Goal: Information Seeking & Learning: Learn about a topic

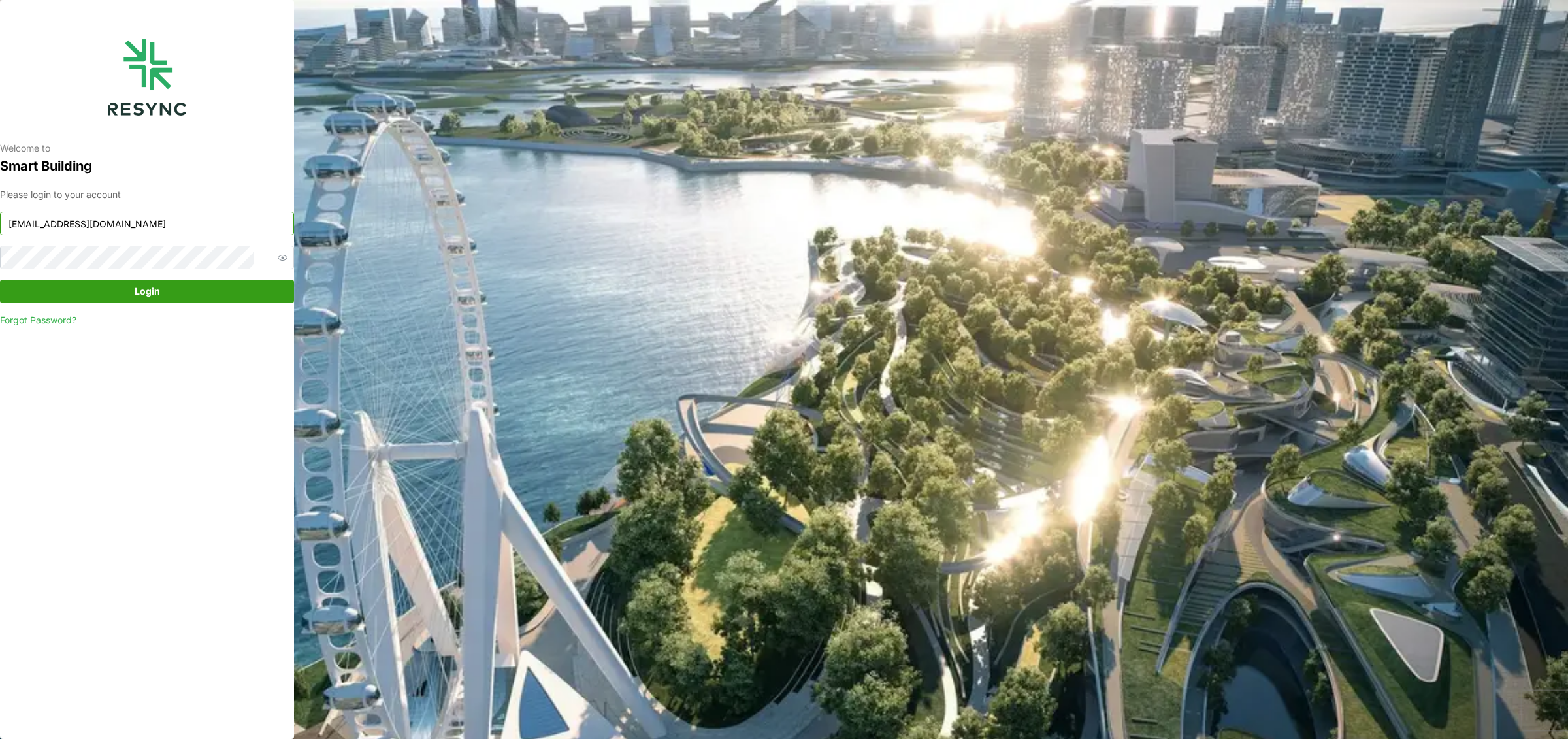
click at [156, 218] on input "demo_user@resynctech.com" at bounding box center [146, 223] width 294 height 23
click at [221, 222] on input "mandai_display@resynctech.com" at bounding box center [146, 223] width 294 height 23
type input "mandai_internal@resynctech.com"
click at [153, 277] on div "Please login to your account mandai_internal@resynctech.com Login Forgot Passwo…" at bounding box center [146, 257] width 294 height 140
click at [150, 290] on span "Login" at bounding box center [147, 292] width 26 height 22
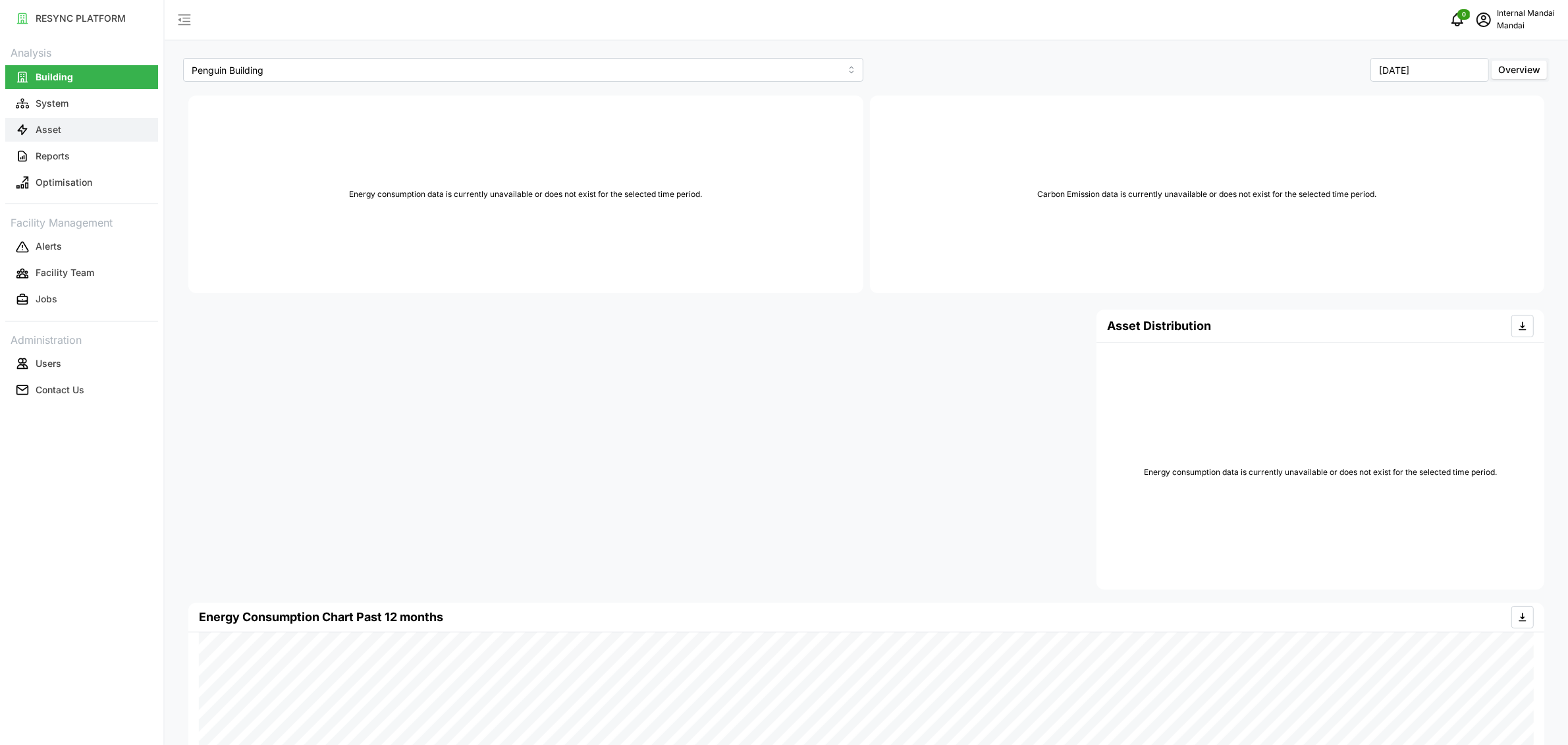
click at [71, 135] on button "Asset" at bounding box center [82, 130] width 153 height 23
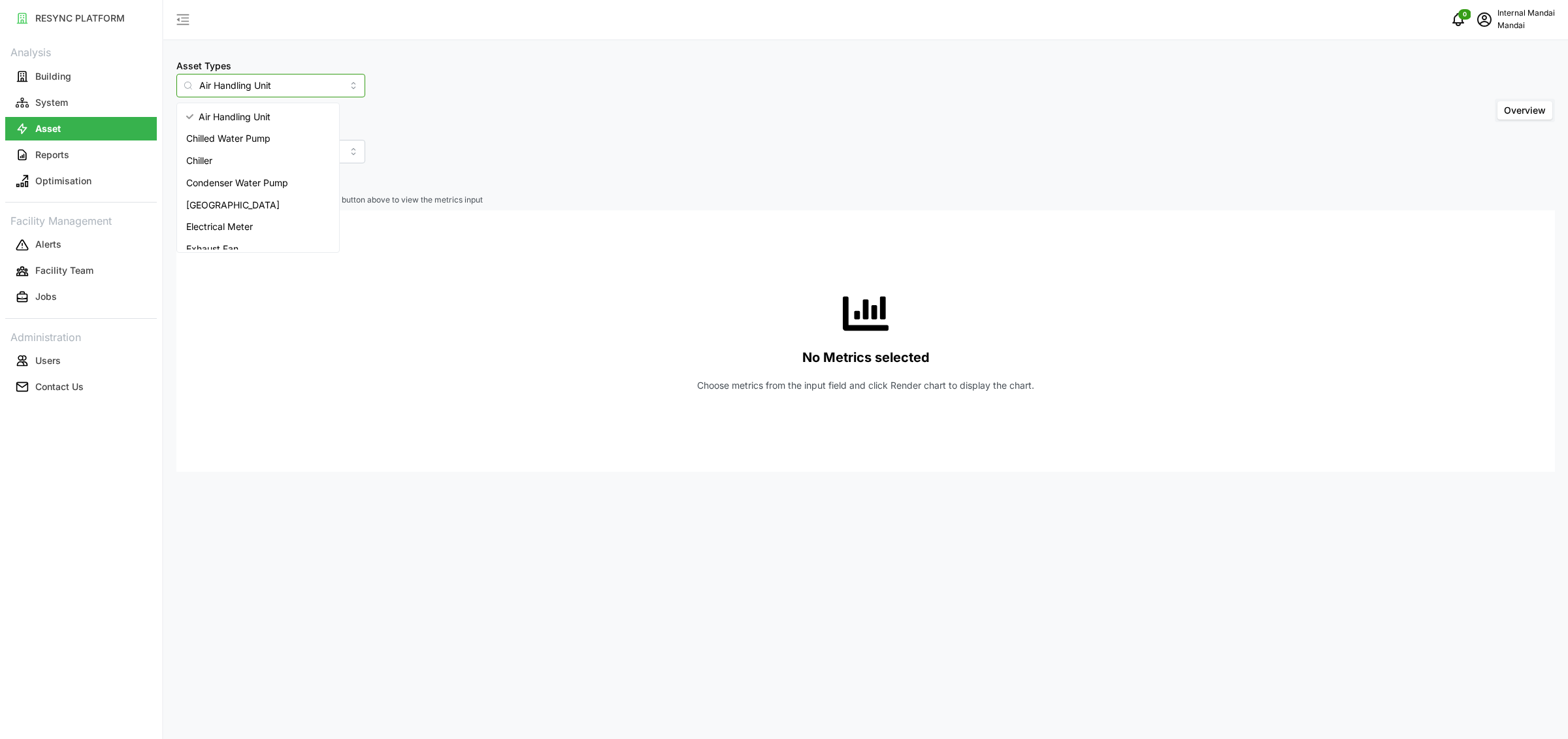
click at [276, 81] on input "Air Handling Unit" at bounding box center [271, 85] width 189 height 23
click at [224, 164] on div "Chiller" at bounding box center [258, 161] width 157 height 22
type input "Chiller"
click at [250, 152] on input "Asset SubTypes" at bounding box center [271, 151] width 189 height 23
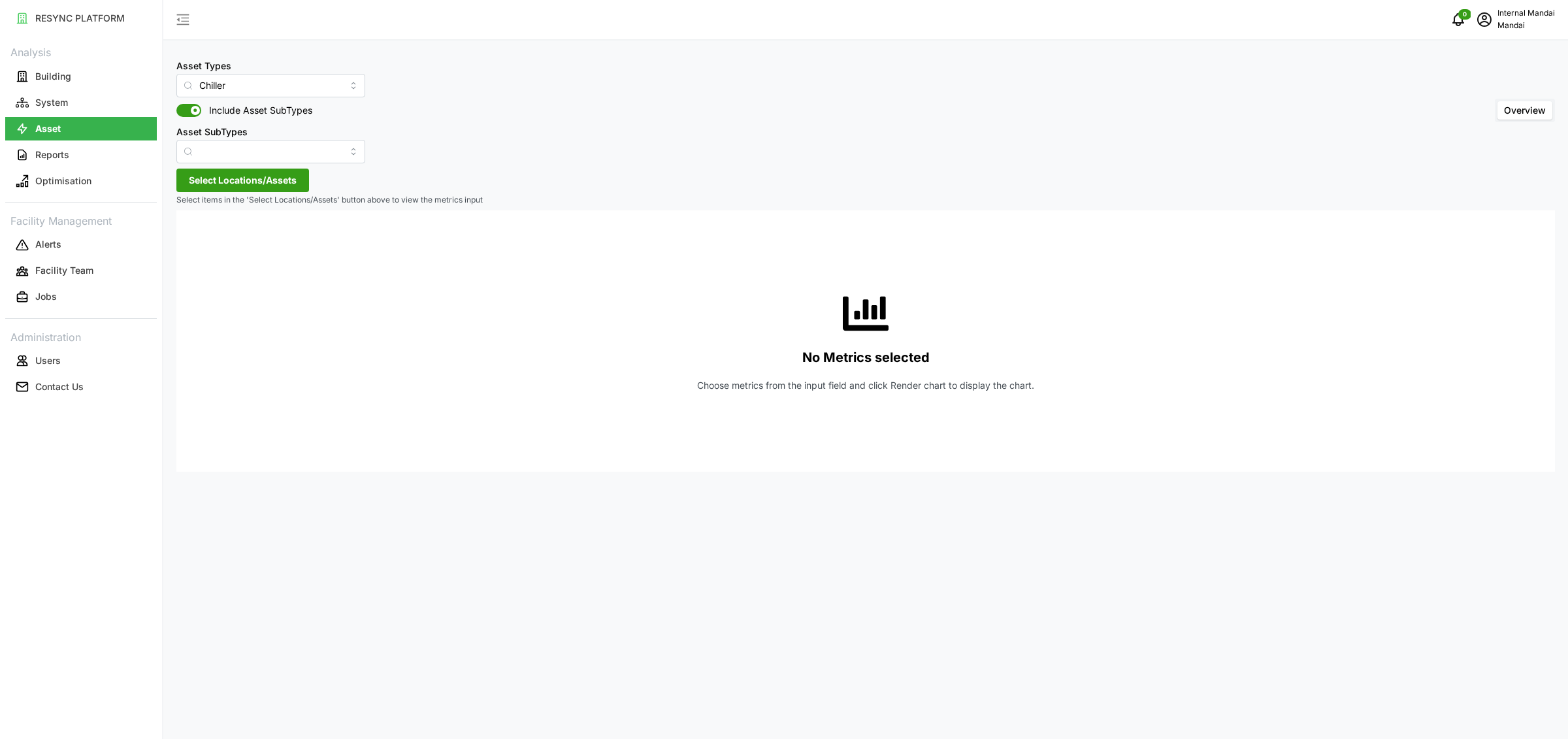
click at [482, 209] on div "Asset Types Chiller Include Asset SubTypes Asset SubTypes Overview Select Locat…" at bounding box center [866, 369] width 1404 height 739
click at [280, 198] on p "Select items in the 'Select Locations/Assets' button above to view the metrics …" at bounding box center [866, 200] width 1379 height 11
click at [277, 178] on span "Select Locations/Assets" at bounding box center [243, 180] width 108 height 22
click at [202, 245] on div "Penguin Building" at bounding box center [267, 240] width 159 height 19
click at [214, 235] on div "Penguin Building" at bounding box center [267, 240] width 159 height 19
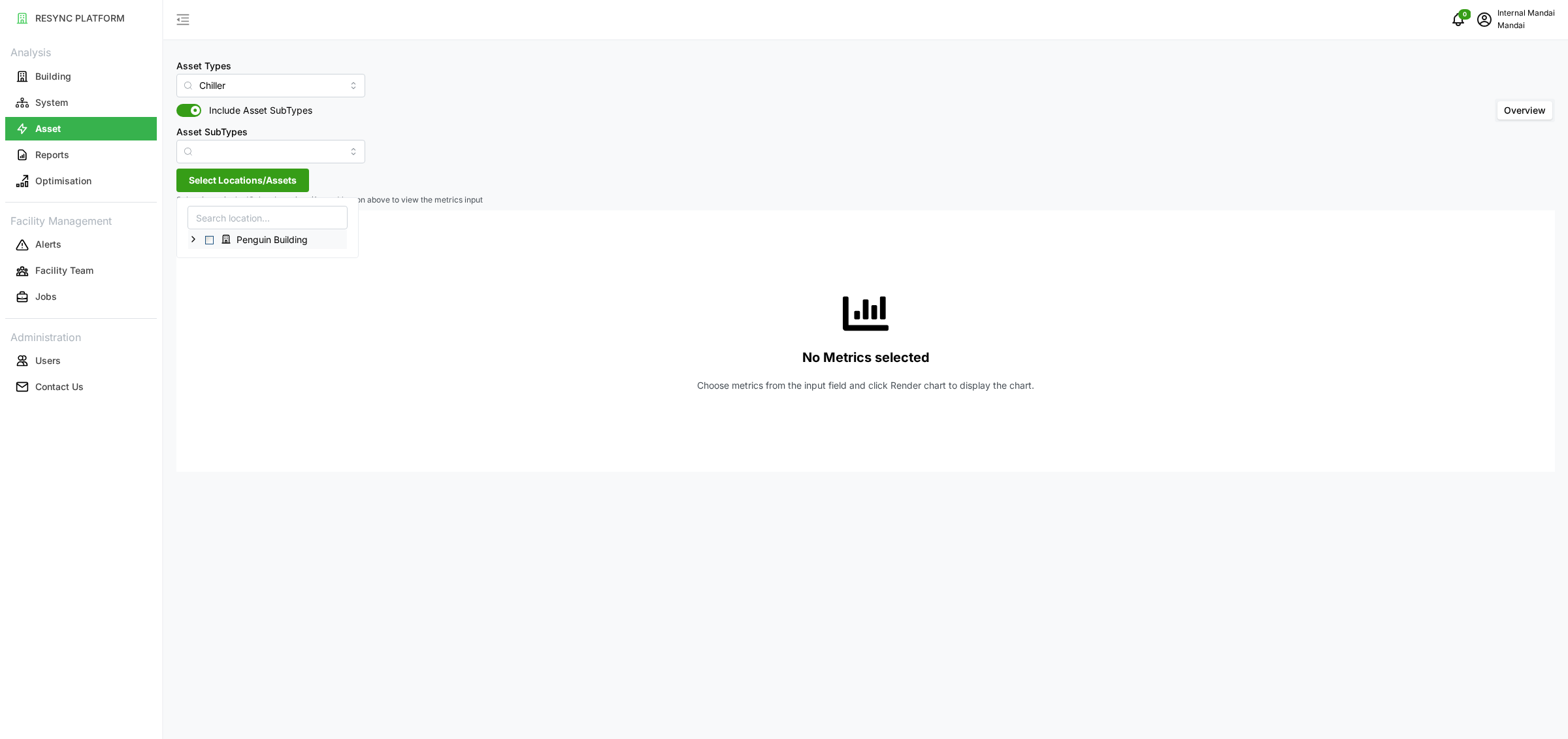
click at [212, 237] on span "Select Penguin Building" at bounding box center [209, 240] width 9 height 9
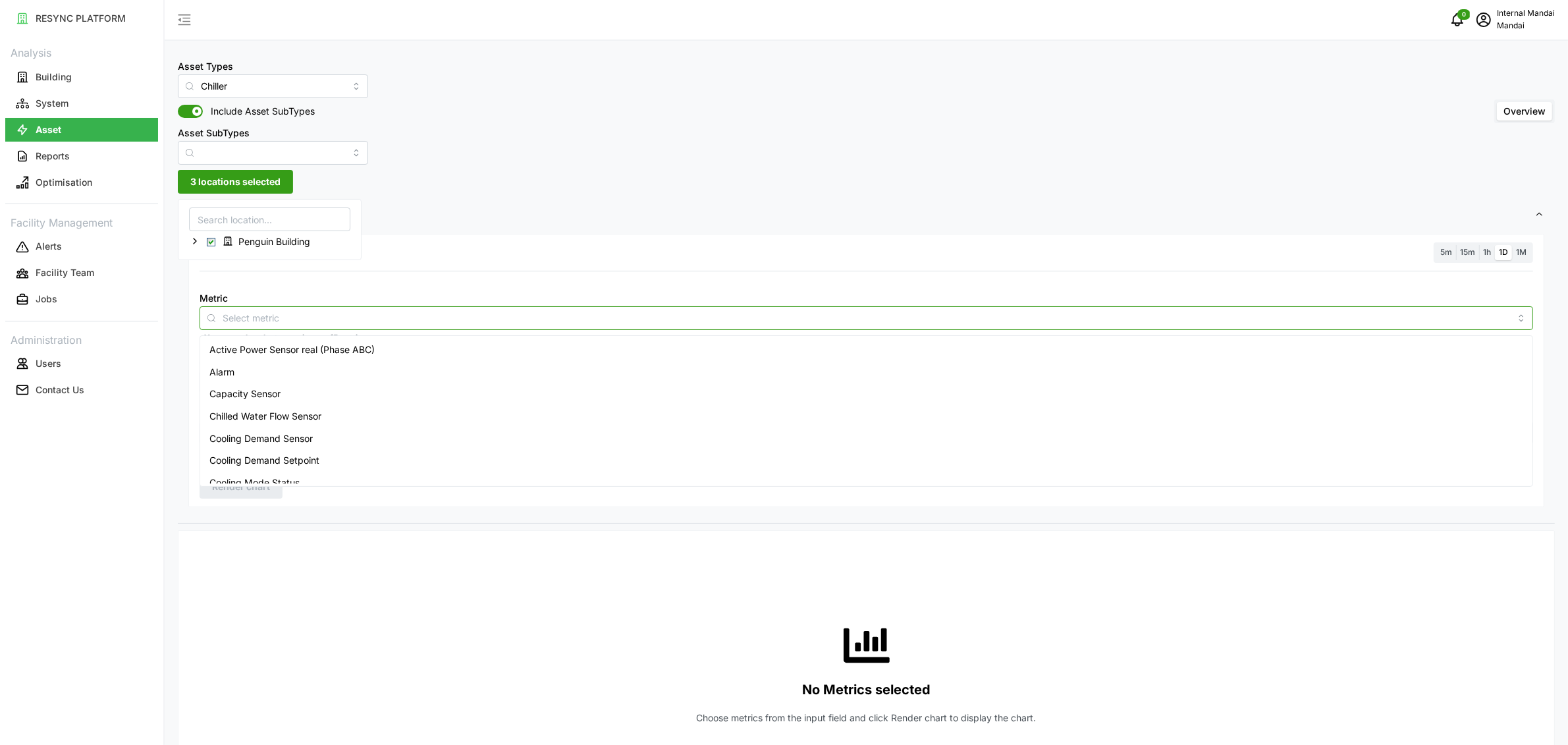
click at [378, 317] on input "Metric" at bounding box center [866, 317] width 1288 height 15
type input "t"
type input "c"
click at [325, 414] on div "Cooling Demand Sensor" at bounding box center [866, 416] width 1327 height 23
click at [489, 263] on div "Resolution 5m 15m 1h 1D 1M" at bounding box center [866, 253] width 1334 height 20
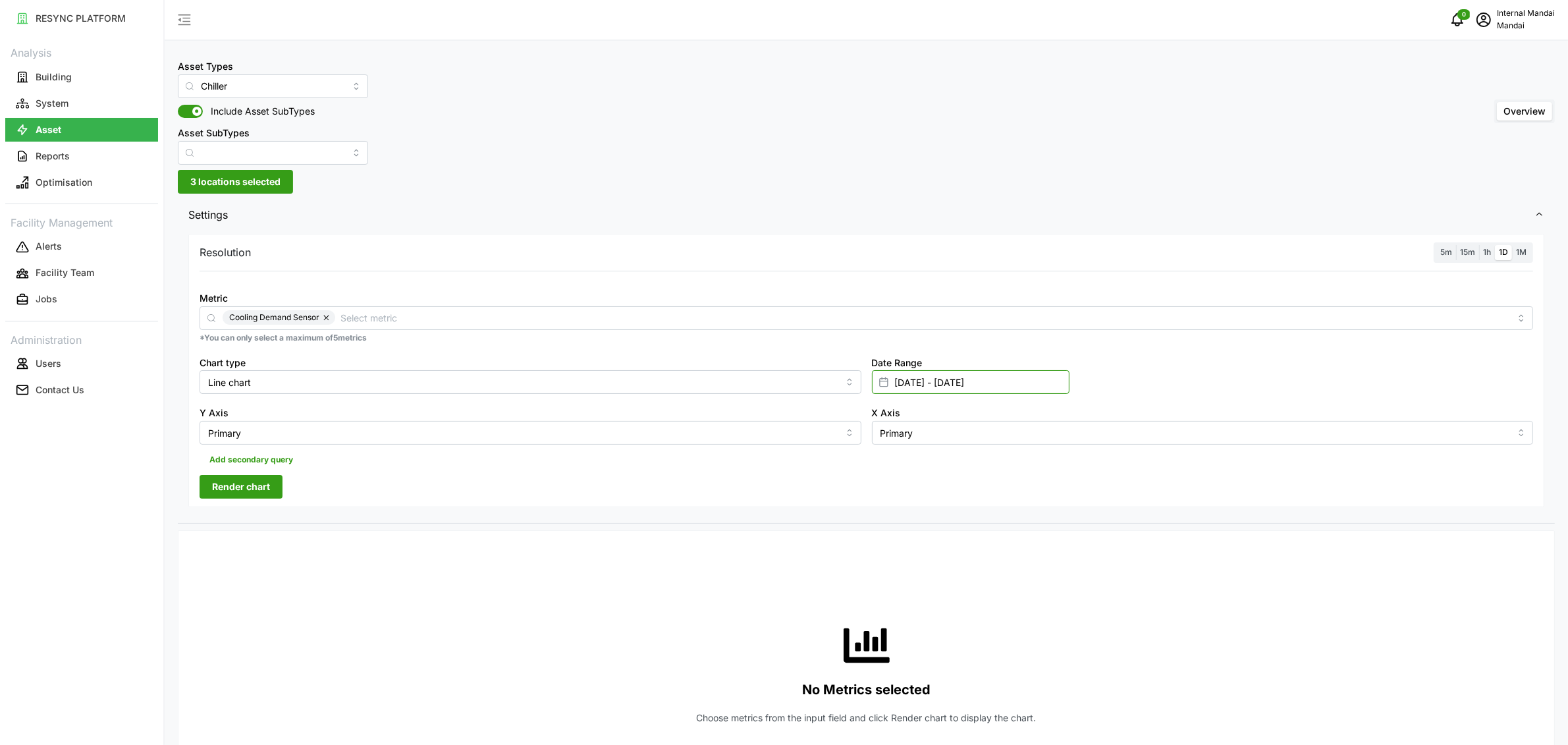
click at [935, 384] on input "[DATE] - [DATE]" at bounding box center [970, 382] width 198 height 23
click at [1001, 540] on button "8" at bounding box center [998, 539] width 23 height 23
type input "[DATE] - [DATE]"
type input "[DATE]"
click at [905, 564] on button "11" at bounding box center [900, 564] width 23 height 23
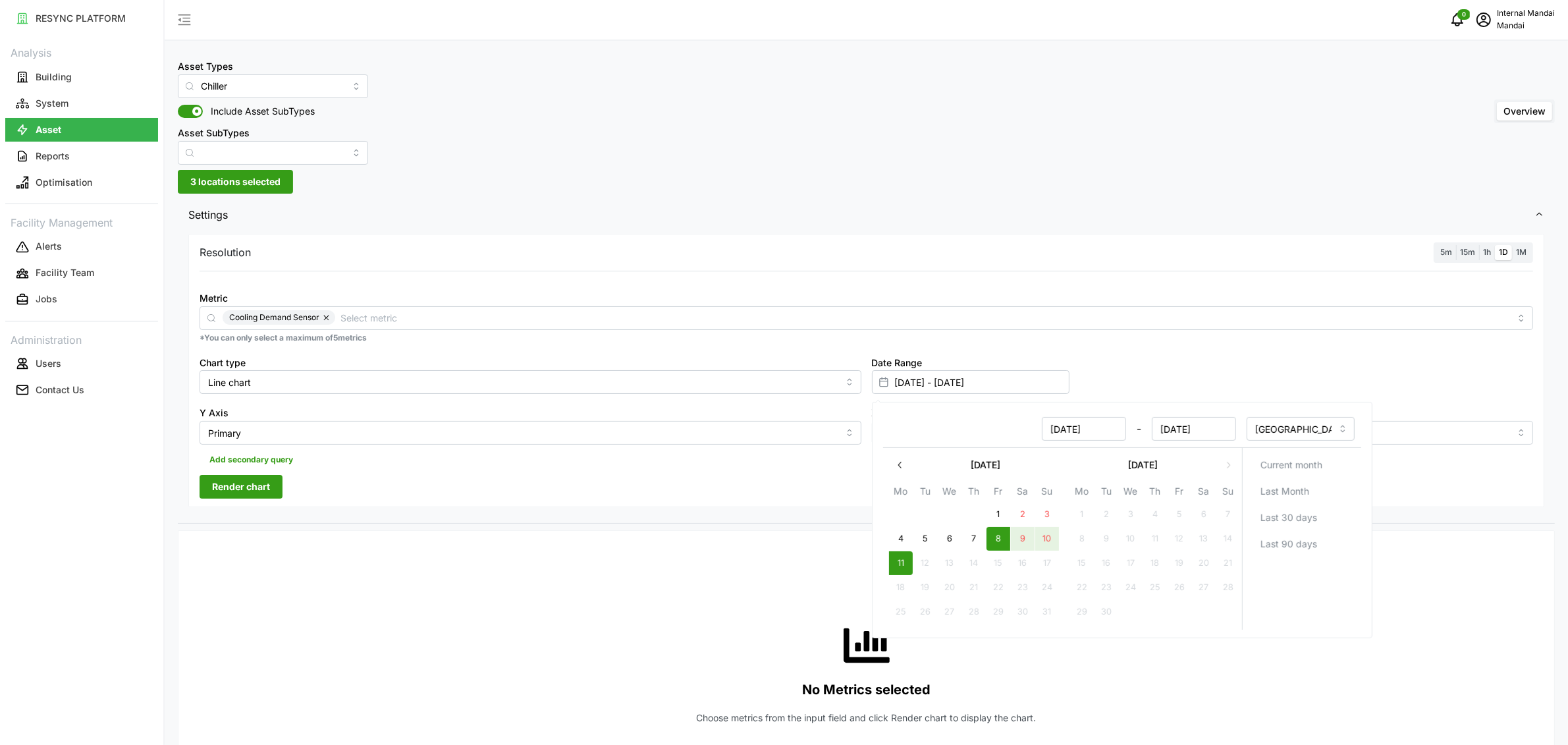
click at [796, 557] on div "No Metrics selected Choose metrics from the input field and click Render chart …" at bounding box center [866, 673] width 1334 height 263
click at [1466, 255] on span "15m" at bounding box center [1467, 252] width 15 height 10
click at [1456, 245] on input "15m" at bounding box center [1456, 245] width 0 height 0
click at [268, 502] on div "Resolution 5m 15m 1h 1D 1M Metric Cooling Demand Sensor *You can only select a …" at bounding box center [866, 371] width 1356 height 274
click at [270, 491] on span "Render chart" at bounding box center [241, 487] width 58 height 23
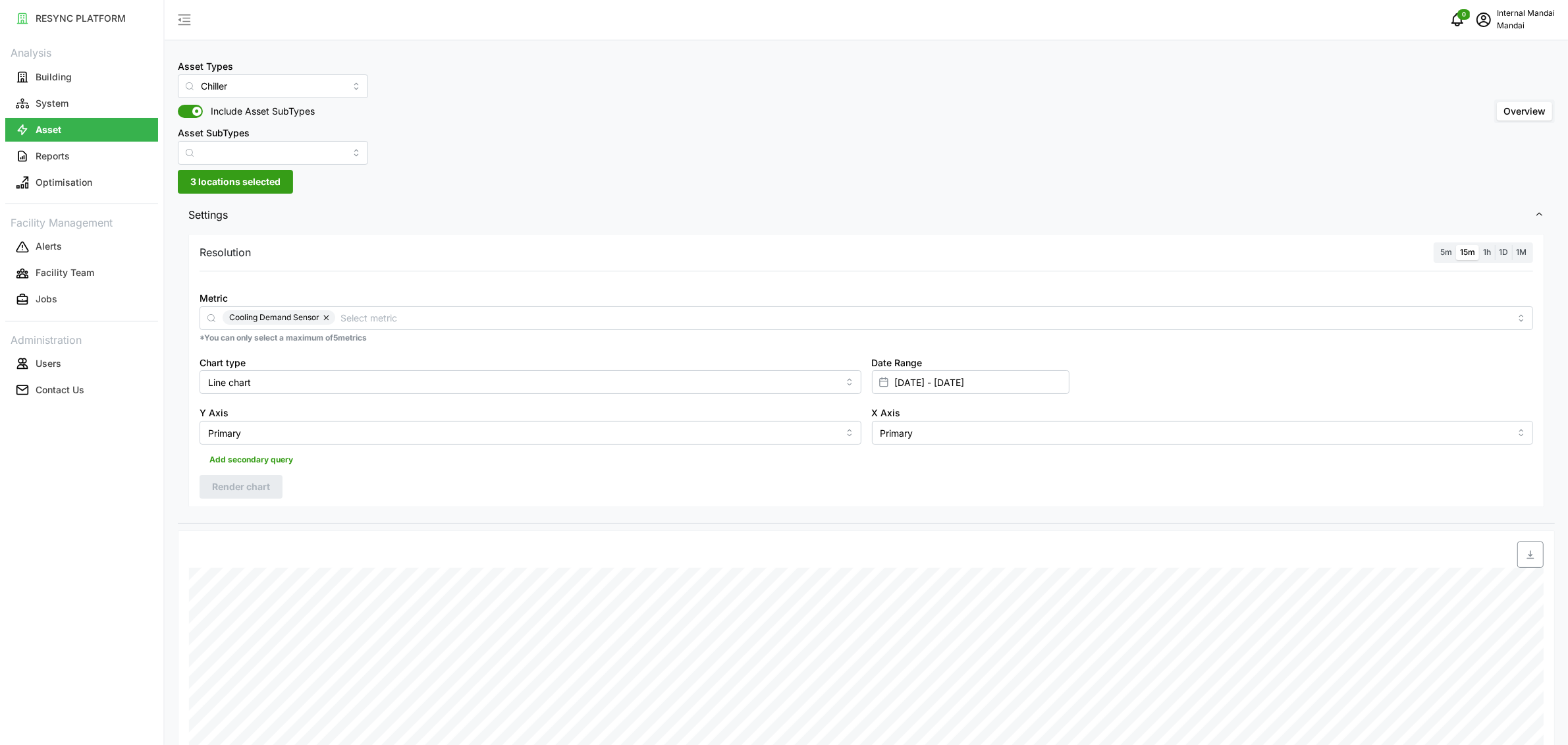
scroll to position [20, 0]
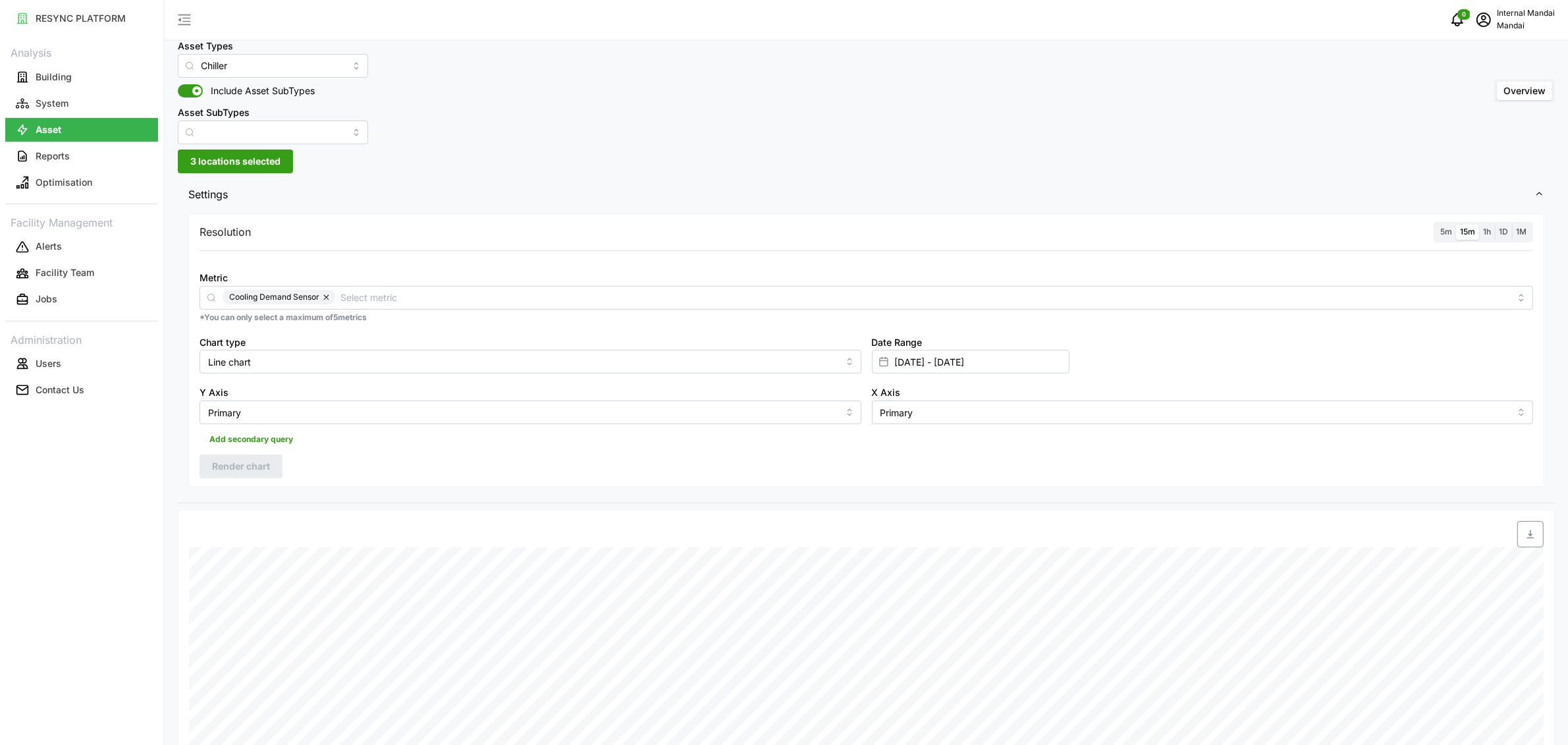
click at [1443, 232] on span "5m" at bounding box center [1446, 231] width 12 height 10
click at [1437, 224] on input "5m" at bounding box center [1437, 224] width 0 height 0
click at [923, 355] on input "[DATE] - [DATE]" at bounding box center [970, 362] width 198 height 23
click at [1022, 524] on button "9" at bounding box center [1022, 518] width 23 height 23
type input "[DATE] - [DATE]"
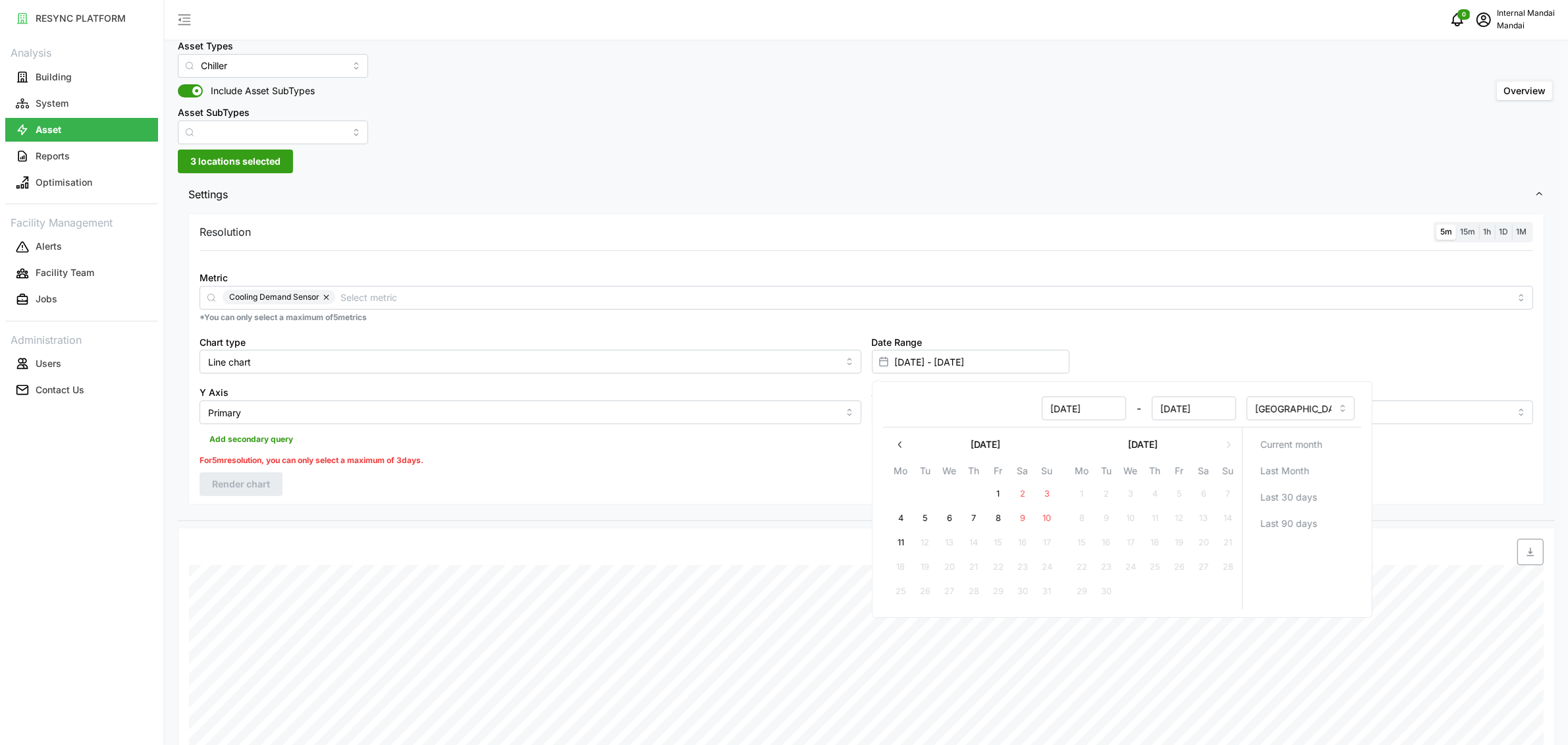
type input "[DATE]"
click at [910, 544] on button "11" at bounding box center [900, 543] width 23 height 23
click at [773, 503] on div "Resolution 5m 15m 1h 1D 1M Metric Cooling Demand Sensor *You can only select a …" at bounding box center [866, 359] width 1356 height 291
click at [272, 470] on button "Render chart" at bounding box center [241, 467] width 83 height 23
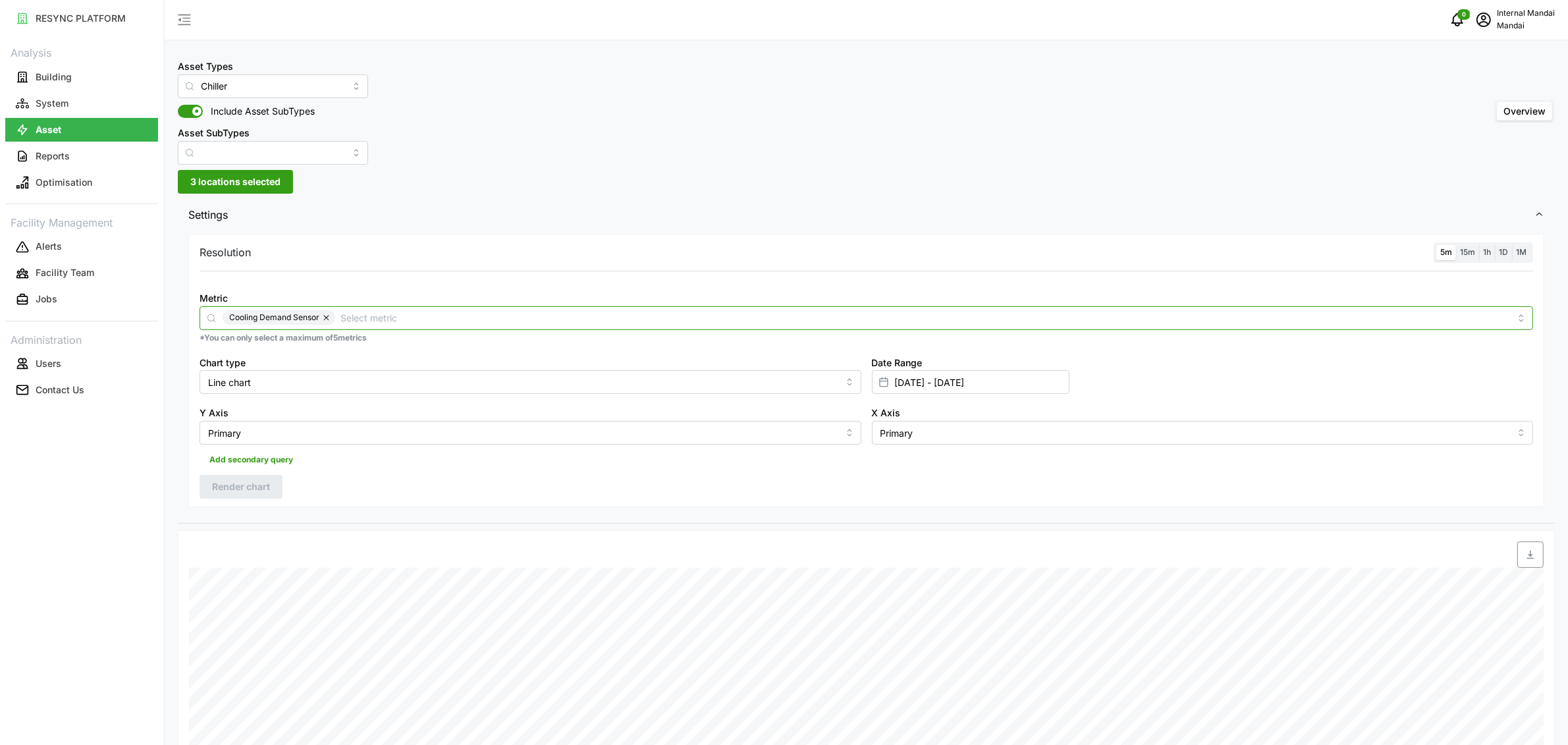
click at [669, 326] on div "Cooling Demand Sensor" at bounding box center [866, 318] width 1334 height 23
type input "flo"
click at [482, 351] on div "Chilled Water Flow Sensor" at bounding box center [866, 349] width 1327 height 23
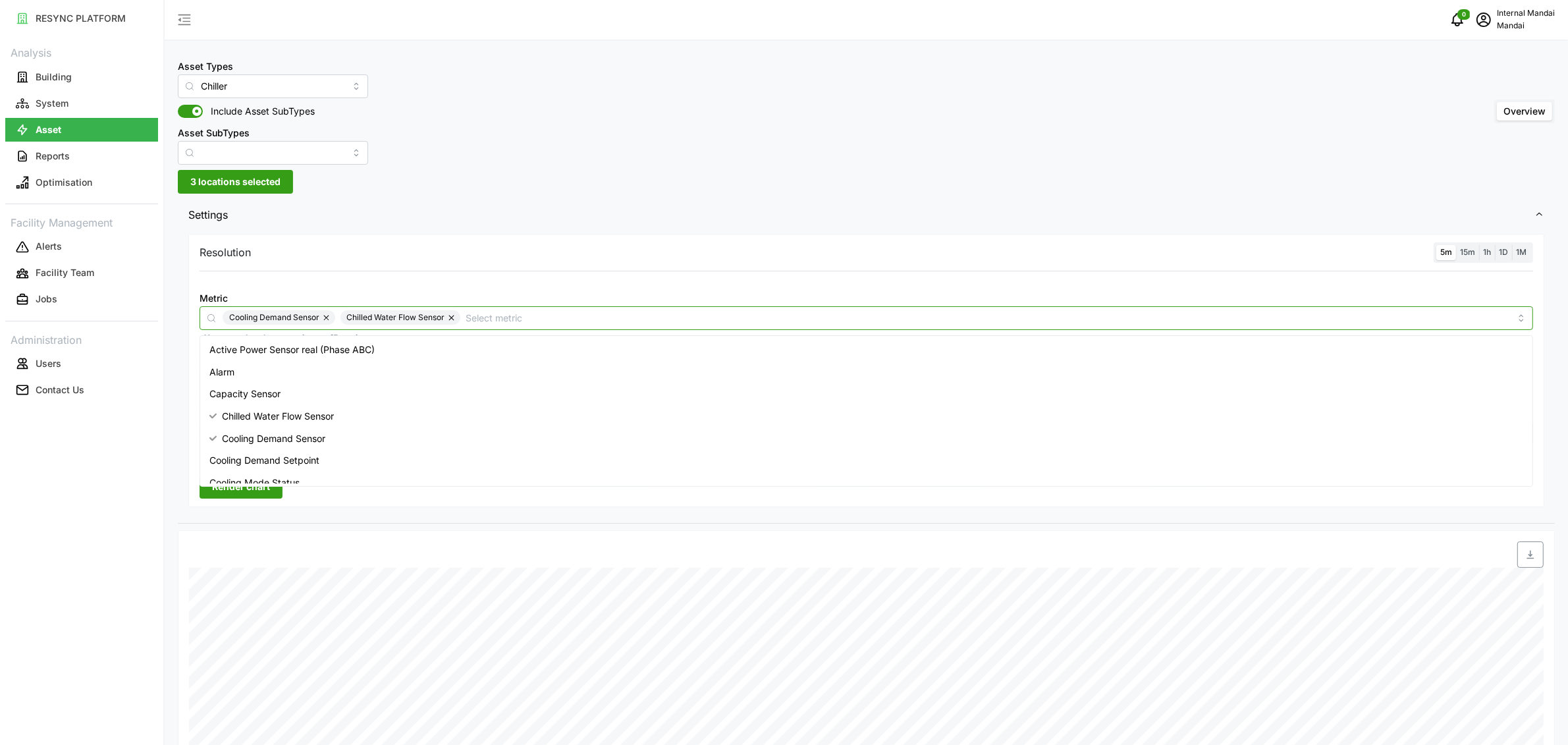
click at [329, 315] on button "button" at bounding box center [327, 317] width 16 height 15
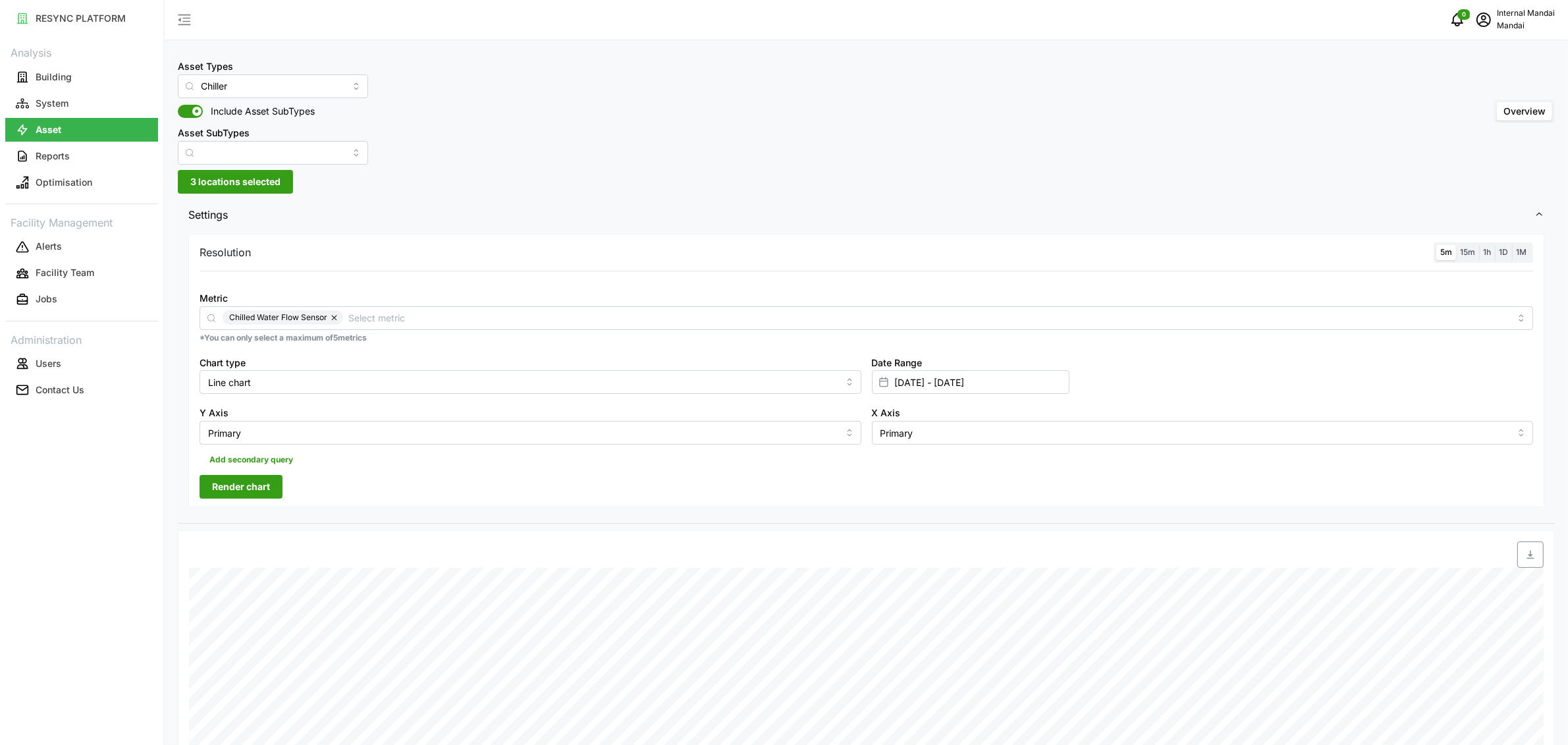
click at [334, 507] on div "Resolution 5m 15m 1h 1D 1M Metric Chilled Water Flow Sensor *You can only selec…" at bounding box center [866, 371] width 1356 height 274
click at [263, 489] on span "Render chart" at bounding box center [241, 487] width 58 height 23
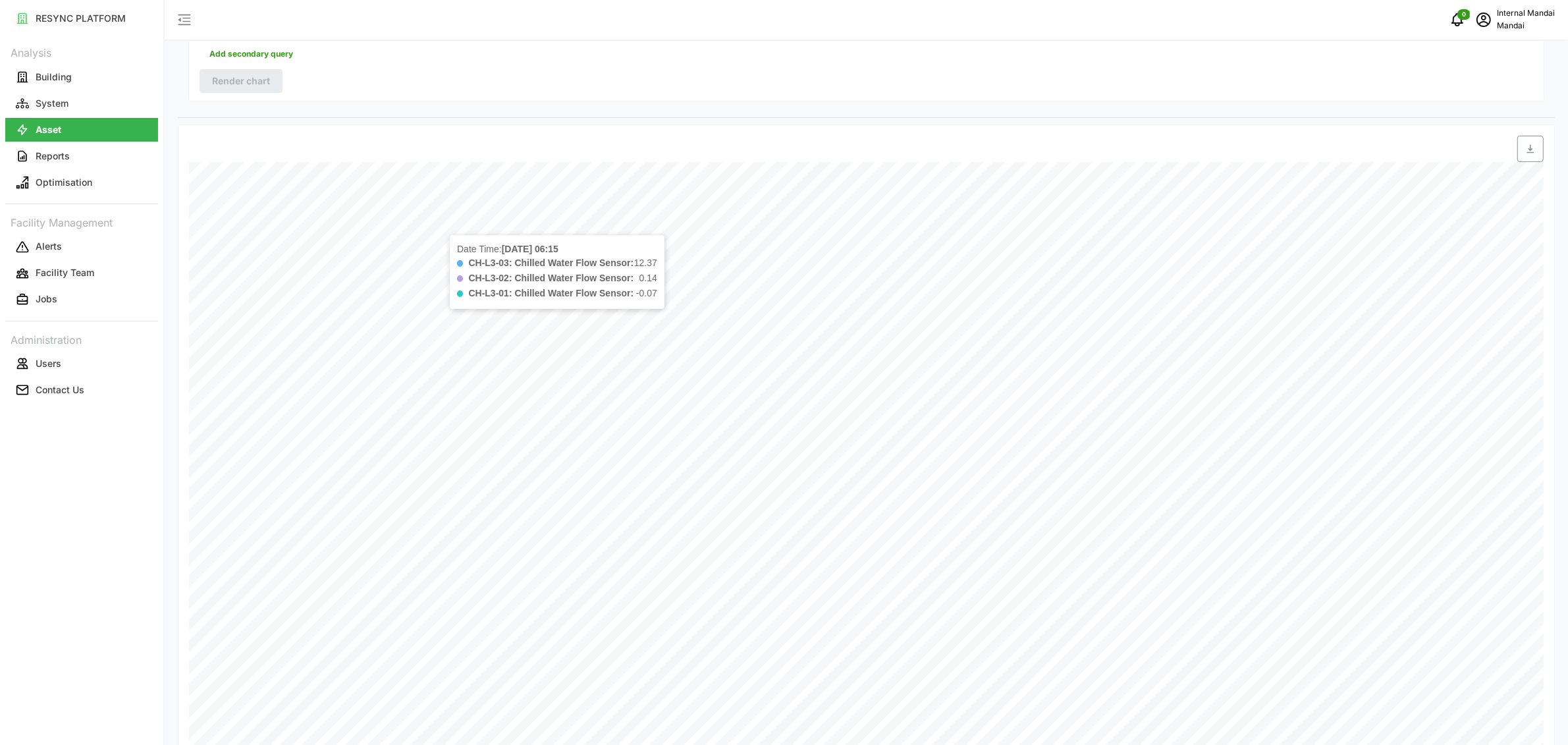
scroll to position [52, 0]
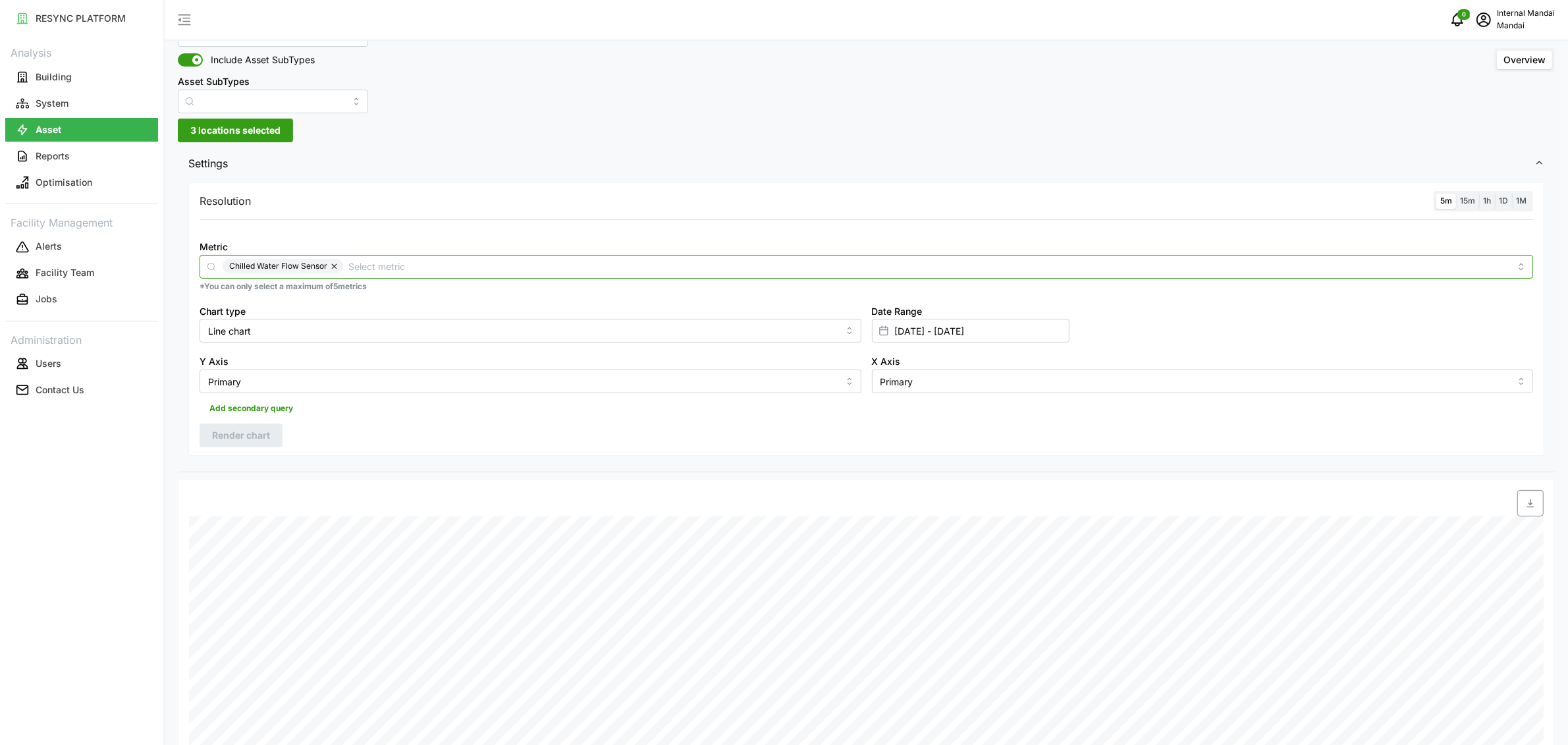
click at [488, 263] on input "Metric" at bounding box center [929, 266] width 1162 height 15
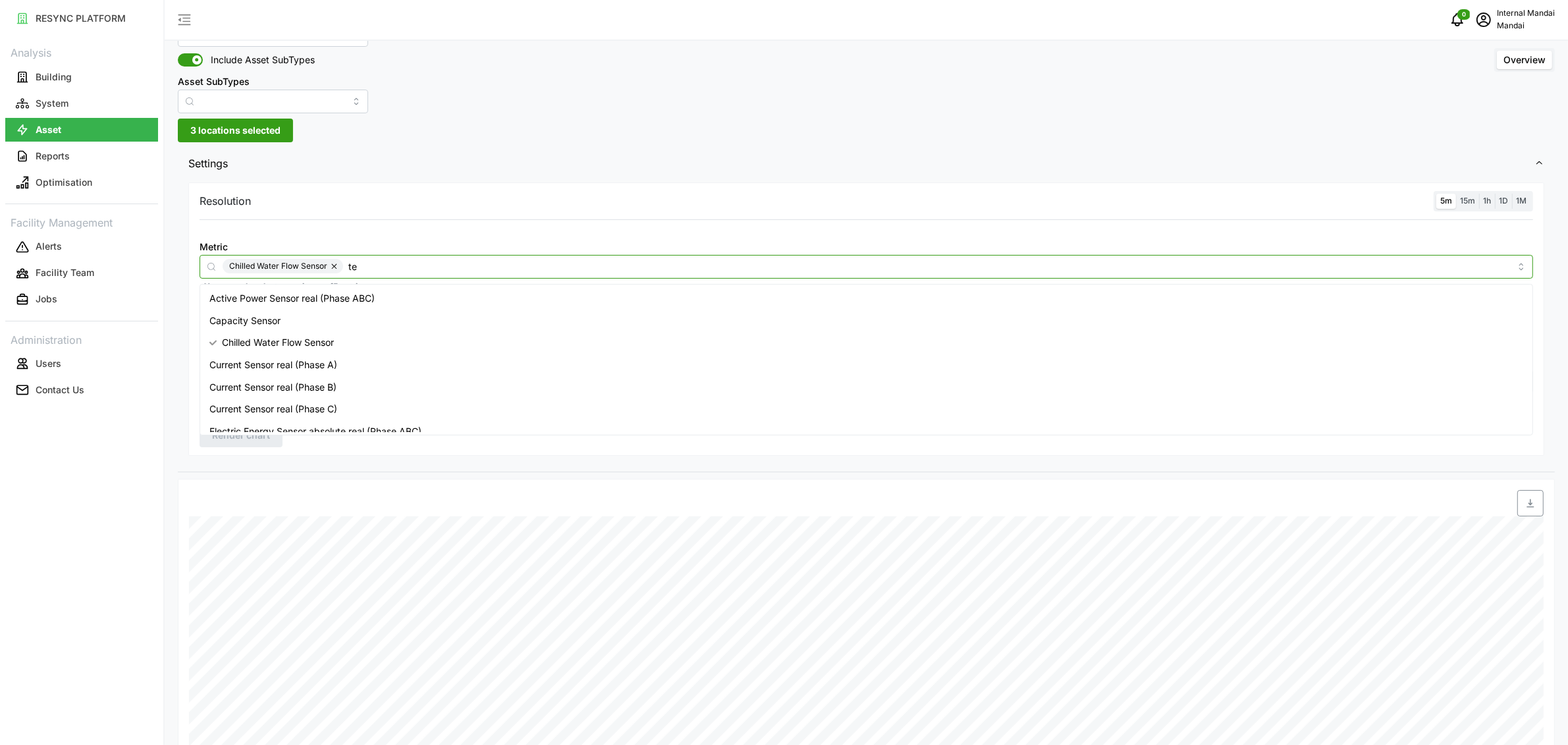
type input "t"
type input "power"
click at [539, 303] on div "Active Power Sensor real (Phase ABC)" at bounding box center [866, 299] width 1327 height 23
click at [337, 266] on button "button" at bounding box center [335, 266] width 16 height 15
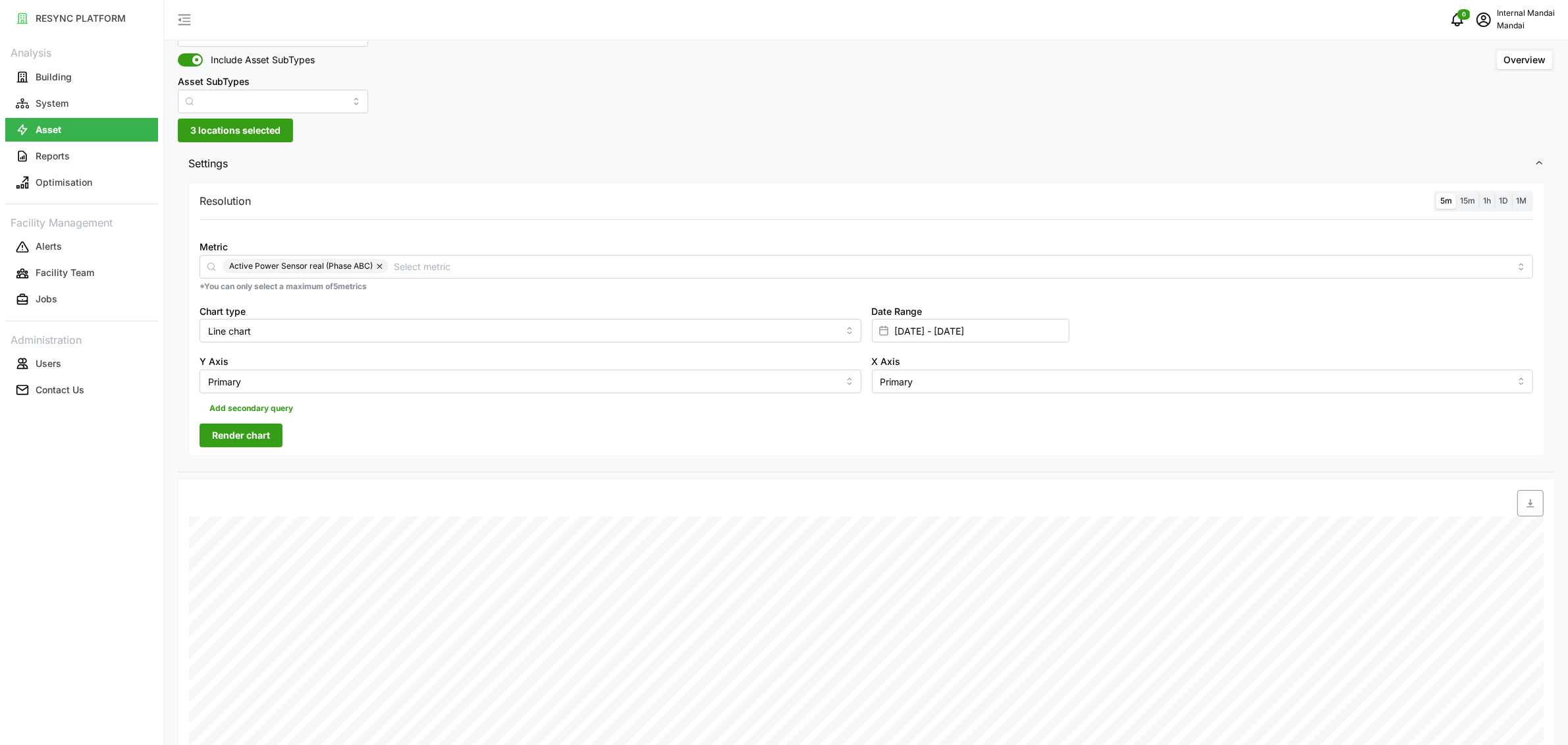
click at [275, 432] on body "RESYNC PLATFORM Analysis Building System Asset Reports Optimisation Facility Ma…" at bounding box center [784, 321] width 1568 height 745
click at [241, 435] on span "Render chart" at bounding box center [241, 435] width 58 height 23
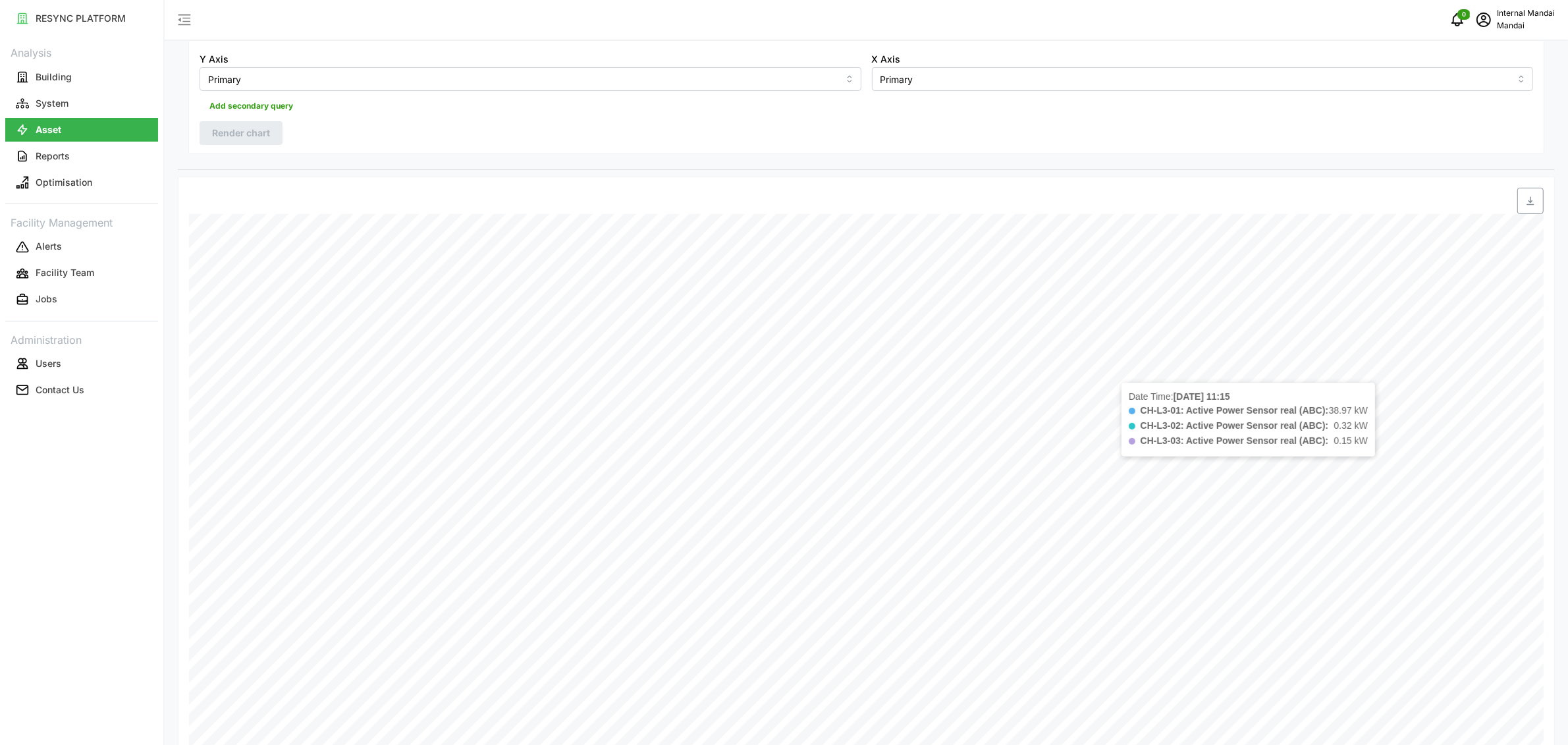
scroll to position [446, 0]
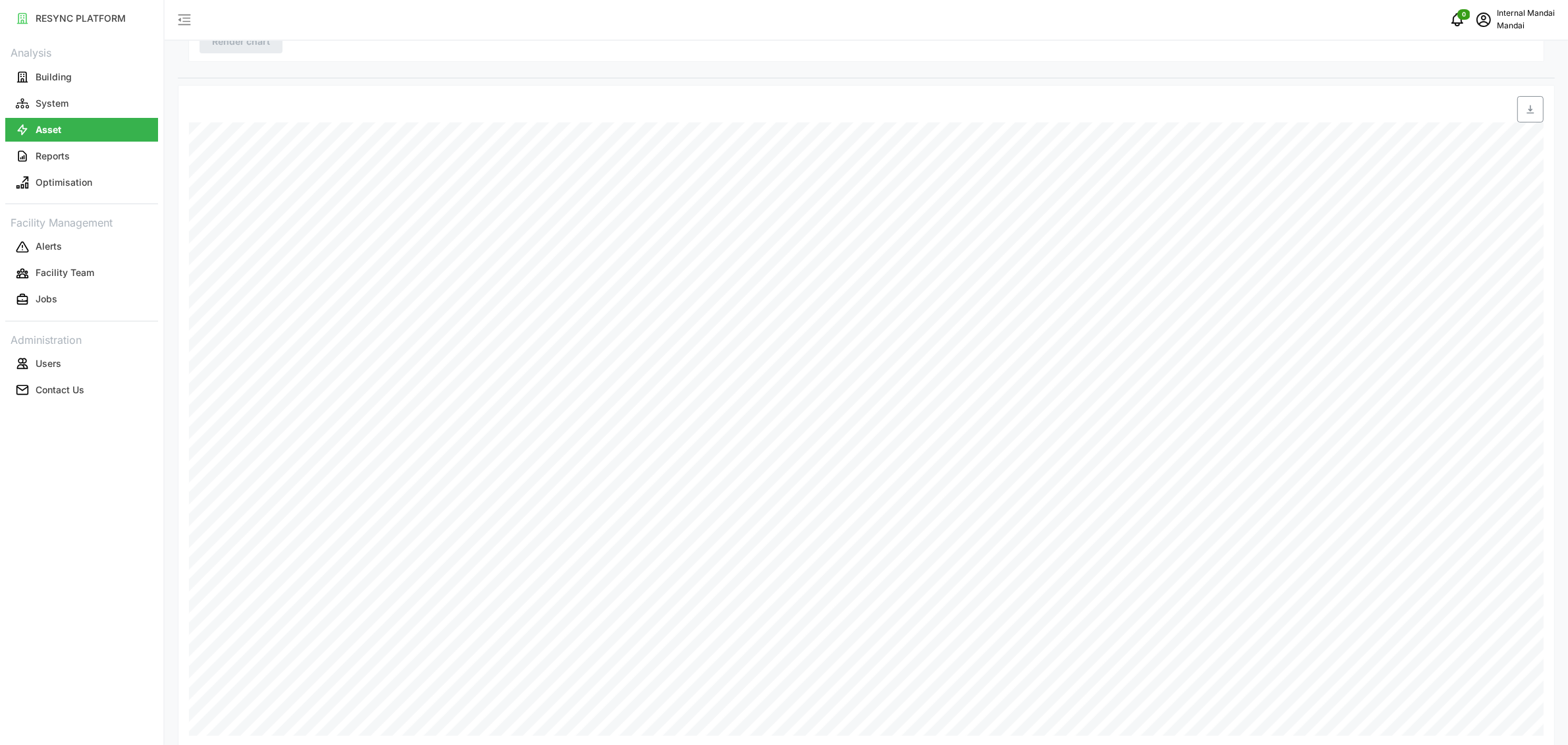
click at [898, 738] on div "Date Time: [DATE] 09:45 CH-L3-02: Active Power Sensor real (ABC): 184.71 kW CH-…" at bounding box center [866, 416] width 1377 height 662
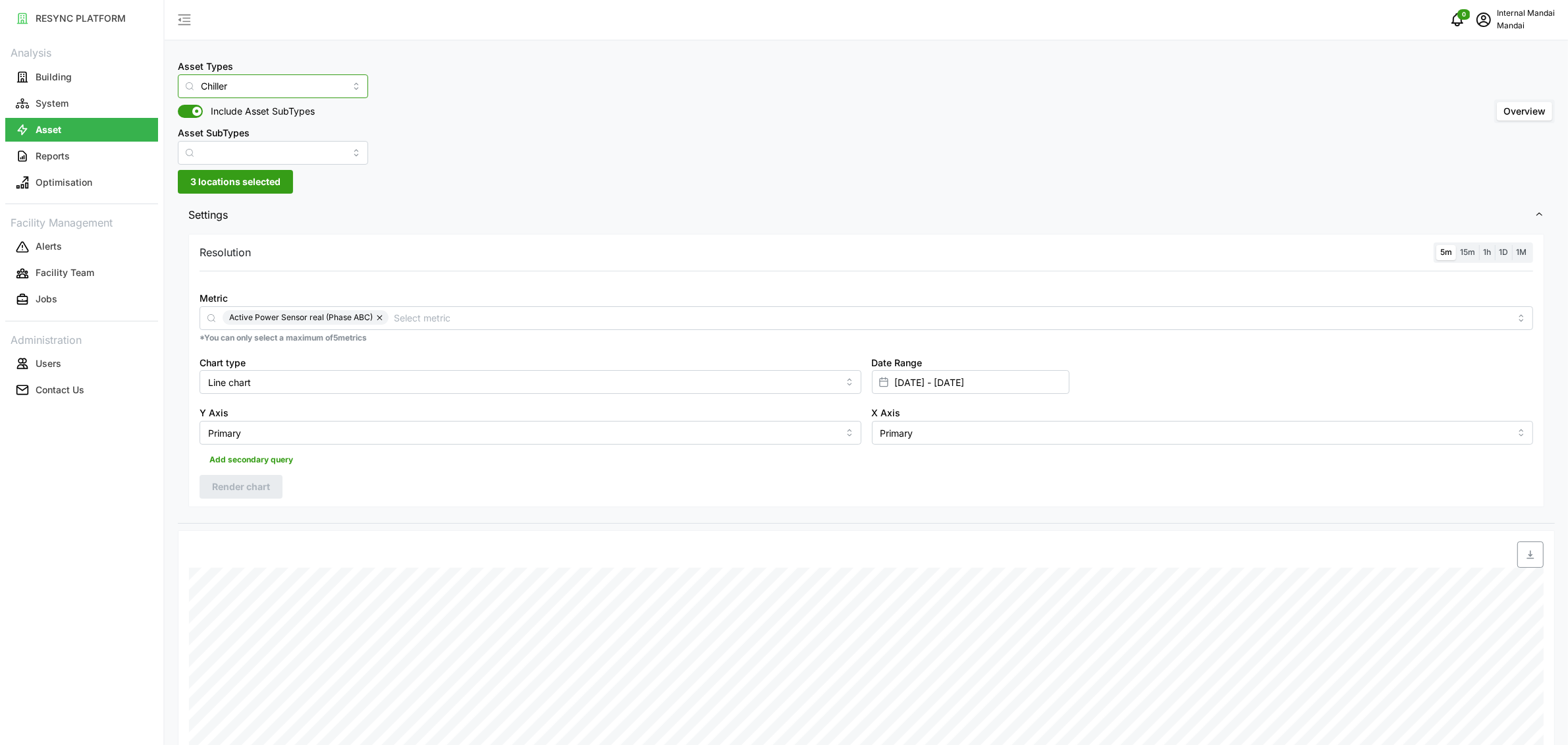
click at [314, 88] on input "Chiller" at bounding box center [273, 86] width 191 height 23
click at [242, 242] on span "Variable Air Volume Box" at bounding box center [239, 241] width 103 height 15
type input "Variable Air Volume Box"
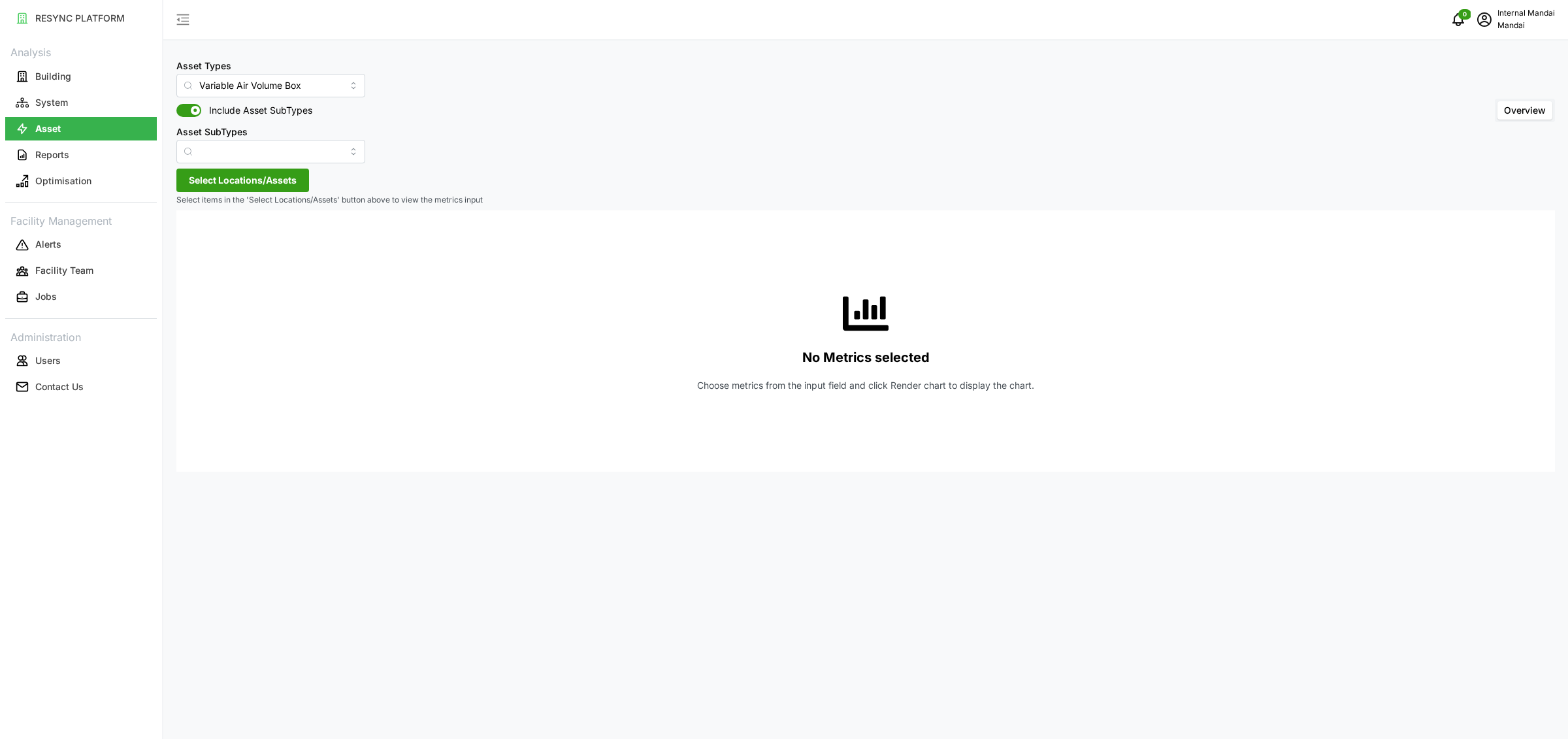
click at [268, 180] on span "Select Locations/Assets" at bounding box center [243, 180] width 108 height 22
click at [191, 243] on icon at bounding box center [193, 239] width 10 height 10
click at [202, 258] on icon at bounding box center [203, 257] width 10 height 10
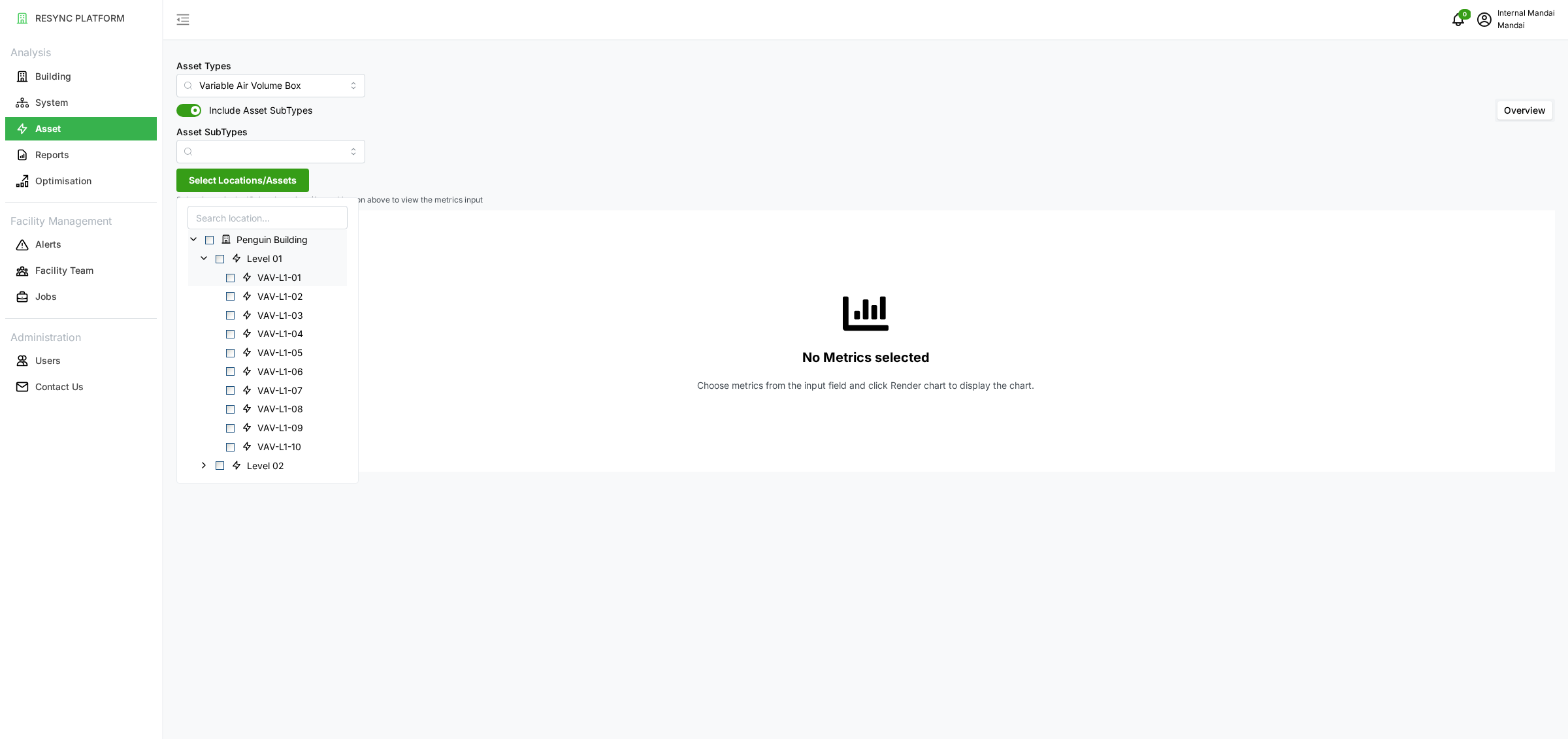
click at [232, 275] on span "Select VAV-L1-01" at bounding box center [230, 277] width 9 height 9
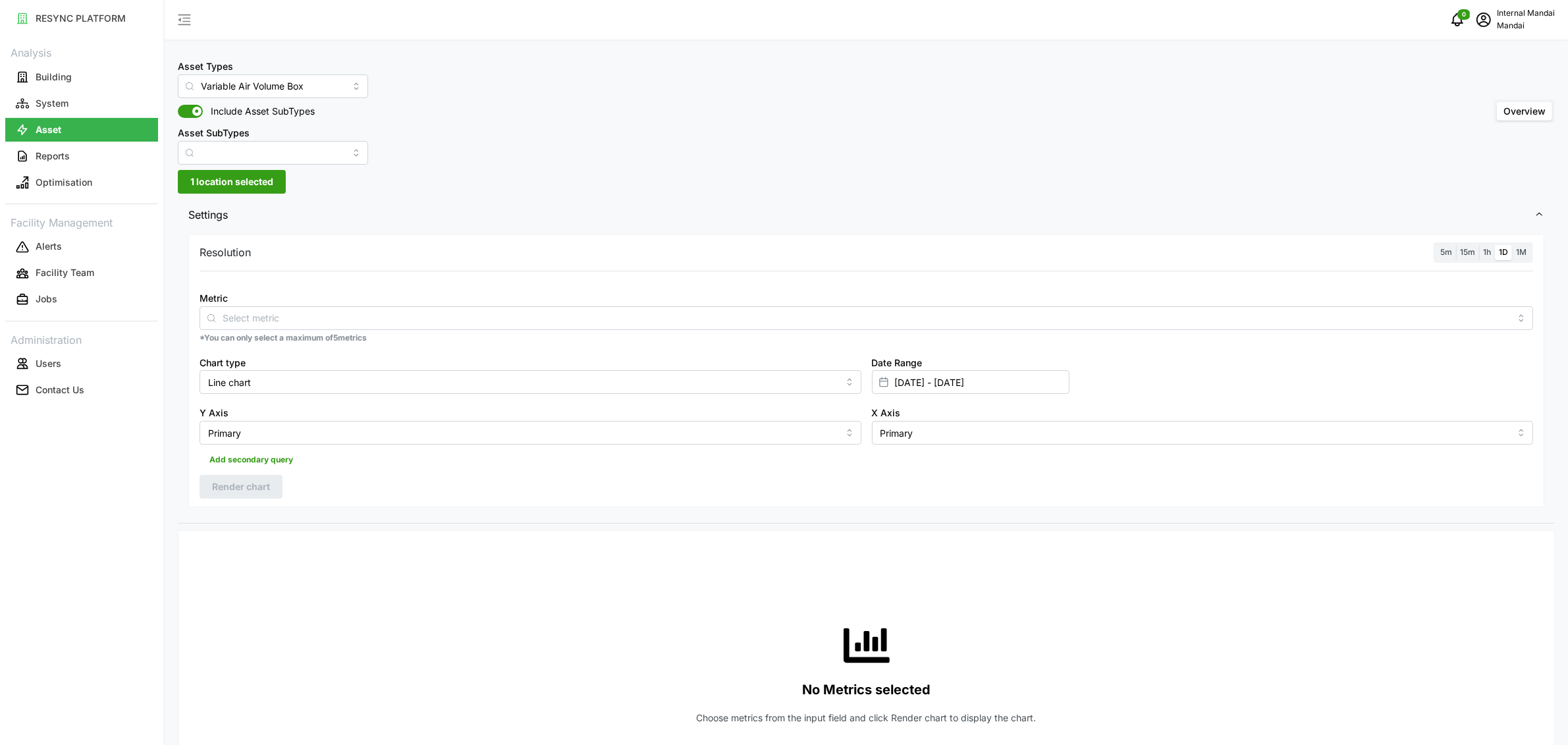
click at [549, 301] on div "Metric" at bounding box center [866, 310] width 1334 height 40
click at [525, 317] on input "Metric" at bounding box center [866, 317] width 1288 height 15
click at [507, 339] on div "Air Flow Sensor" at bounding box center [866, 349] width 1327 height 23
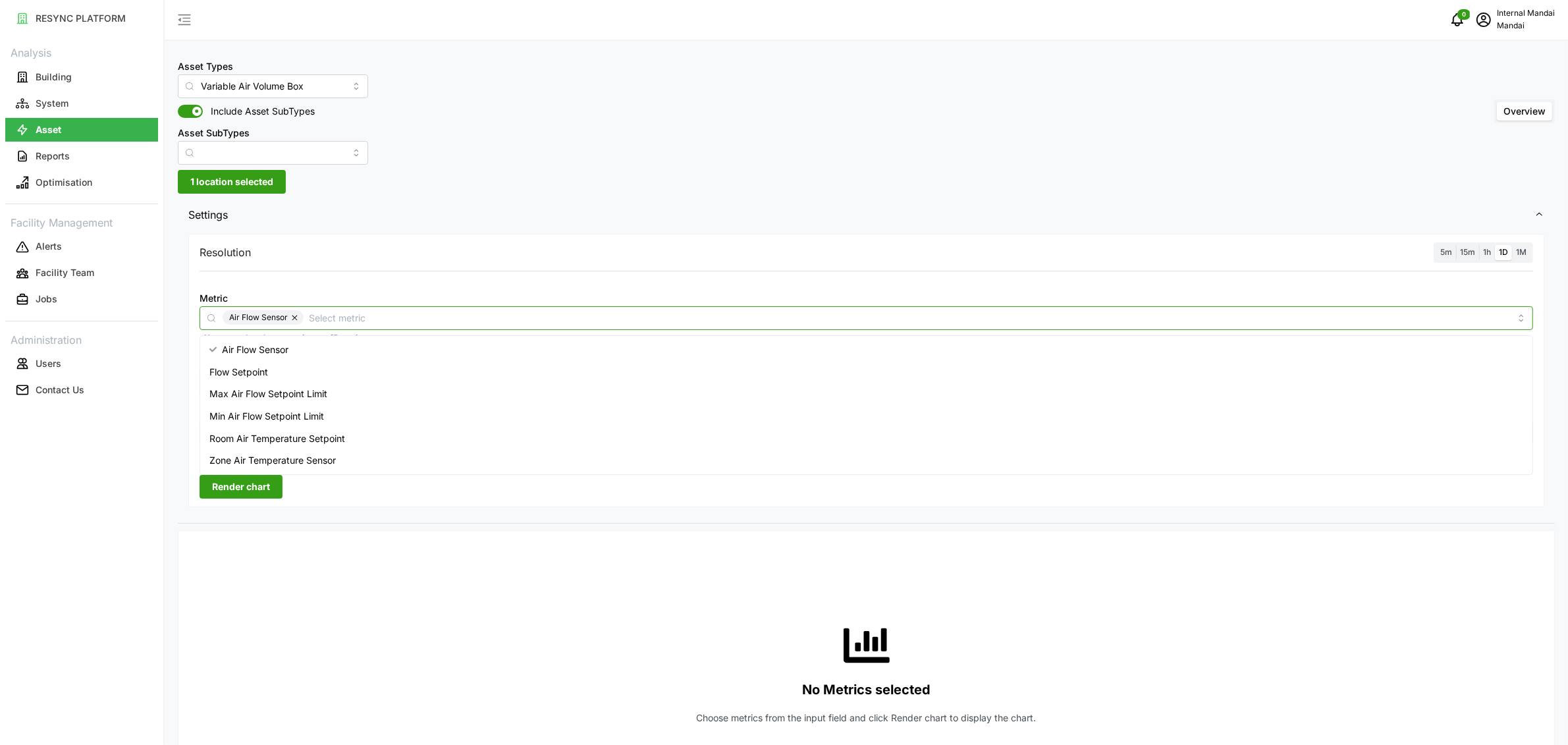
click at [342, 394] on div "Max Air Flow Setpoint Limit" at bounding box center [866, 394] width 1327 height 23
click at [324, 410] on span "Min Air Flow Setpoint Limit" at bounding box center [266, 417] width 115 height 15
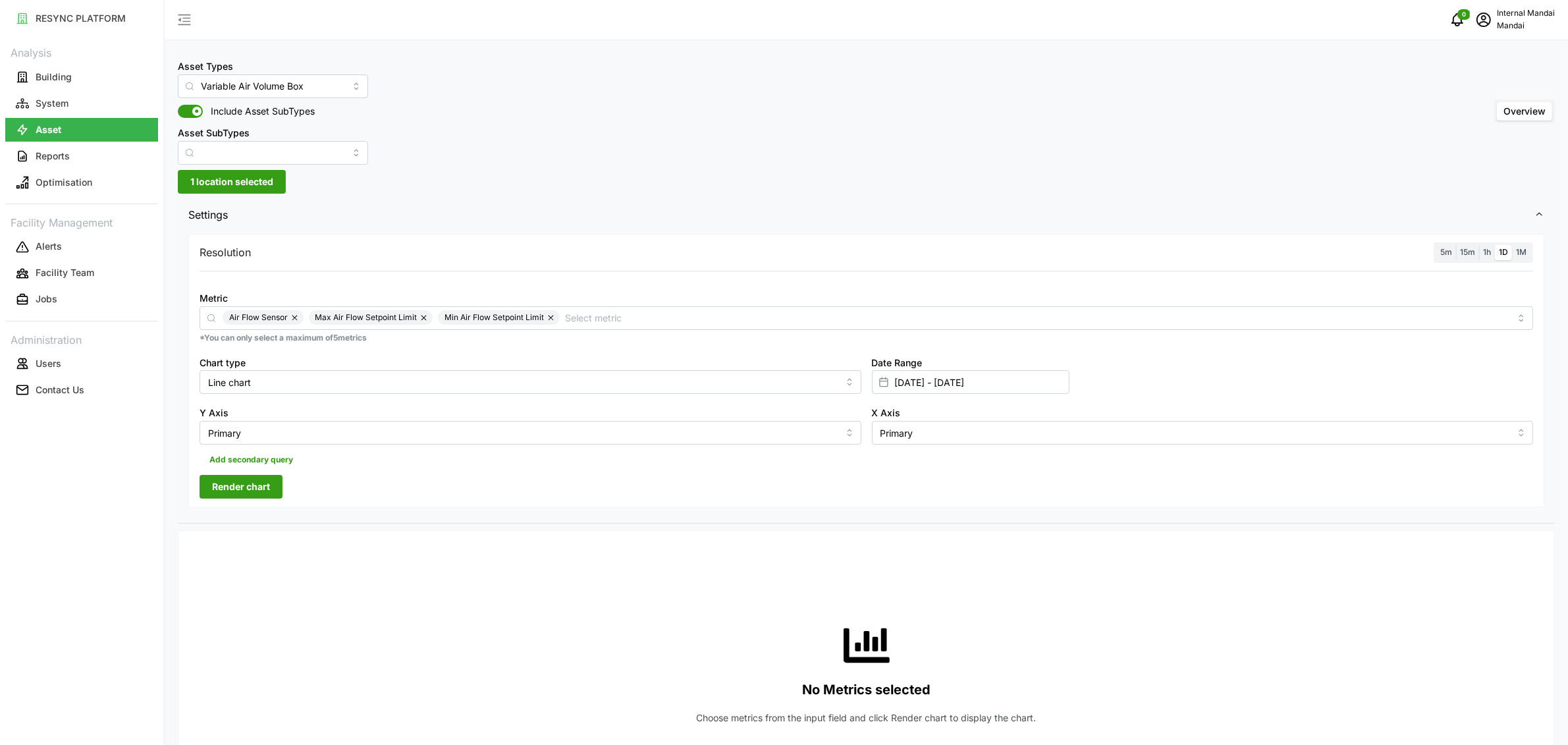
click at [291, 278] on div at bounding box center [866, 279] width 1345 height 10
click at [1441, 253] on span "5m" at bounding box center [1446, 252] width 12 height 10
click at [1437, 245] on input "5m" at bounding box center [1437, 245] width 0 height 0
click at [898, 374] on input "[DATE] - [DATE]" at bounding box center [970, 382] width 198 height 23
click at [892, 562] on button "11" at bounding box center [900, 564] width 23 height 23
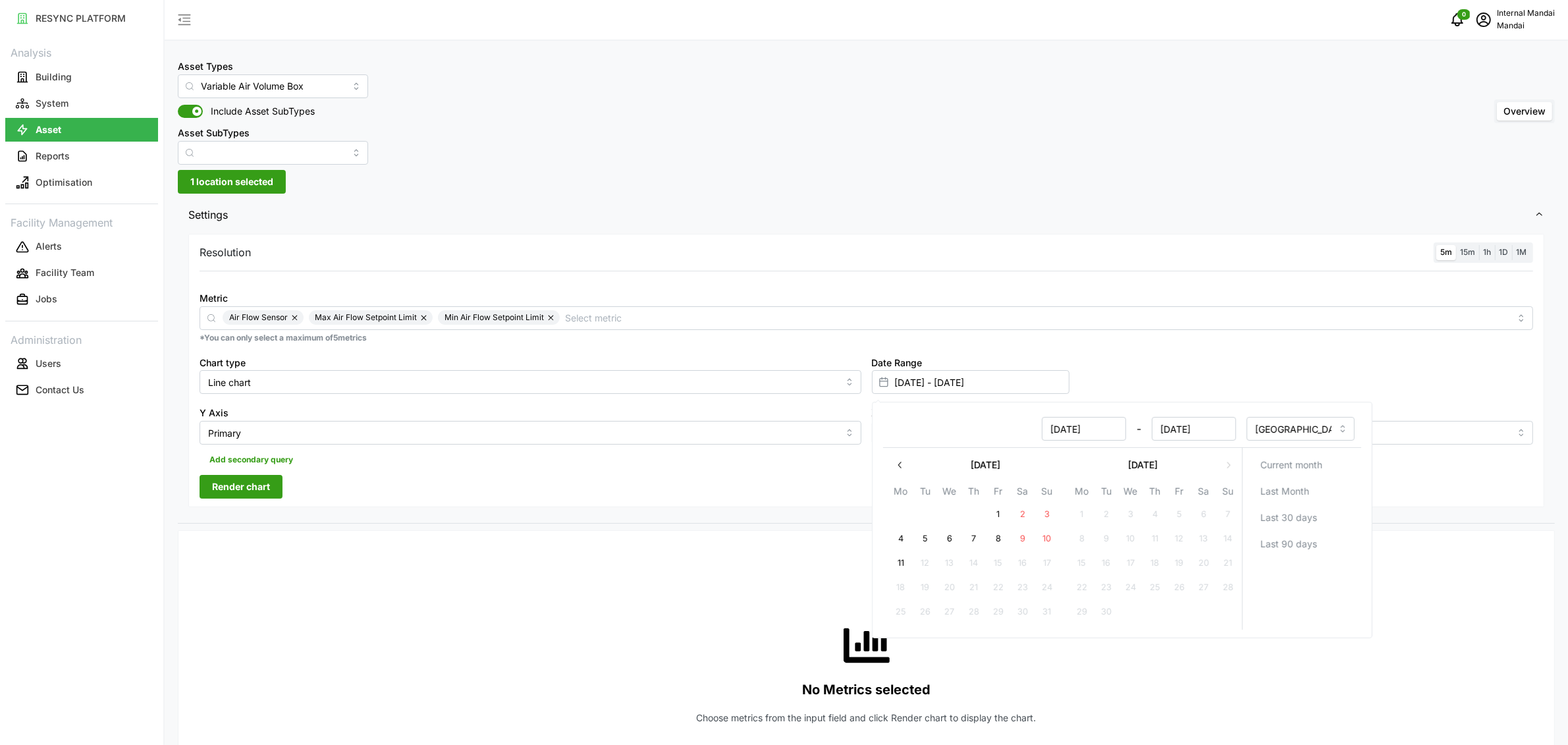
type input "[DATE] - [DATE]"
type input "[DATE]"
click at [892, 562] on button "11" at bounding box center [900, 564] width 23 height 23
click at [223, 483] on span "Render chart" at bounding box center [241, 487] width 58 height 23
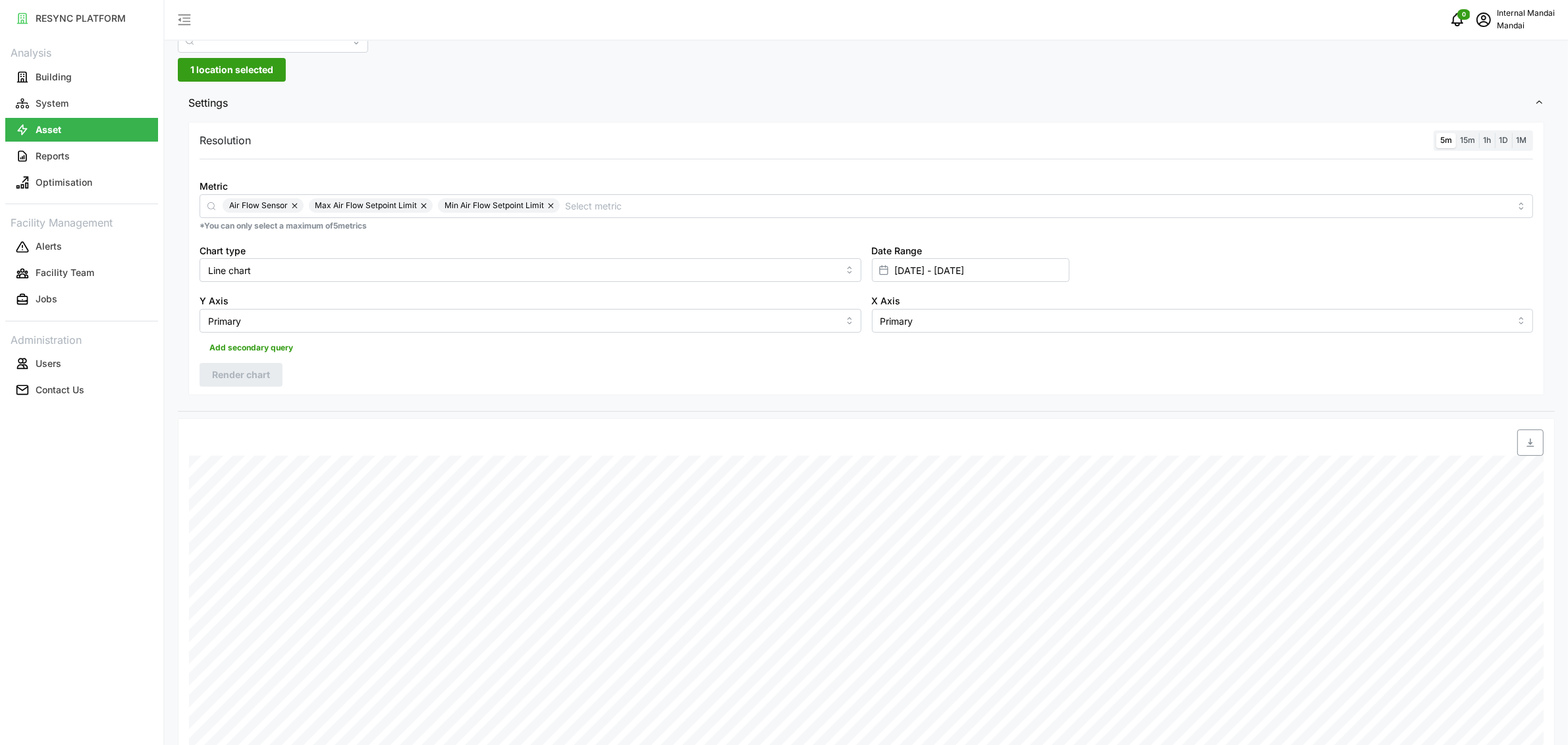
scroll to position [44, 0]
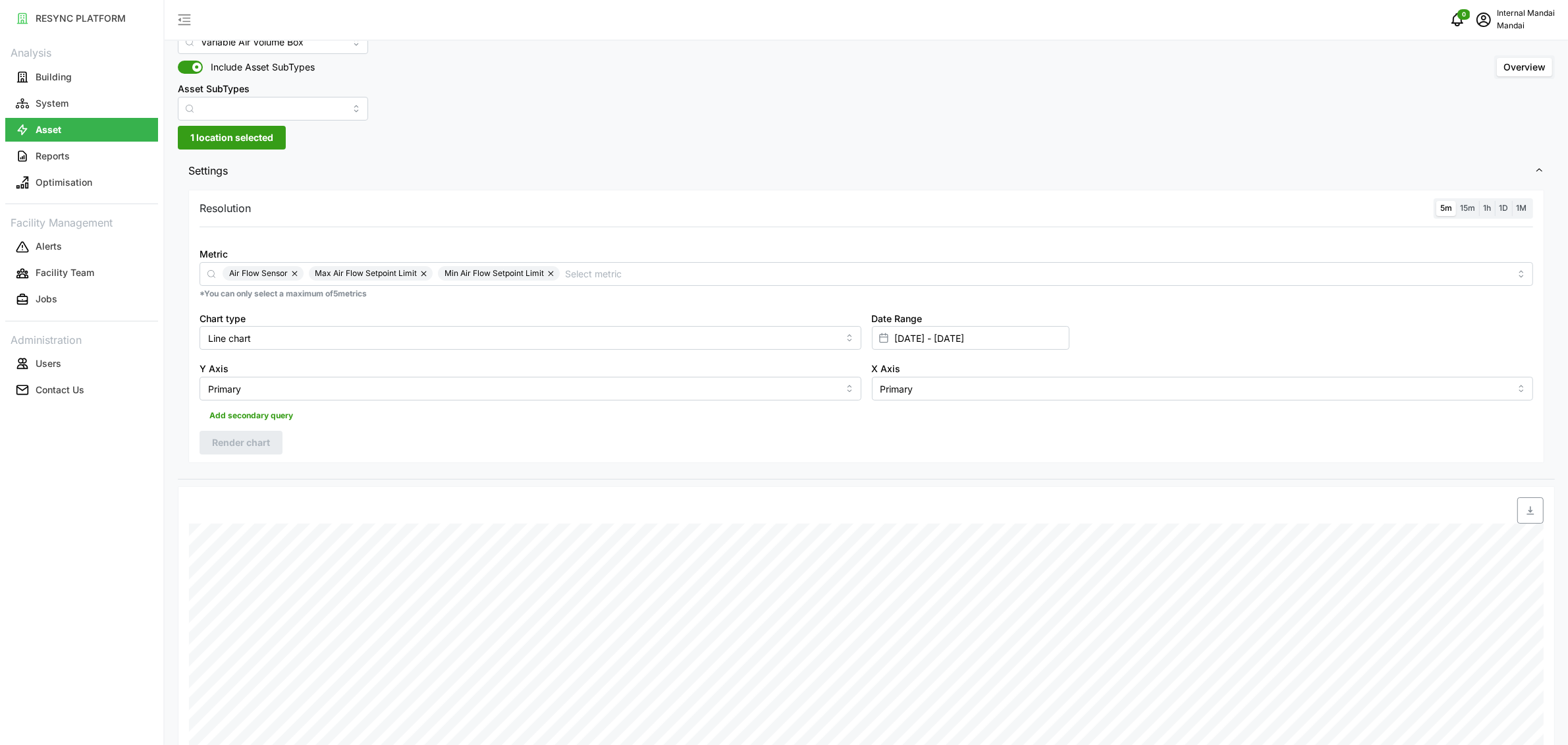
click at [230, 143] on span "1 location selected" at bounding box center [232, 138] width 83 height 23
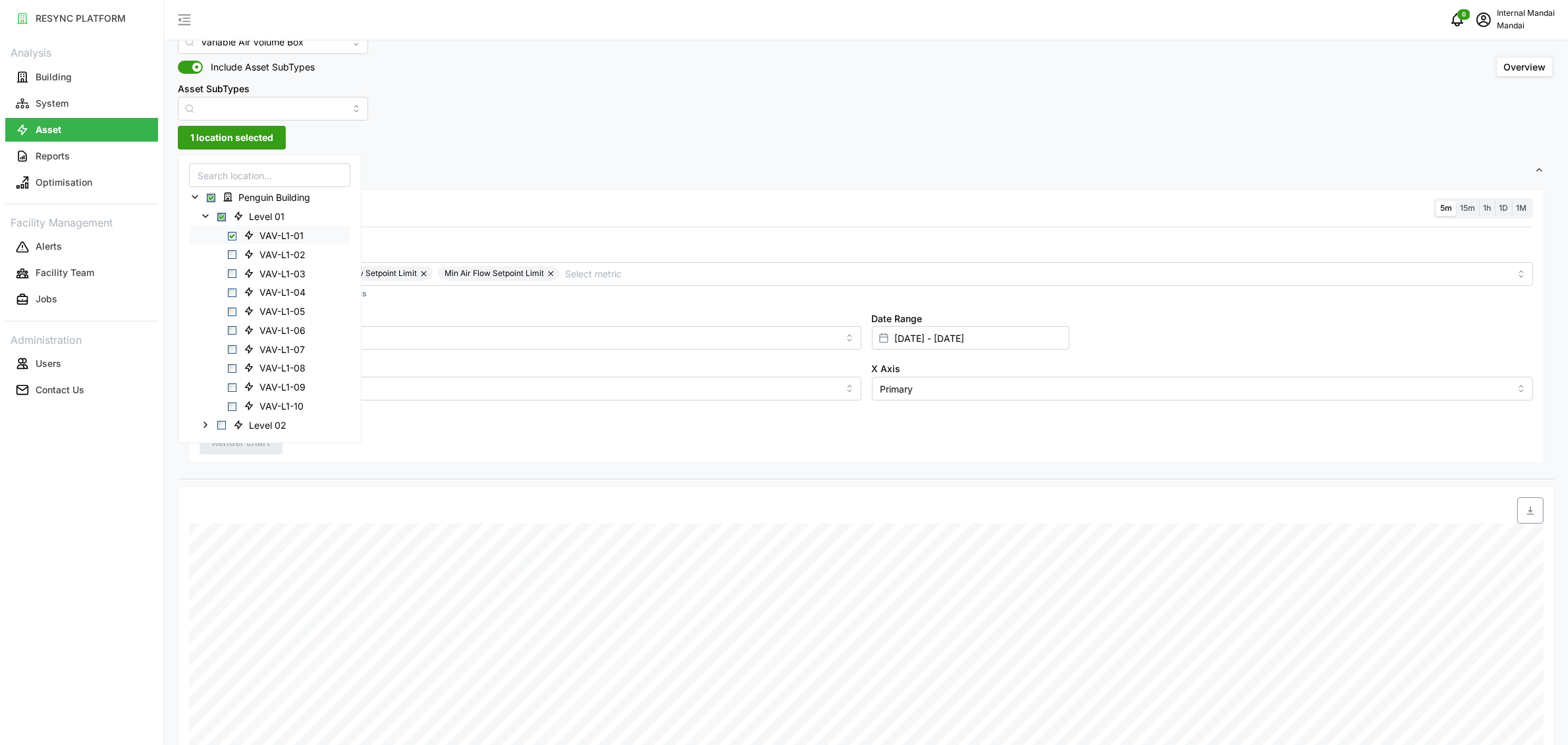
click at [230, 233] on span "Select VAV-L1-01" at bounding box center [232, 235] width 9 height 9
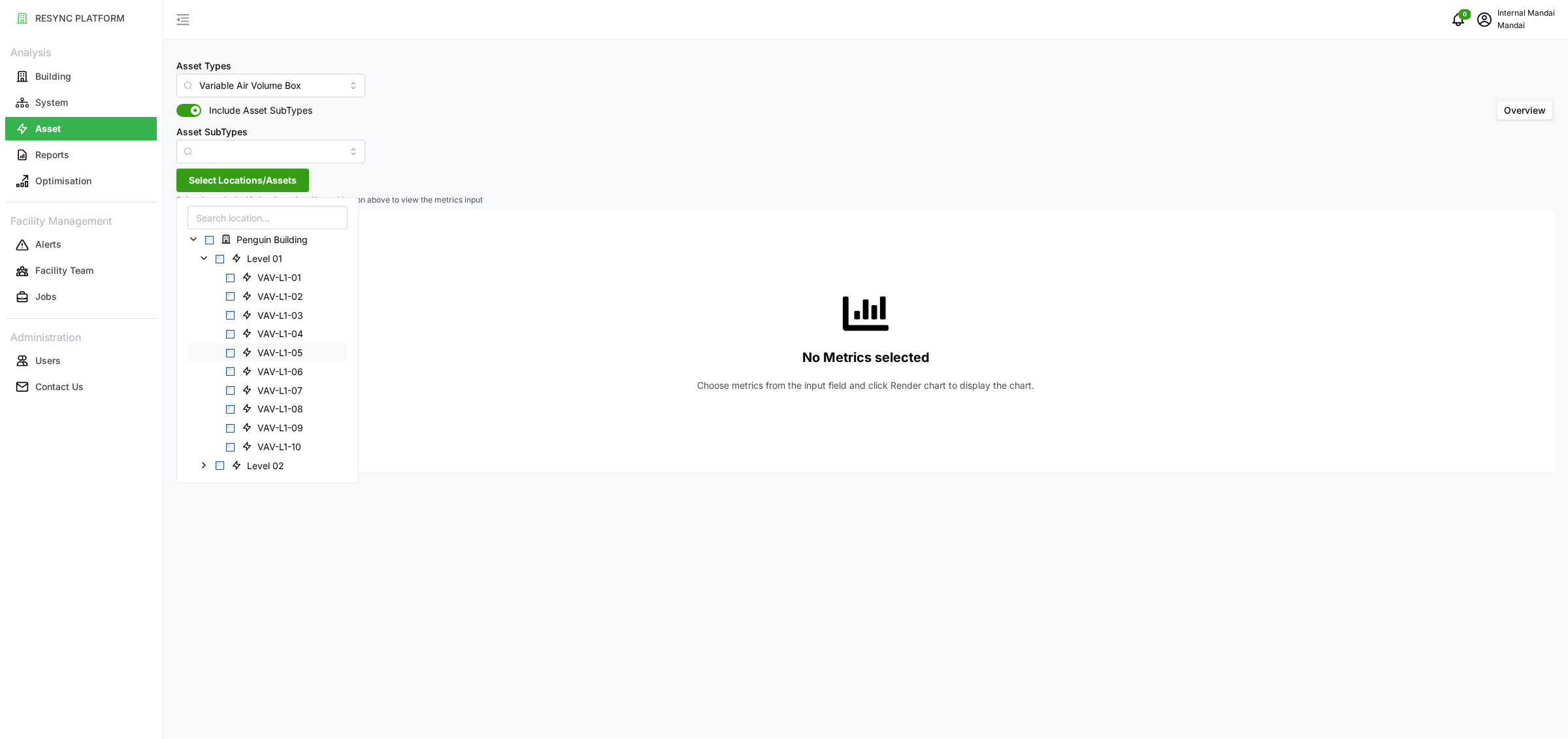
click at [231, 356] on span "Select VAV-L1-05" at bounding box center [230, 352] width 9 height 9
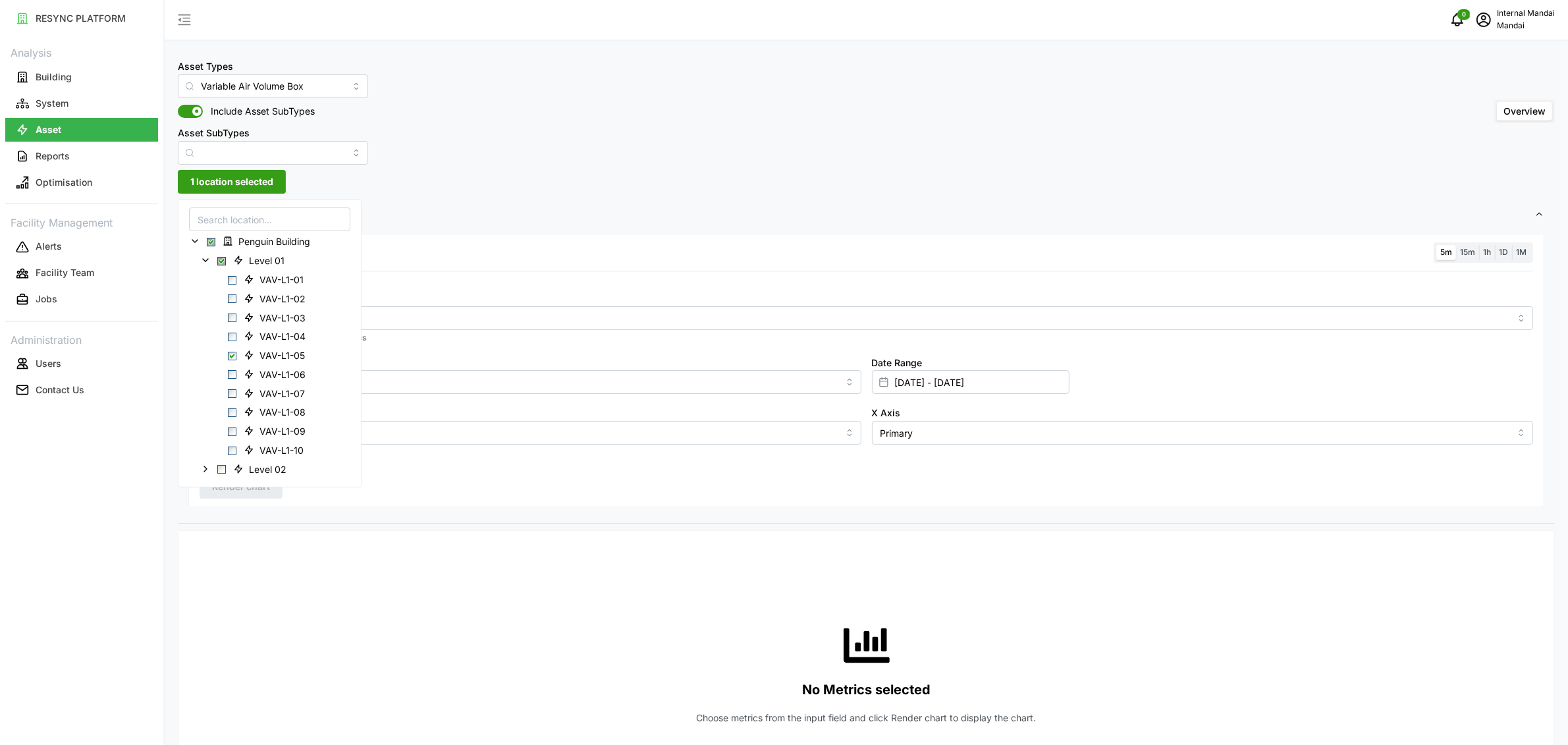
click at [534, 296] on div "Metric" at bounding box center [866, 310] width 1334 height 40
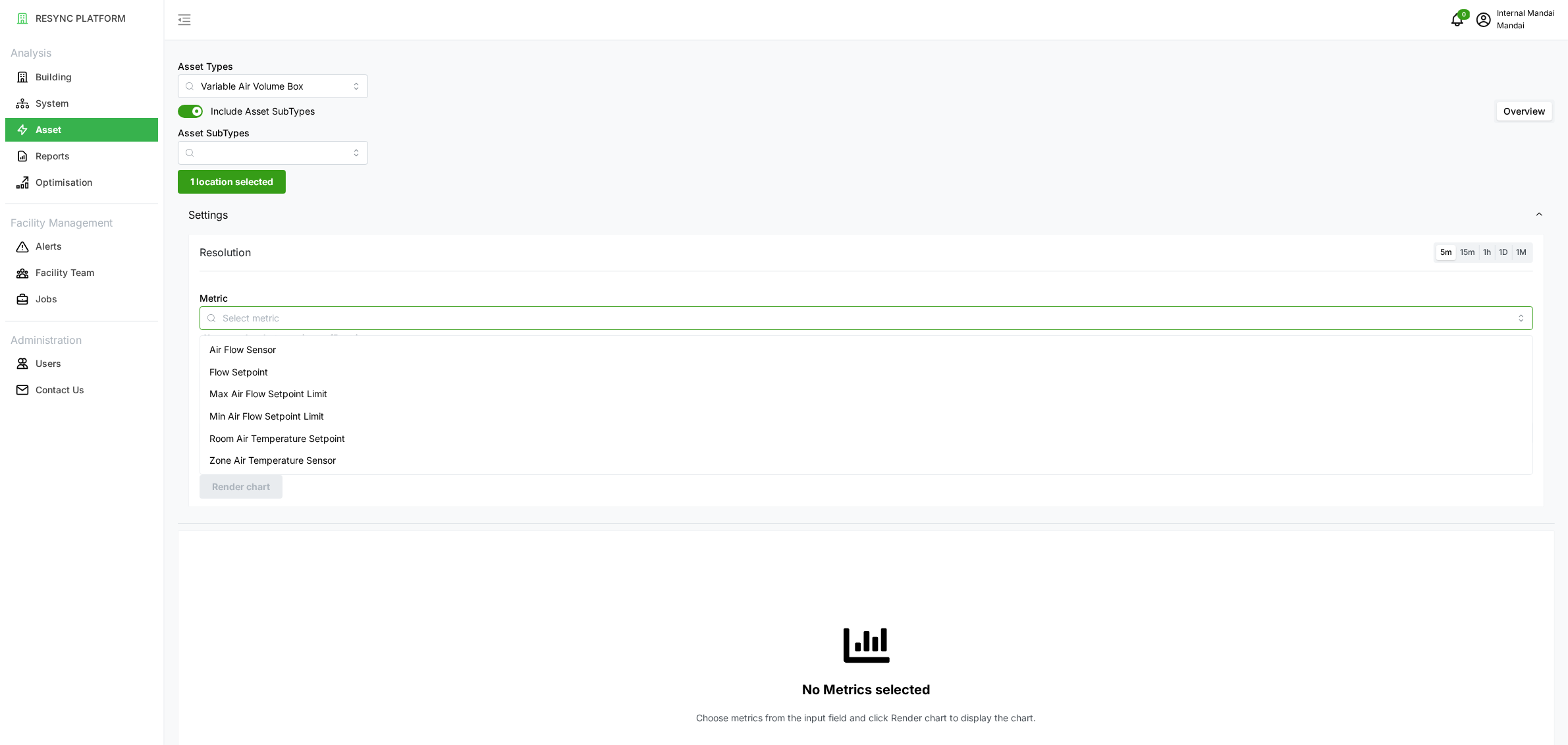
click at [468, 322] on input "Metric" at bounding box center [866, 317] width 1288 height 15
click at [377, 359] on div "Air Flow Sensor" at bounding box center [866, 349] width 1327 height 23
click at [361, 391] on div "Max Air Flow Setpoint Limit" at bounding box center [866, 394] width 1327 height 23
click at [353, 405] on div "Min Air Flow Setpoint Limit" at bounding box center [866, 416] width 1327 height 23
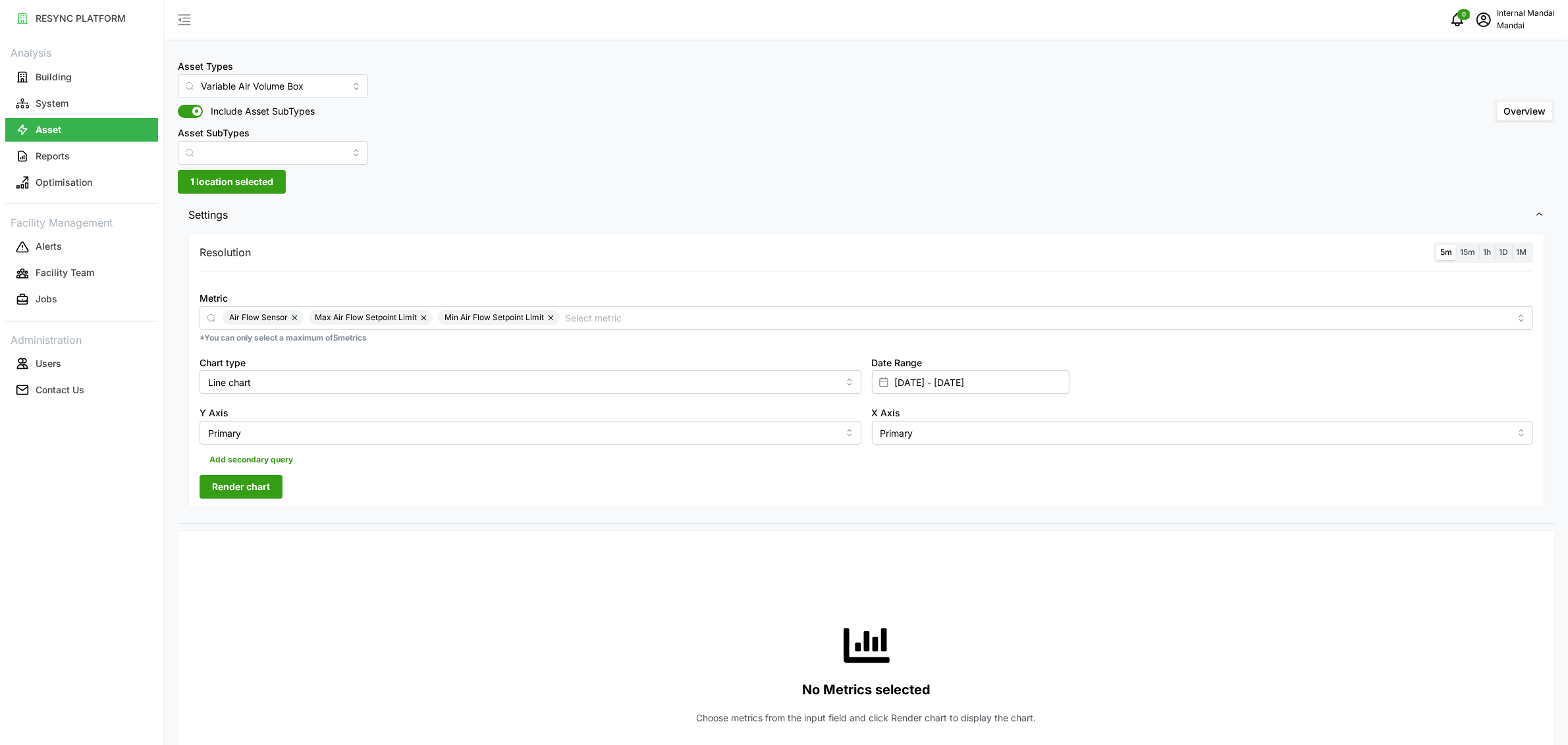
click at [263, 493] on span "Render chart" at bounding box center [241, 487] width 58 height 23
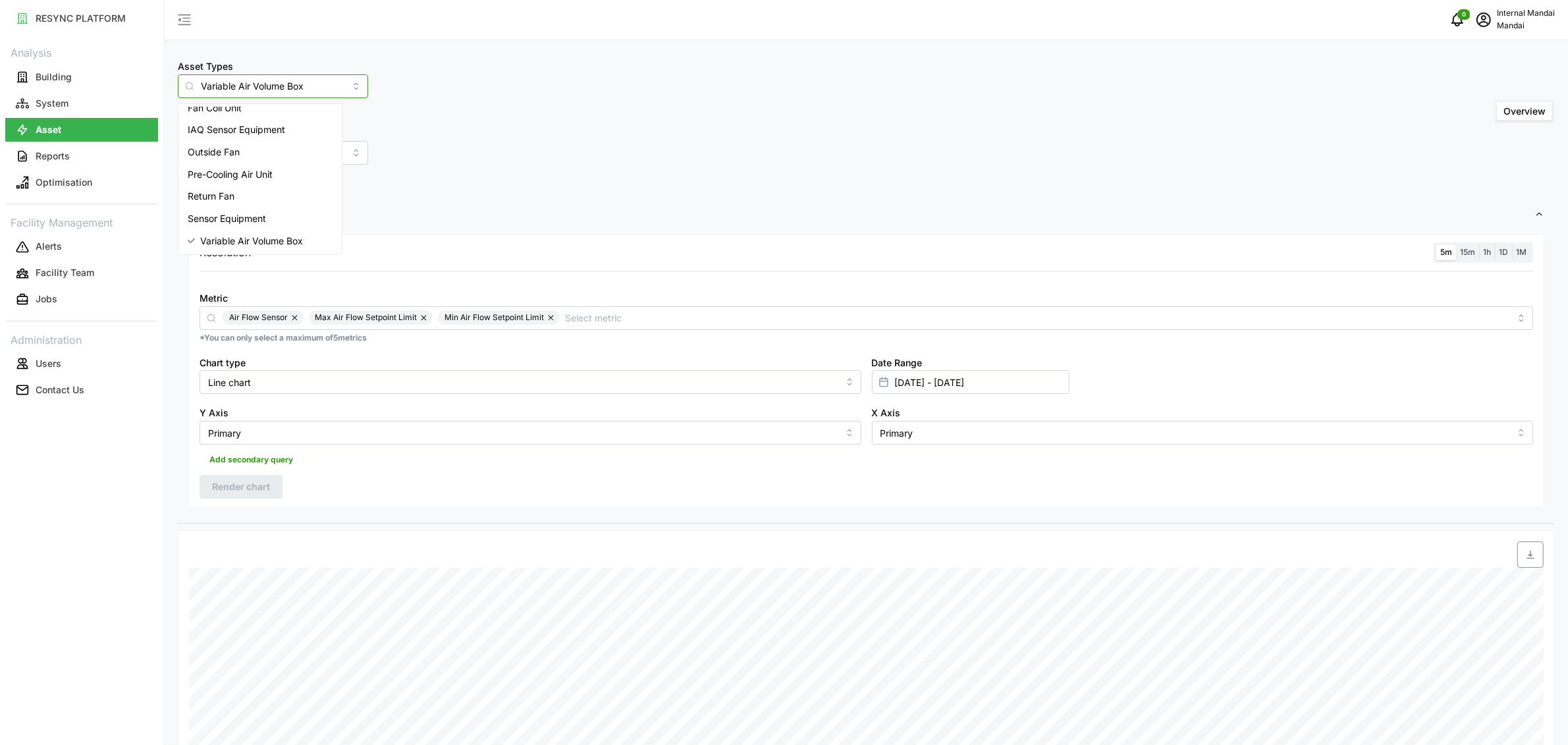
click at [270, 88] on input "Variable Air Volume Box" at bounding box center [273, 86] width 191 height 23
click at [216, 145] on div "Chiller" at bounding box center [260, 156] width 158 height 23
type input "Chiller"
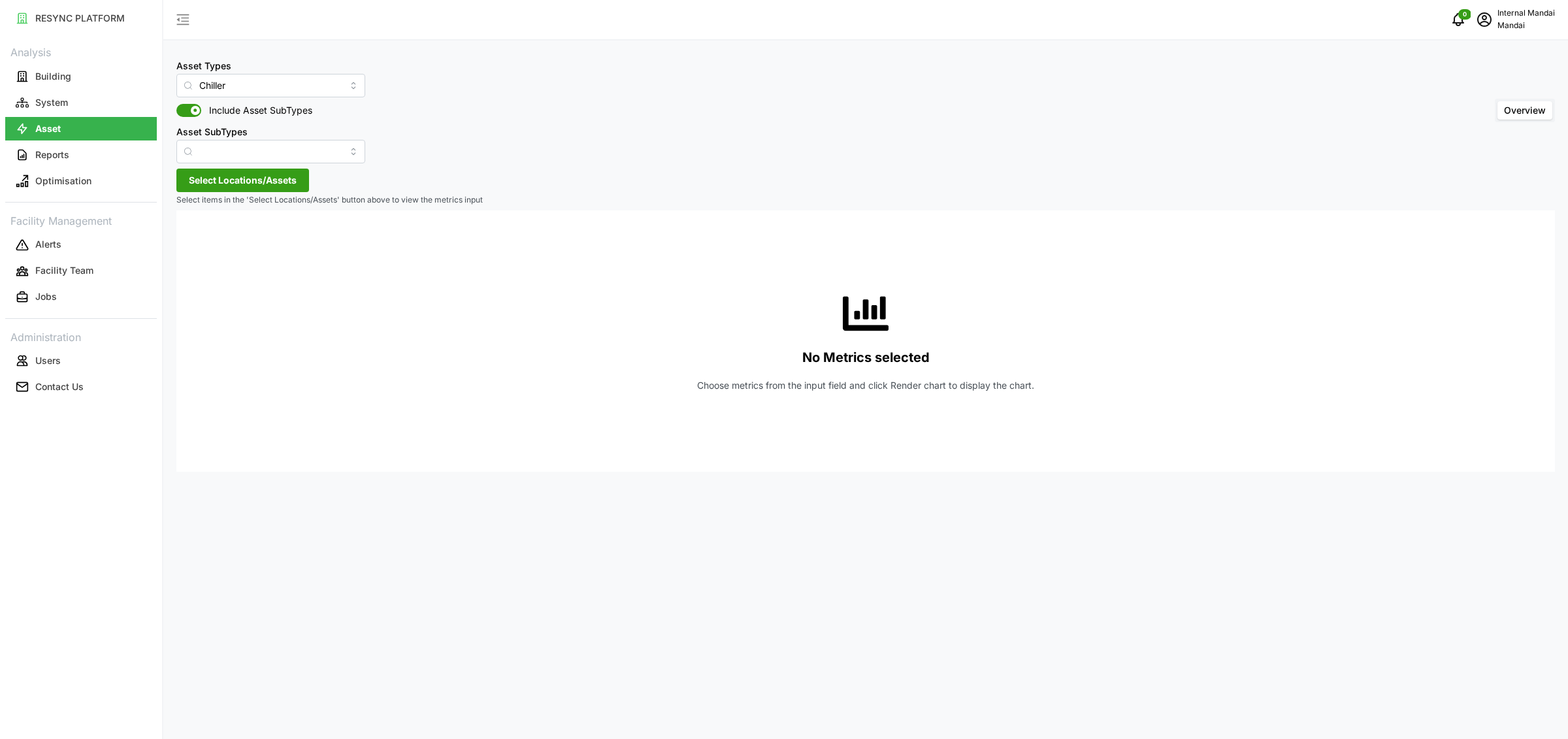
click at [269, 176] on span "Select Locations/Assets" at bounding box center [243, 180] width 108 height 22
click at [210, 243] on div "Penguin Building" at bounding box center [267, 240] width 159 height 19
click at [210, 243] on span "Select Penguin Building" at bounding box center [209, 240] width 9 height 9
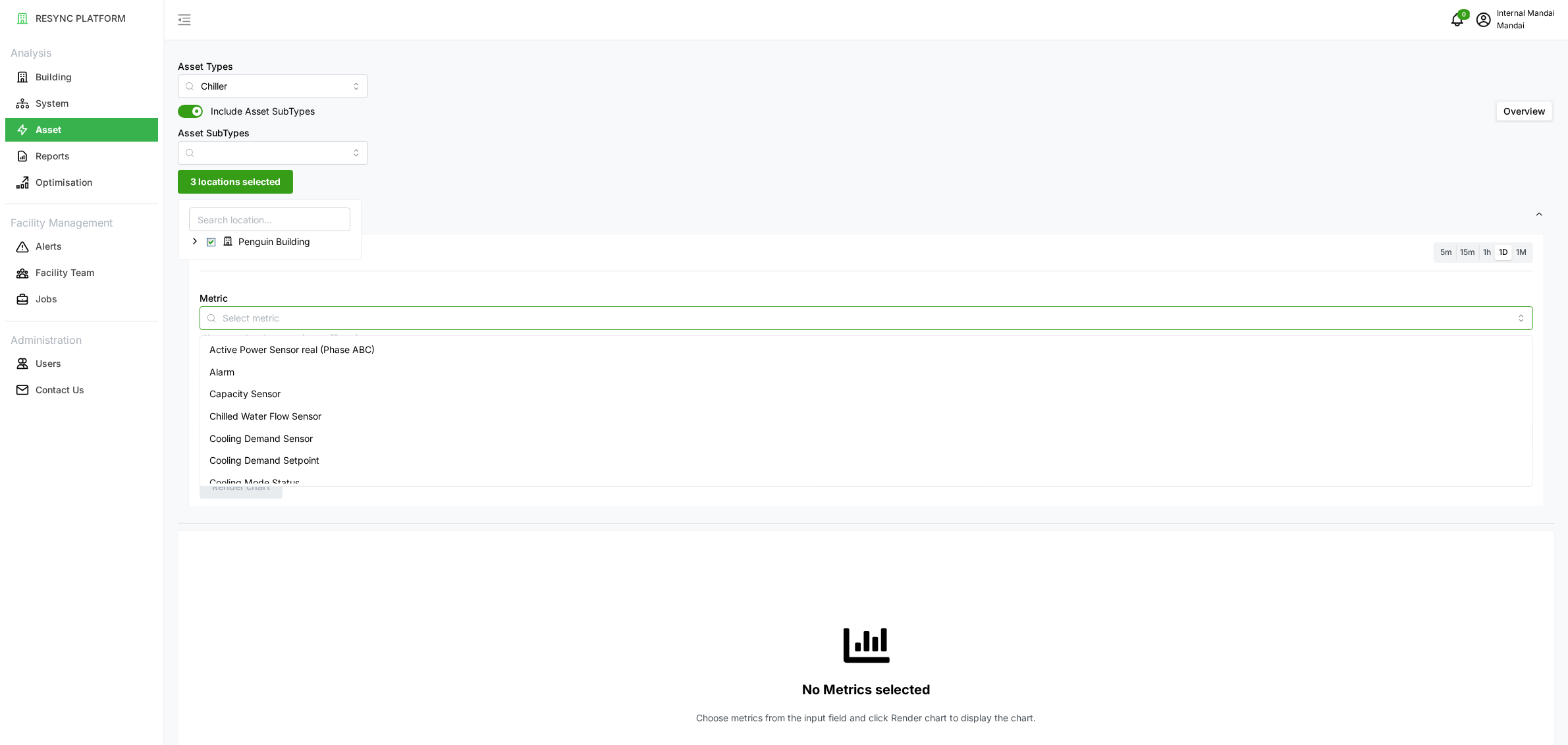
click at [287, 315] on input "Metric" at bounding box center [866, 317] width 1288 height 15
drag, startPoint x: 280, startPoint y: 441, endPoint x: 837, endPoint y: 366, distance: 562.0
click at [280, 441] on span "Cooling Demand Sensor" at bounding box center [261, 439] width 103 height 15
click at [1434, 257] on div "5m 15m 1h 1D 1M" at bounding box center [1483, 253] width 99 height 20
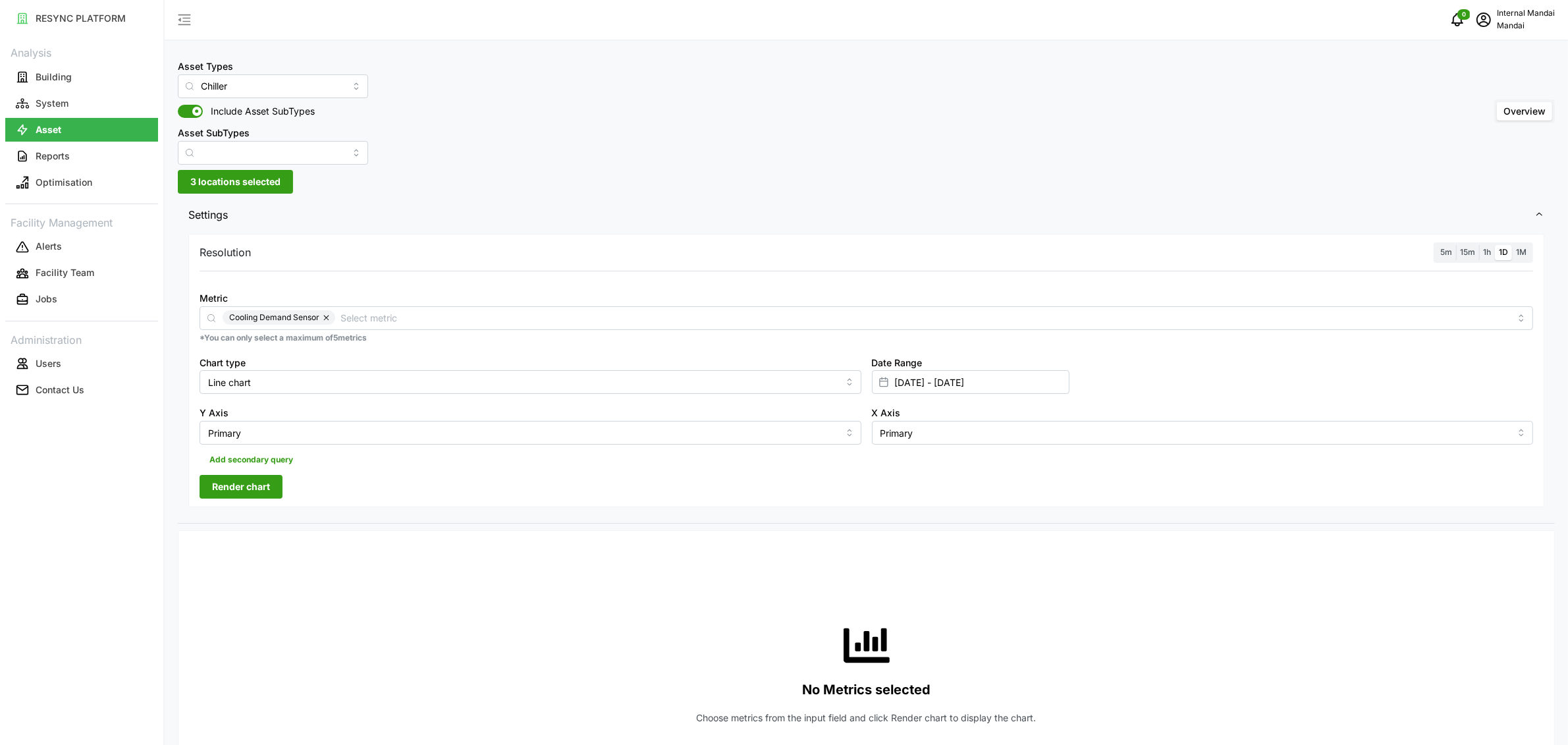
click at [1438, 253] on label "5m" at bounding box center [1446, 253] width 20 height 15
click at [1437, 245] on input "5m" at bounding box center [1437, 245] width 0 height 0
click at [888, 389] on div at bounding box center [884, 382] width 23 height 23
click at [909, 374] on input "[DATE] - [DATE]" at bounding box center [970, 382] width 198 height 23
click at [909, 468] on button "button" at bounding box center [900, 465] width 23 height 23
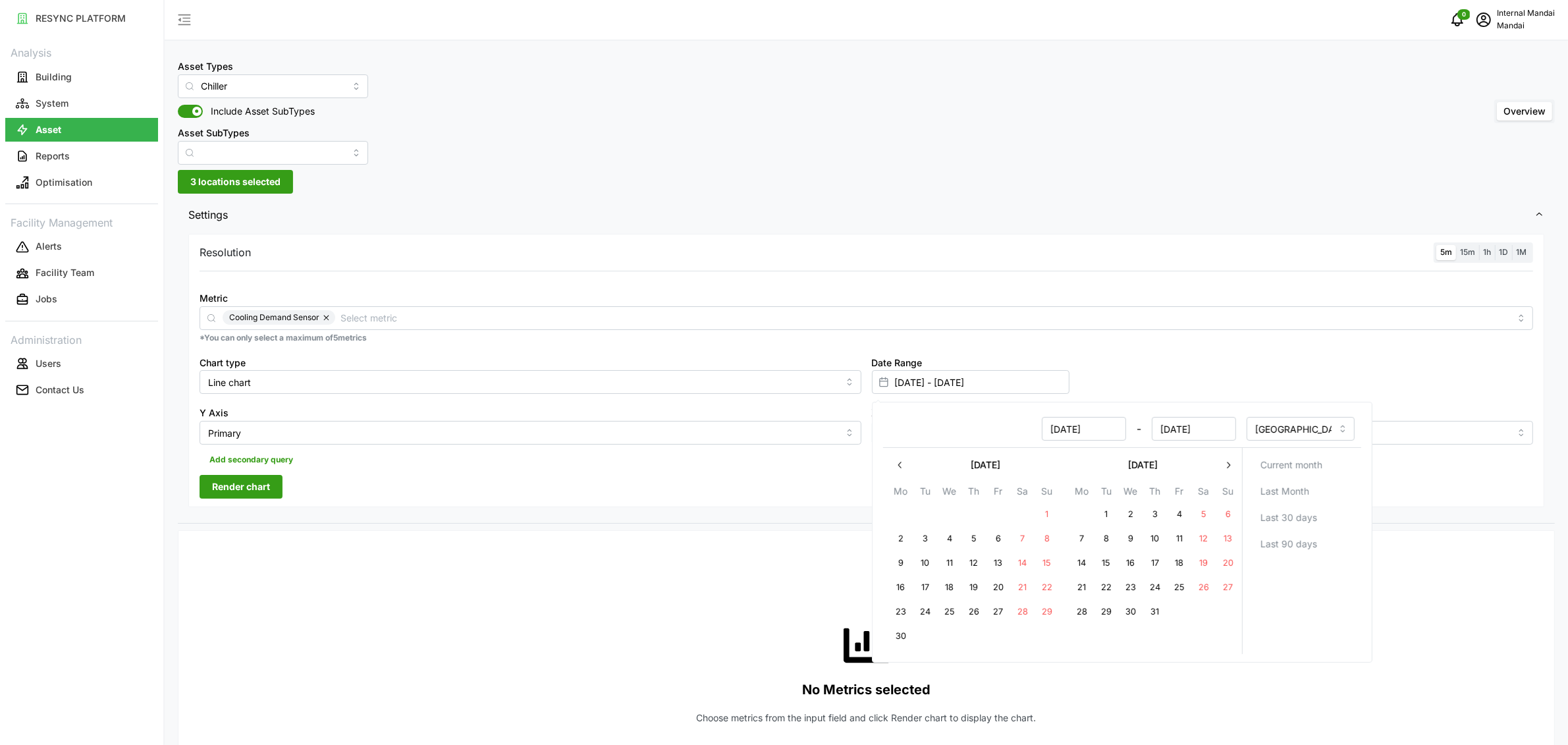
click at [909, 468] on button "button" at bounding box center [900, 465] width 23 height 23
click at [921, 542] on button "8" at bounding box center [924, 539] width 23 height 23
type input "[DATE] - [DATE]"
type input "[DATE]"
click at [947, 536] on button "9" at bounding box center [949, 539] width 23 height 23
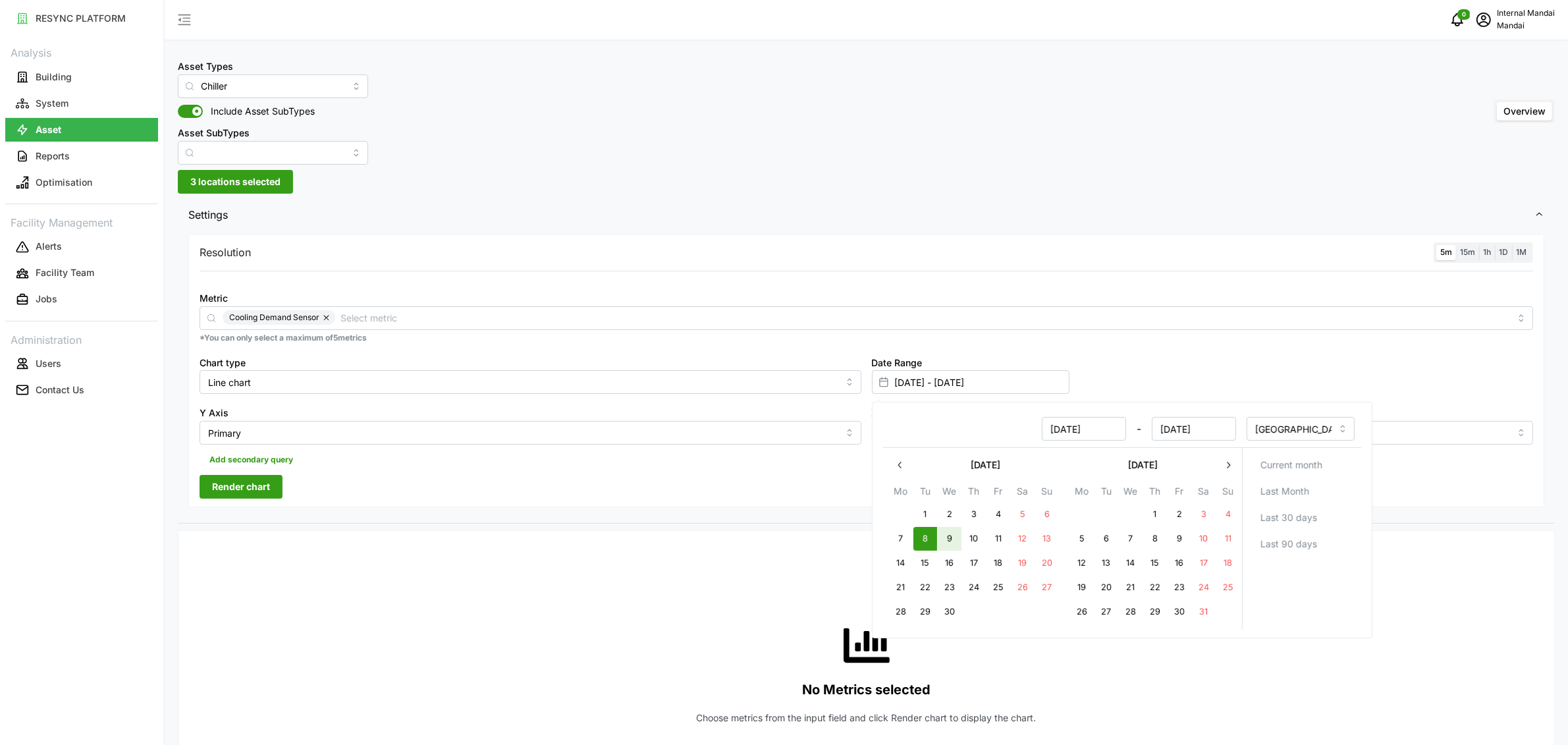
type input "[DATE] - [DATE]"
type input "[DATE]"
click at [636, 468] on div "Add secondary query" at bounding box center [866, 457] width 1334 height 25
click at [234, 489] on span "Render chart" at bounding box center [241, 487] width 58 height 23
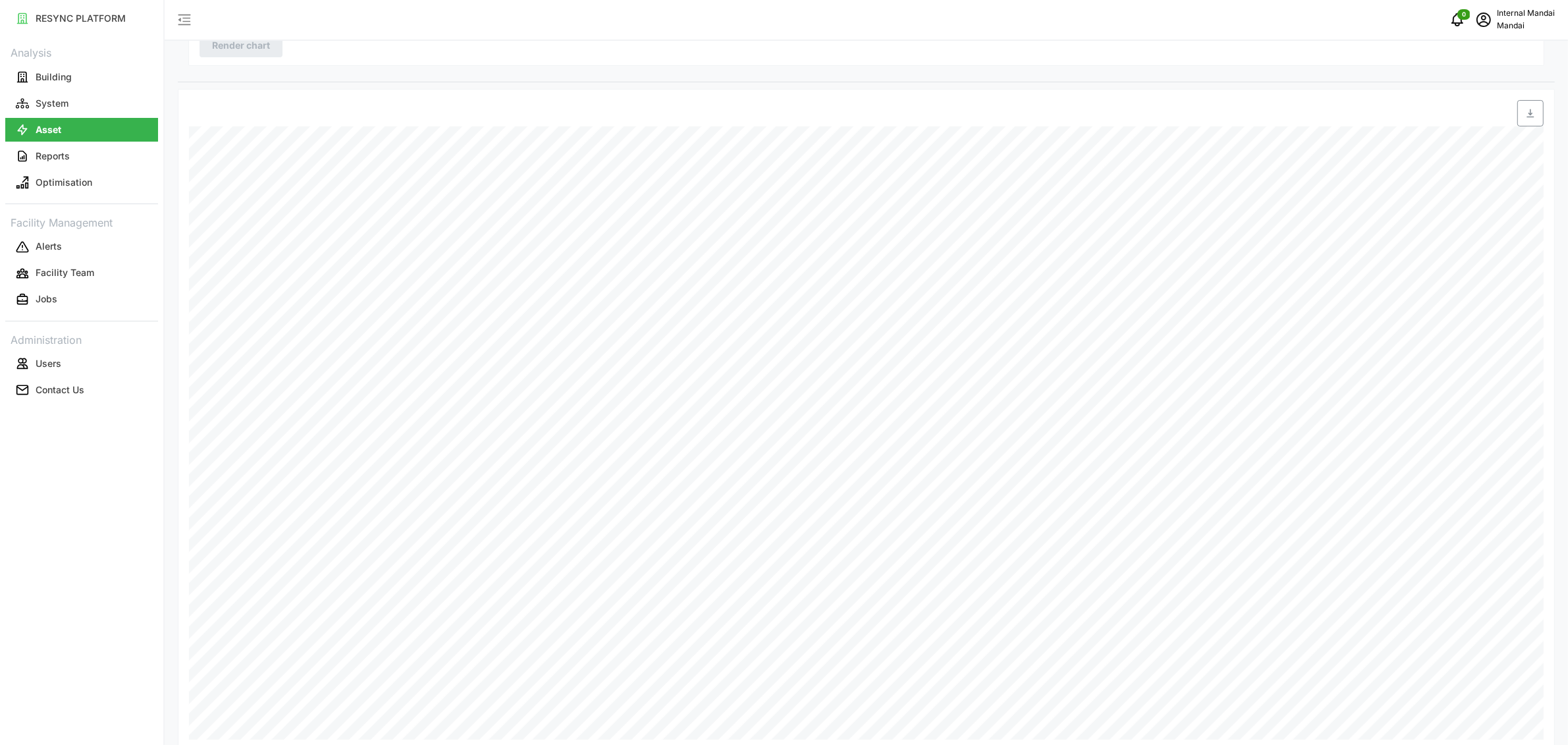
scroll to position [133, 0]
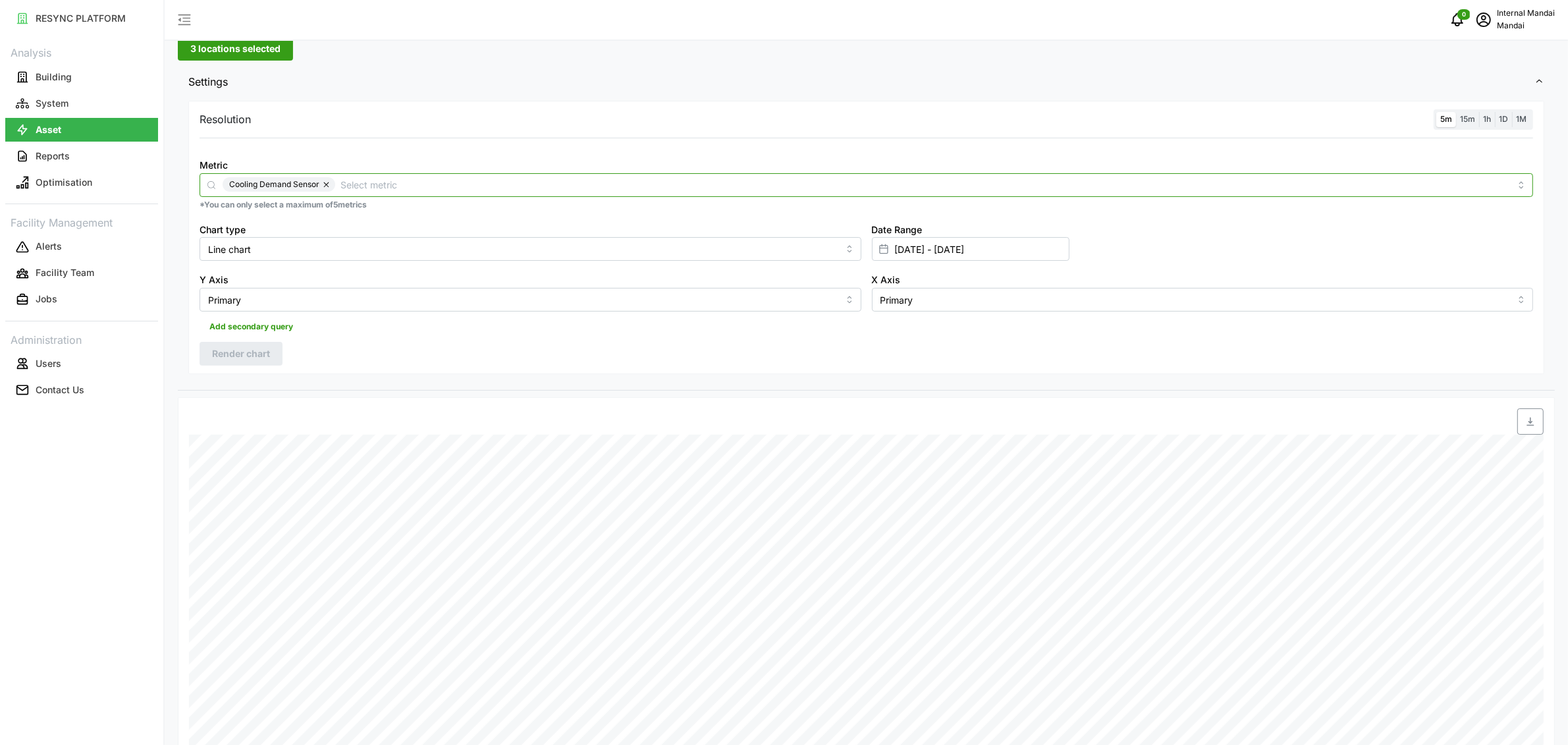
click at [524, 183] on input "Metric" at bounding box center [925, 184] width 1170 height 15
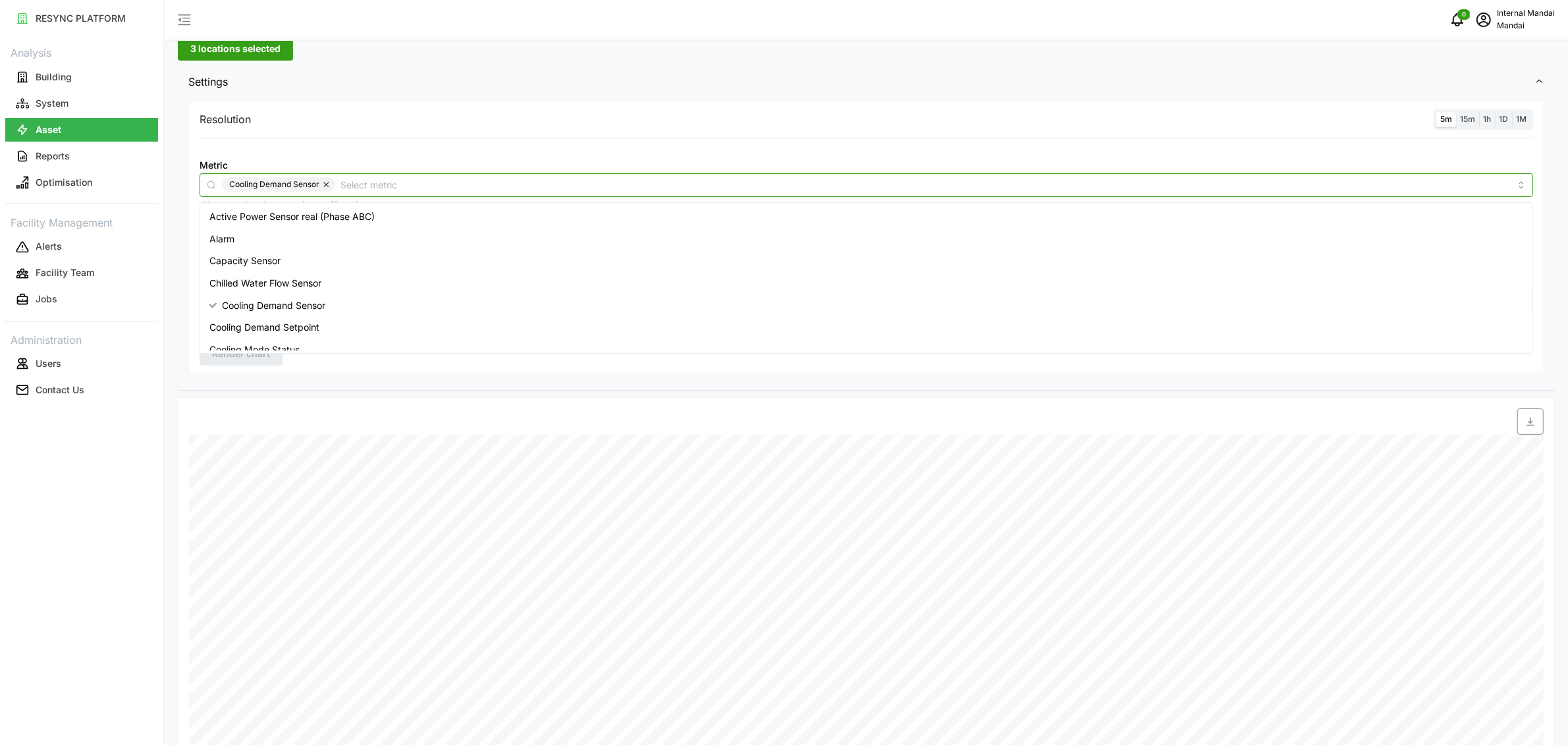
click at [452, 225] on div "Active Power Sensor real (Phase ABC)" at bounding box center [866, 217] width 1327 height 23
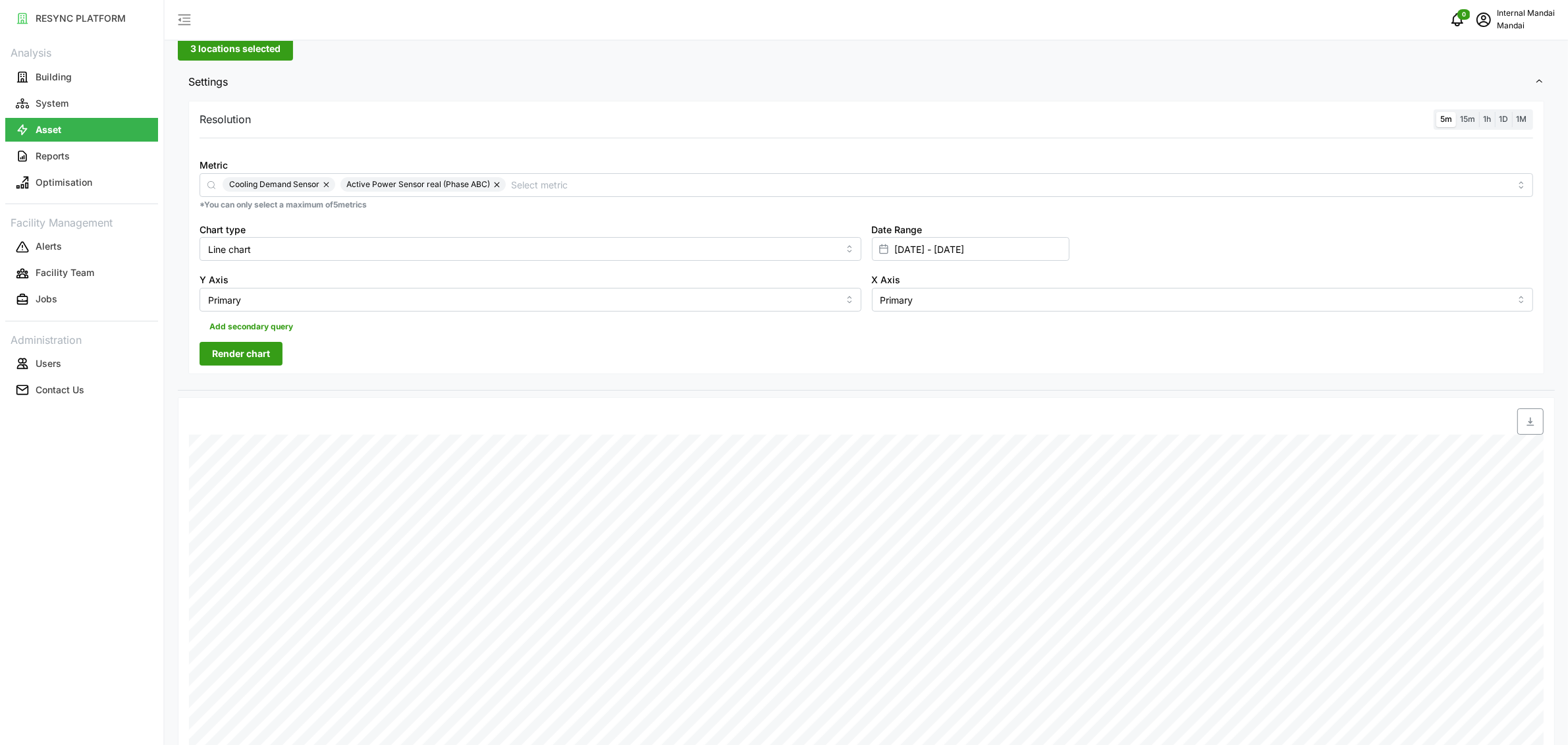
click at [412, 385] on div "Resolution 5m 15m 1h 1D 1M Metric Cooling Demand Sensor Active Power Sensor rea…" at bounding box center [866, 244] width 1377 height 292
click at [498, 183] on button "button" at bounding box center [498, 184] width 16 height 15
click at [273, 326] on span "Add secondary query" at bounding box center [251, 327] width 84 height 19
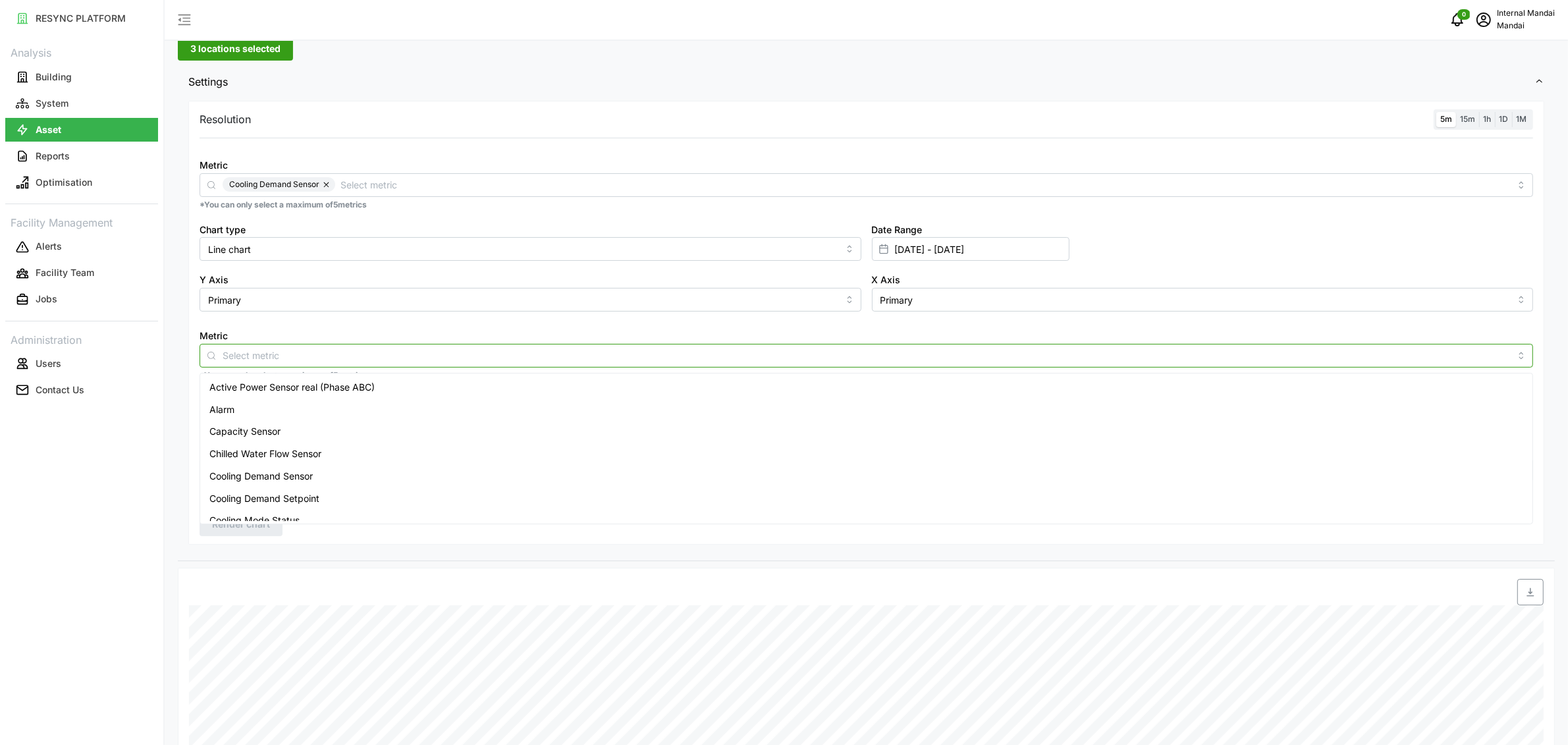
click at [509, 359] on input "Metric" at bounding box center [866, 355] width 1288 height 15
click at [456, 377] on div "Active Power Sensor real (Phase ABC)" at bounding box center [866, 387] width 1327 height 23
click at [387, 550] on div "Resolution 5m 15m 1h 1D 1M Metric Cooling Demand Sensor *You can only select a …" at bounding box center [866, 329] width 1377 height 464
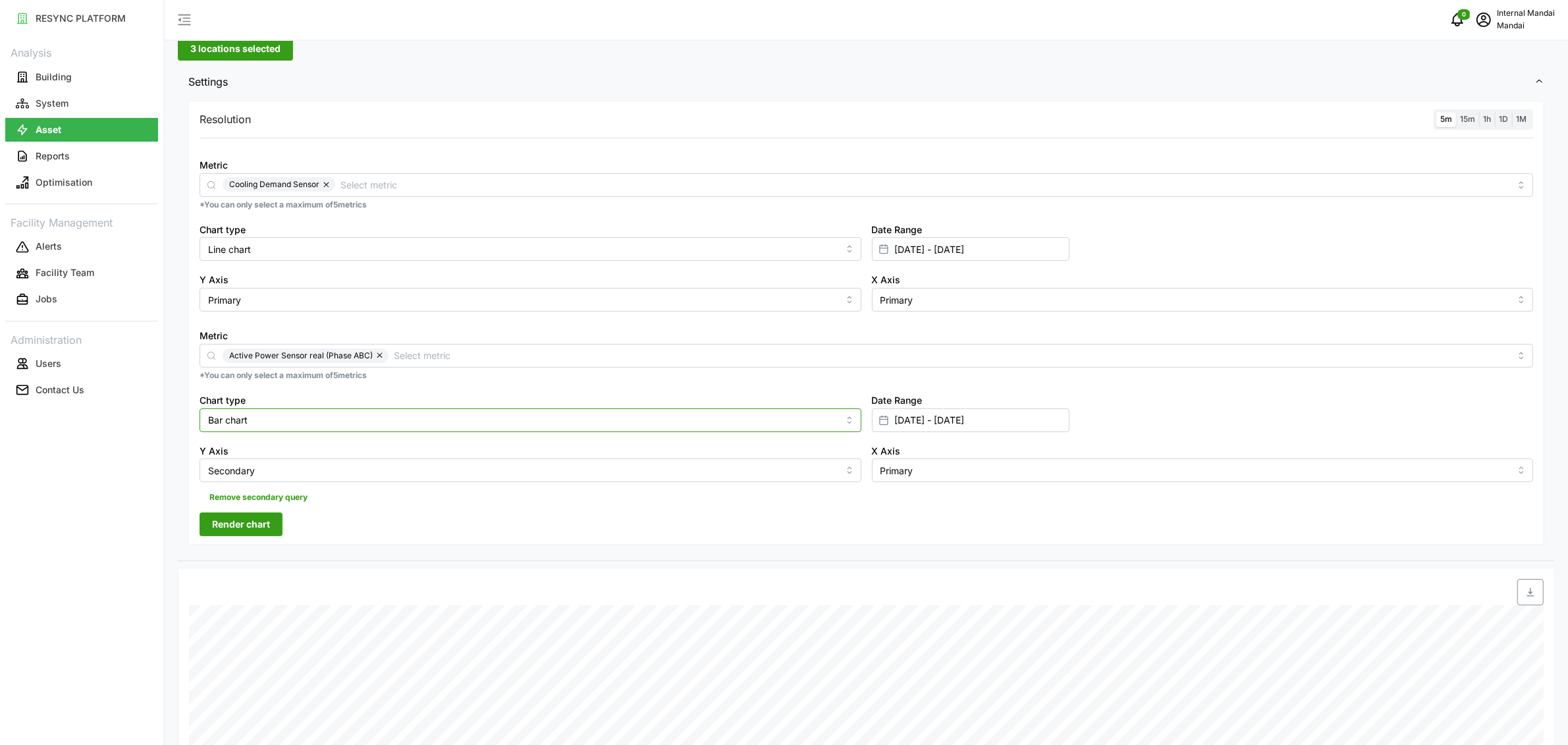
click at [341, 421] on input "Bar chart" at bounding box center [530, 421] width 662 height 23
click at [308, 453] on div "Line chart" at bounding box center [530, 452] width 655 height 23
type input "Line chart"
click at [230, 533] on span "Render chart" at bounding box center [241, 525] width 58 height 23
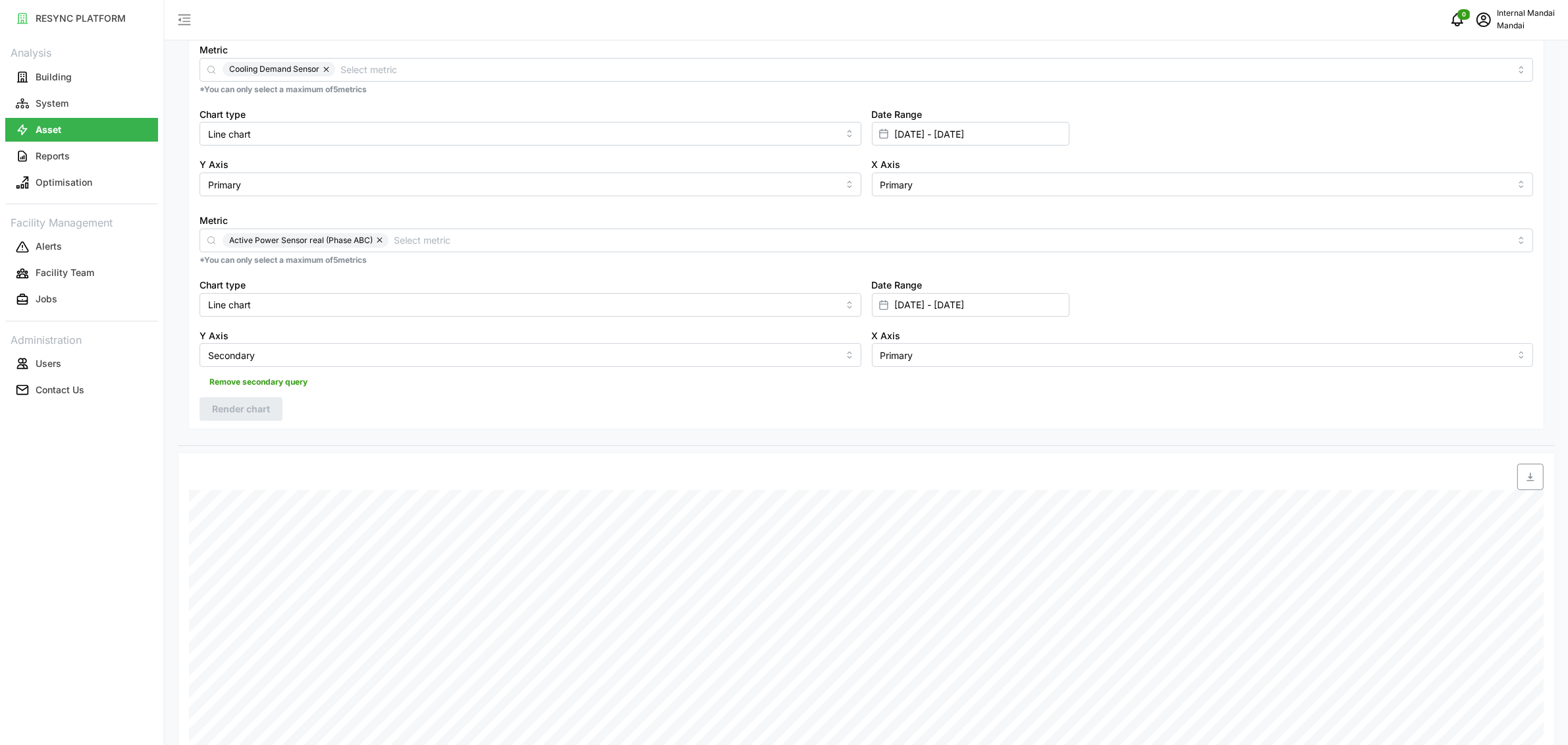
scroll to position [0, 0]
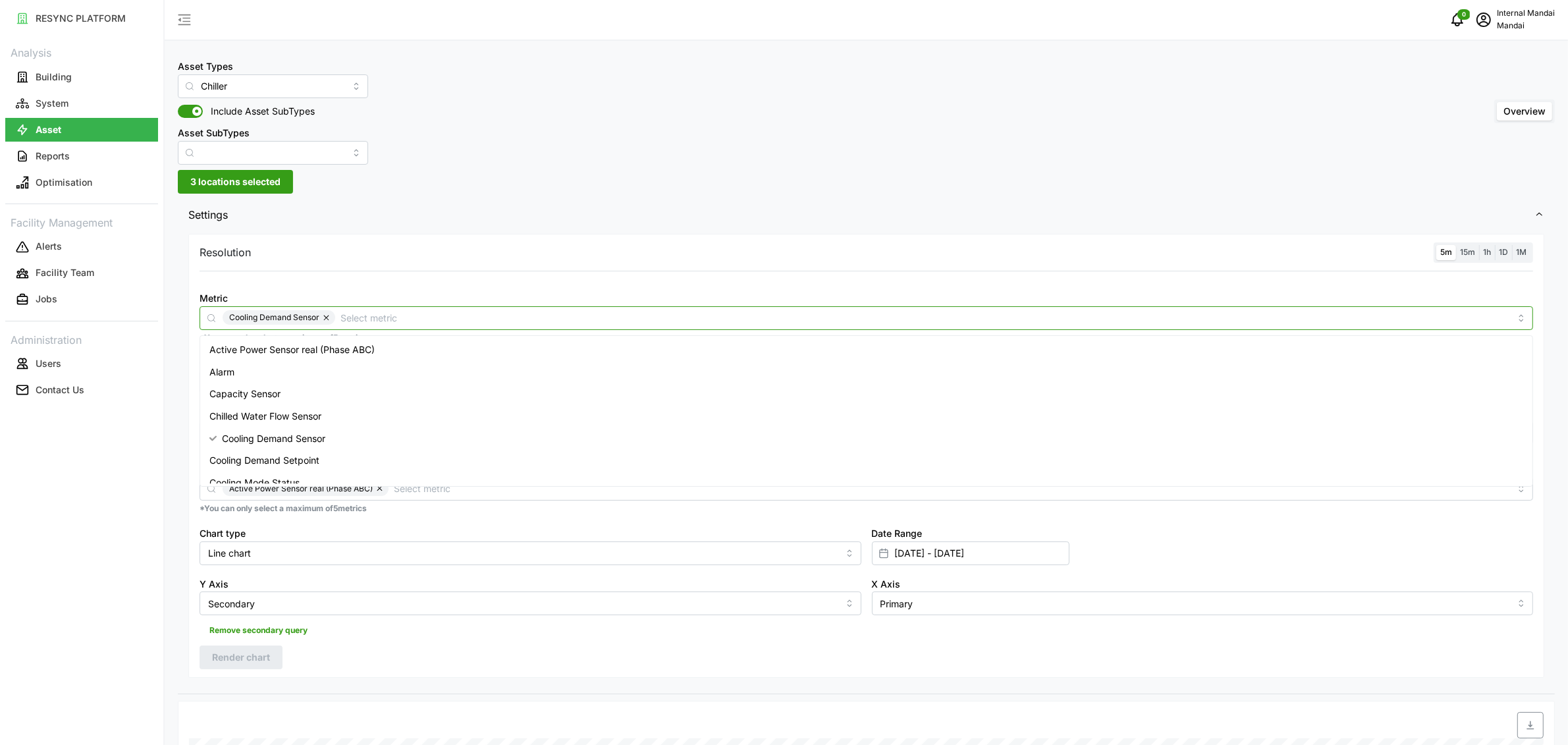
click at [352, 318] on input "Metric" at bounding box center [925, 317] width 1170 height 15
type input "flow"
click at [373, 353] on div "Chilled Water Flow Sensor" at bounding box center [866, 349] width 1327 height 23
click at [332, 317] on button "button" at bounding box center [327, 317] width 16 height 15
click at [378, 494] on button "button" at bounding box center [380, 489] width 16 height 15
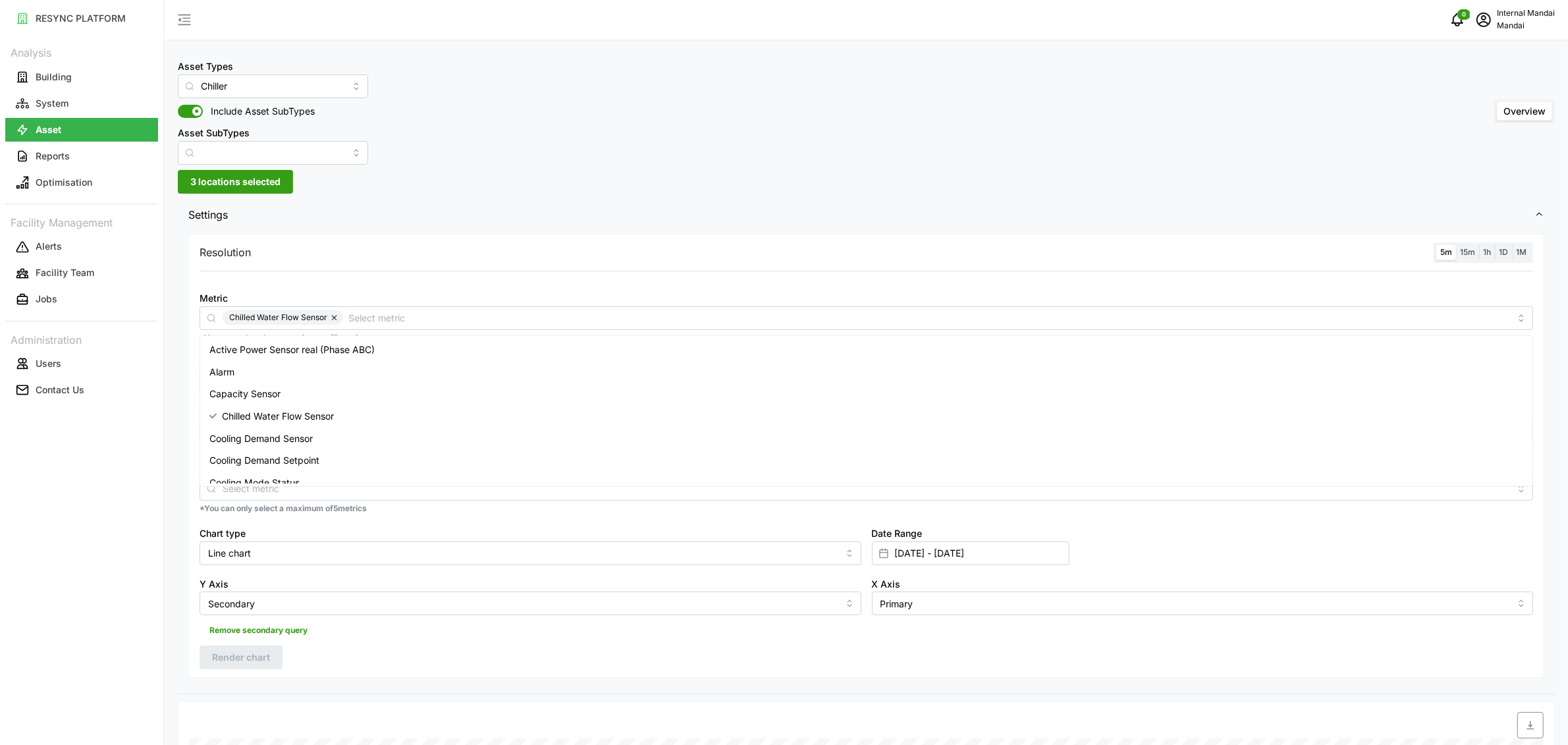
click at [270, 634] on span "Remove secondary query" at bounding box center [259, 631] width 98 height 19
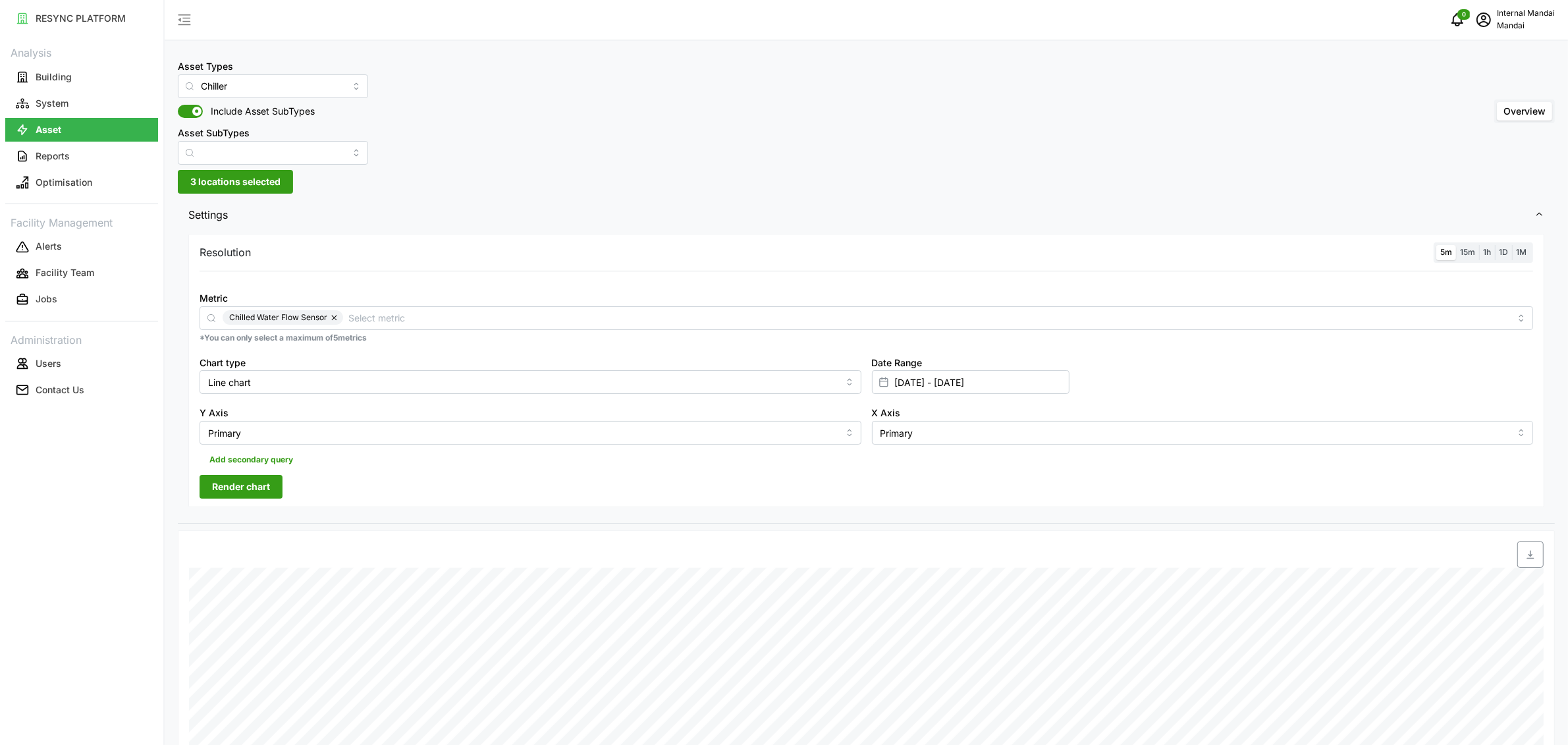
click at [265, 496] on span "Render chart" at bounding box center [241, 487] width 58 height 23
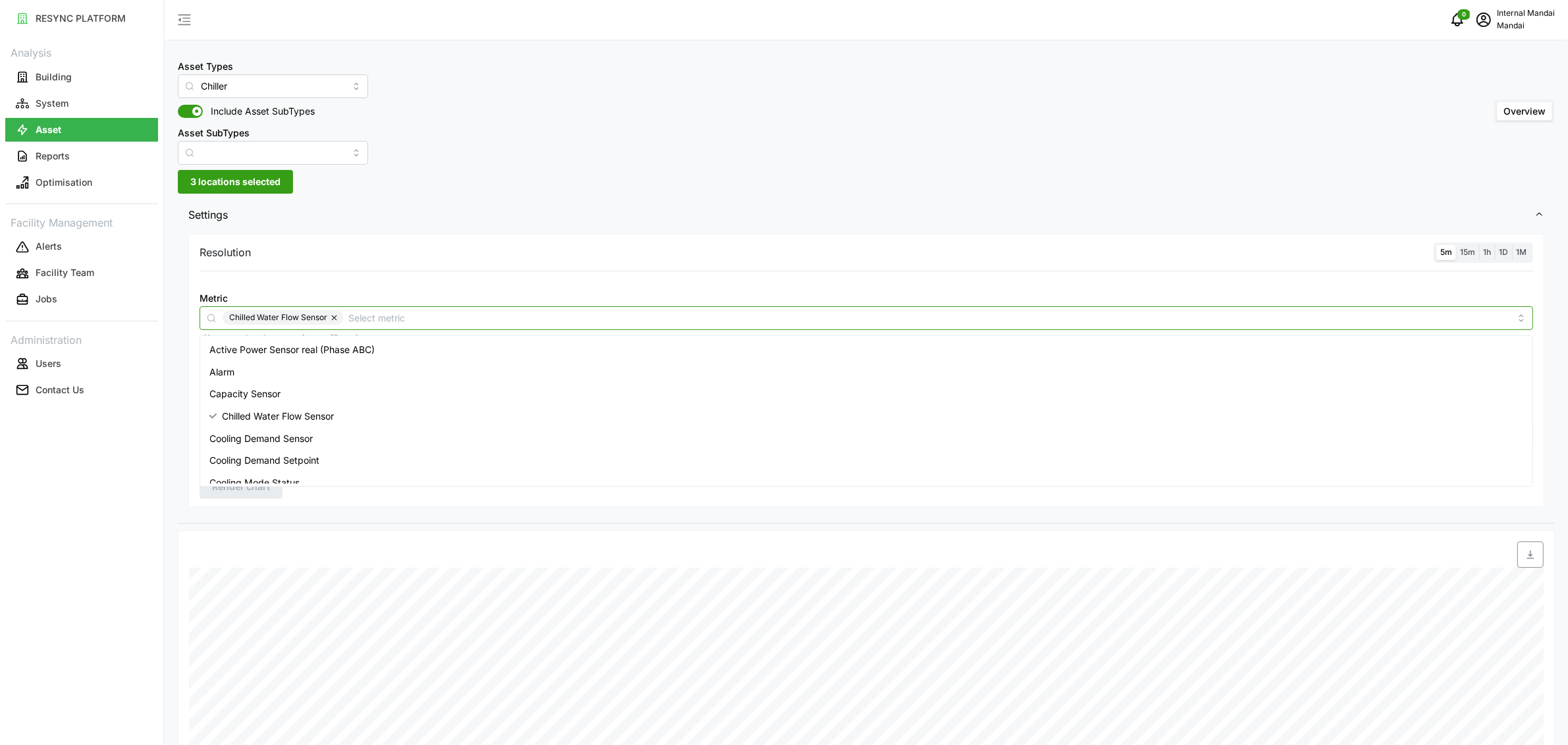
click at [561, 324] on input "Metric" at bounding box center [929, 317] width 1162 height 15
type input "temper"
click at [338, 396] on span "Leaving Chilled Water Temperature Sensor" at bounding box center [302, 394] width 184 height 15
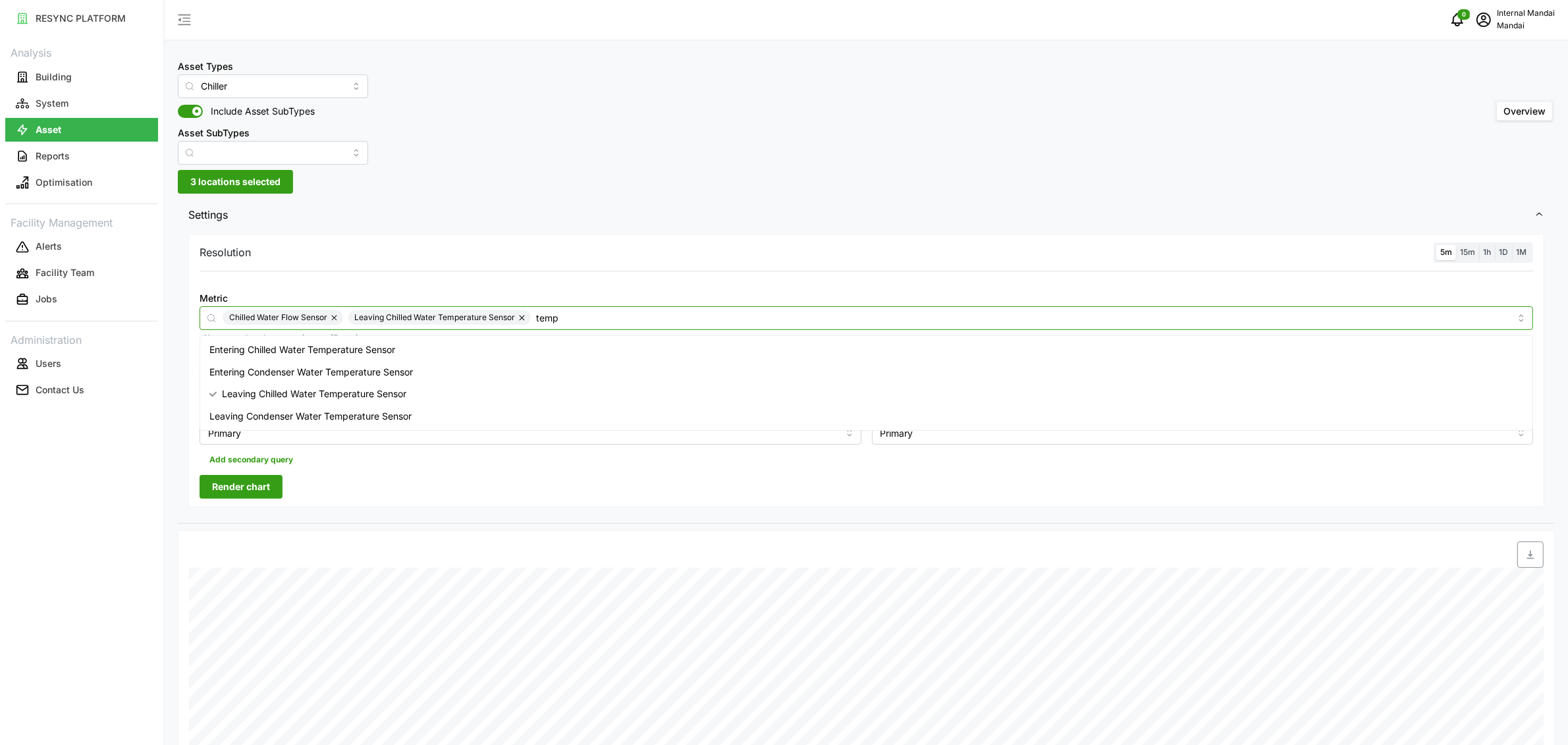
type input "tempe"
click at [591, 359] on div "Entering Chilled Water Temperature Sensor" at bounding box center [866, 349] width 1327 height 23
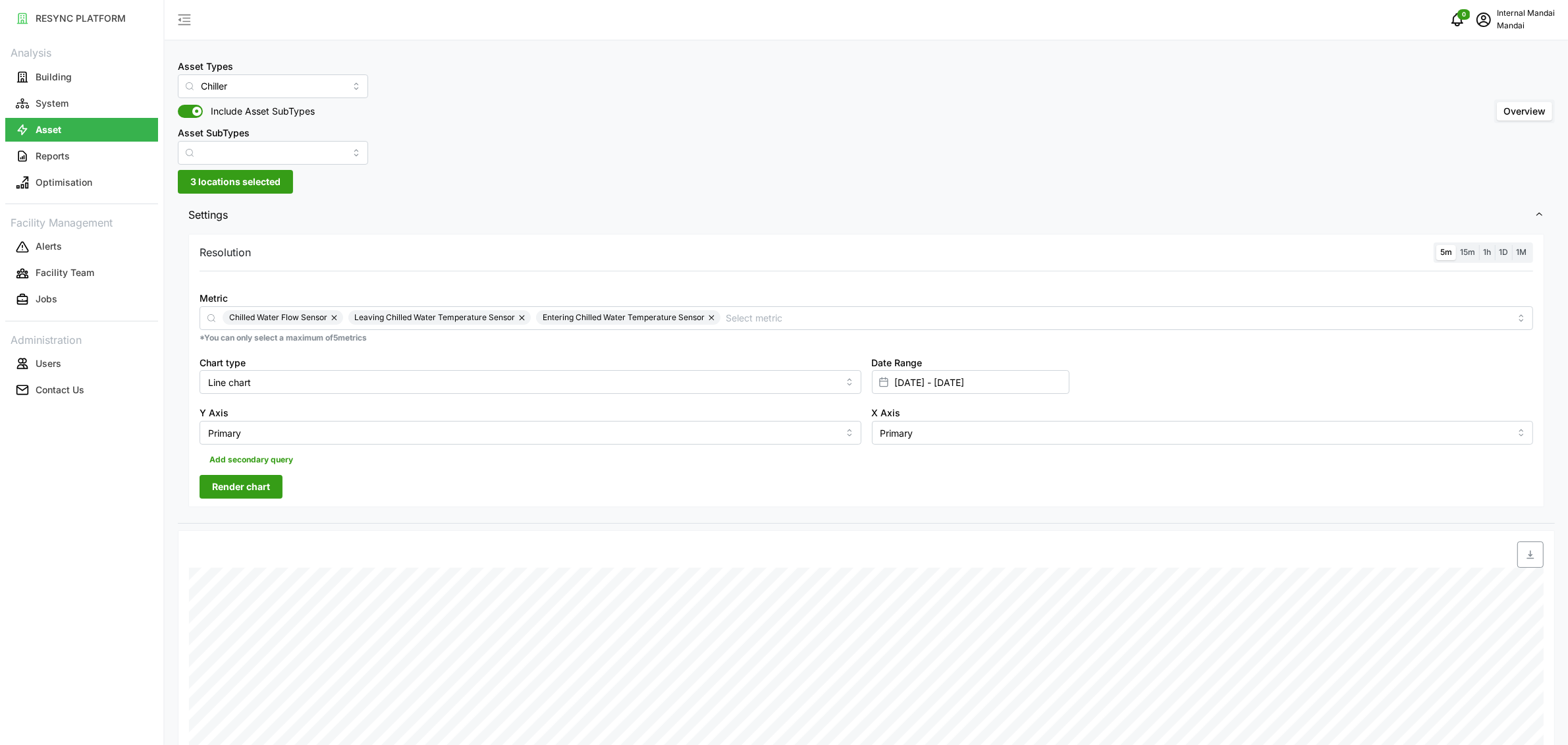
click at [690, 230] on span "Settings" at bounding box center [861, 215] width 1346 height 32
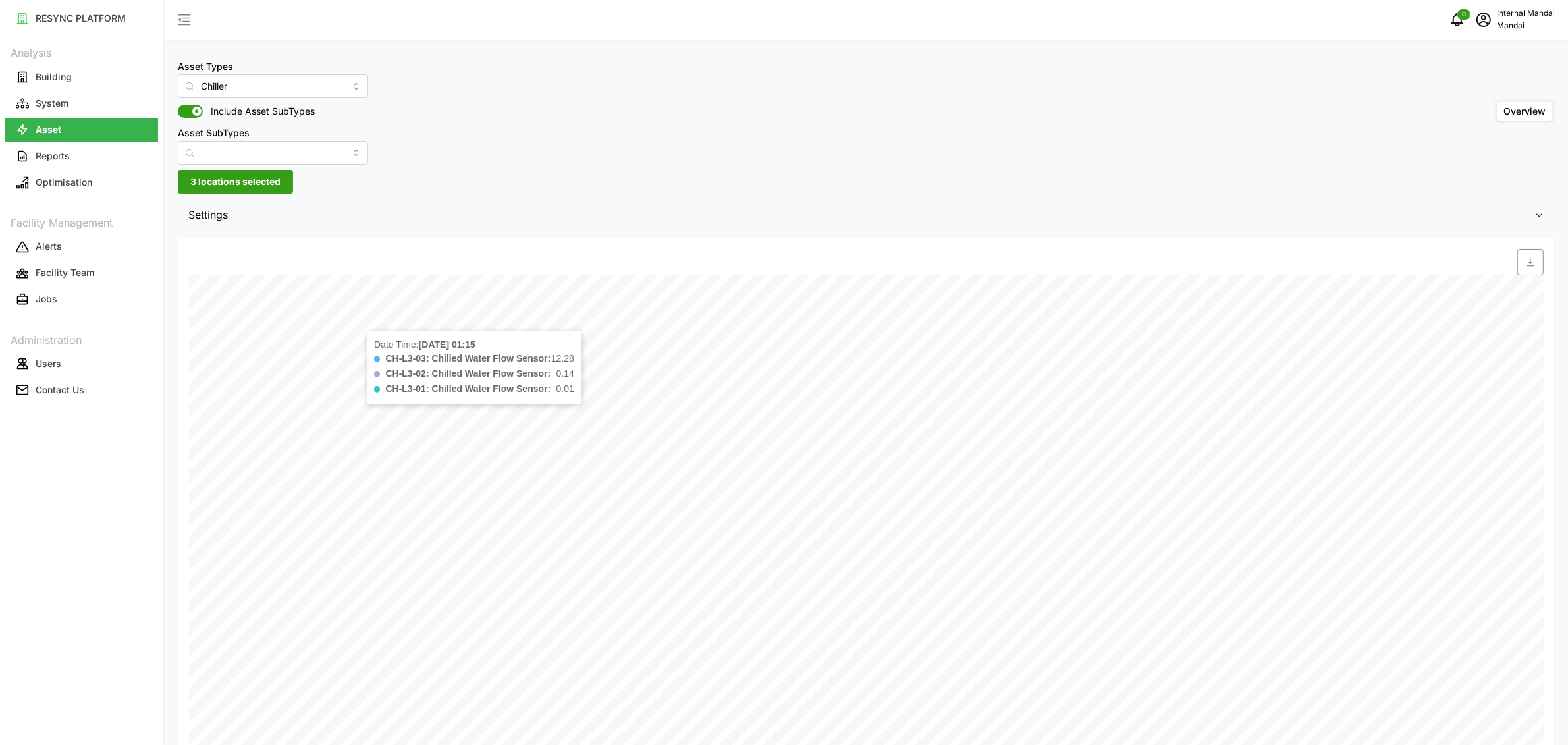
click at [416, 220] on span "Settings" at bounding box center [861, 215] width 1346 height 32
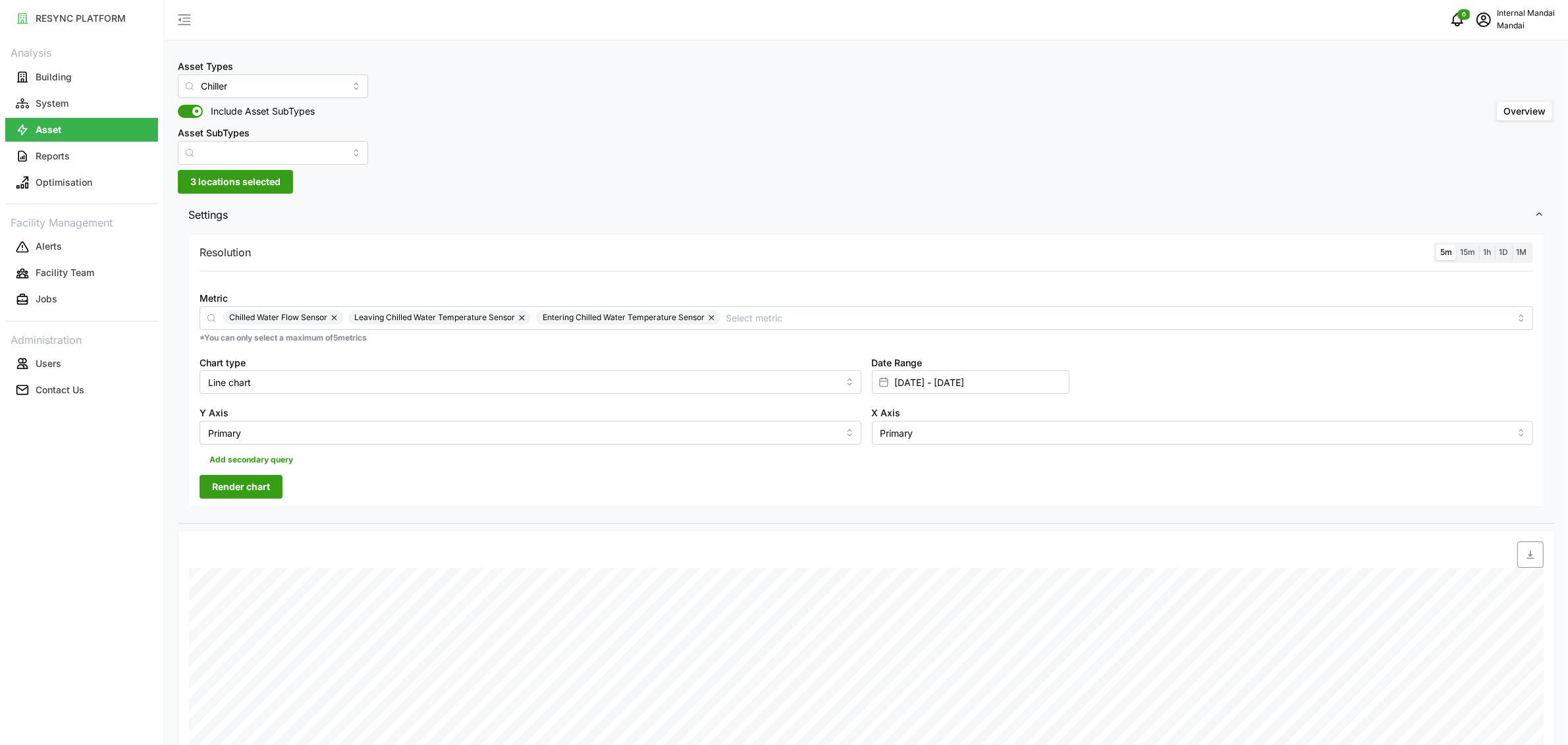
click at [236, 487] on span "Render chart" at bounding box center [241, 487] width 58 height 23
click at [522, 321] on button "button" at bounding box center [523, 317] width 16 height 15
click at [527, 317] on button "button" at bounding box center [524, 317] width 16 height 15
click at [268, 484] on span "Render chart" at bounding box center [241, 487] width 58 height 23
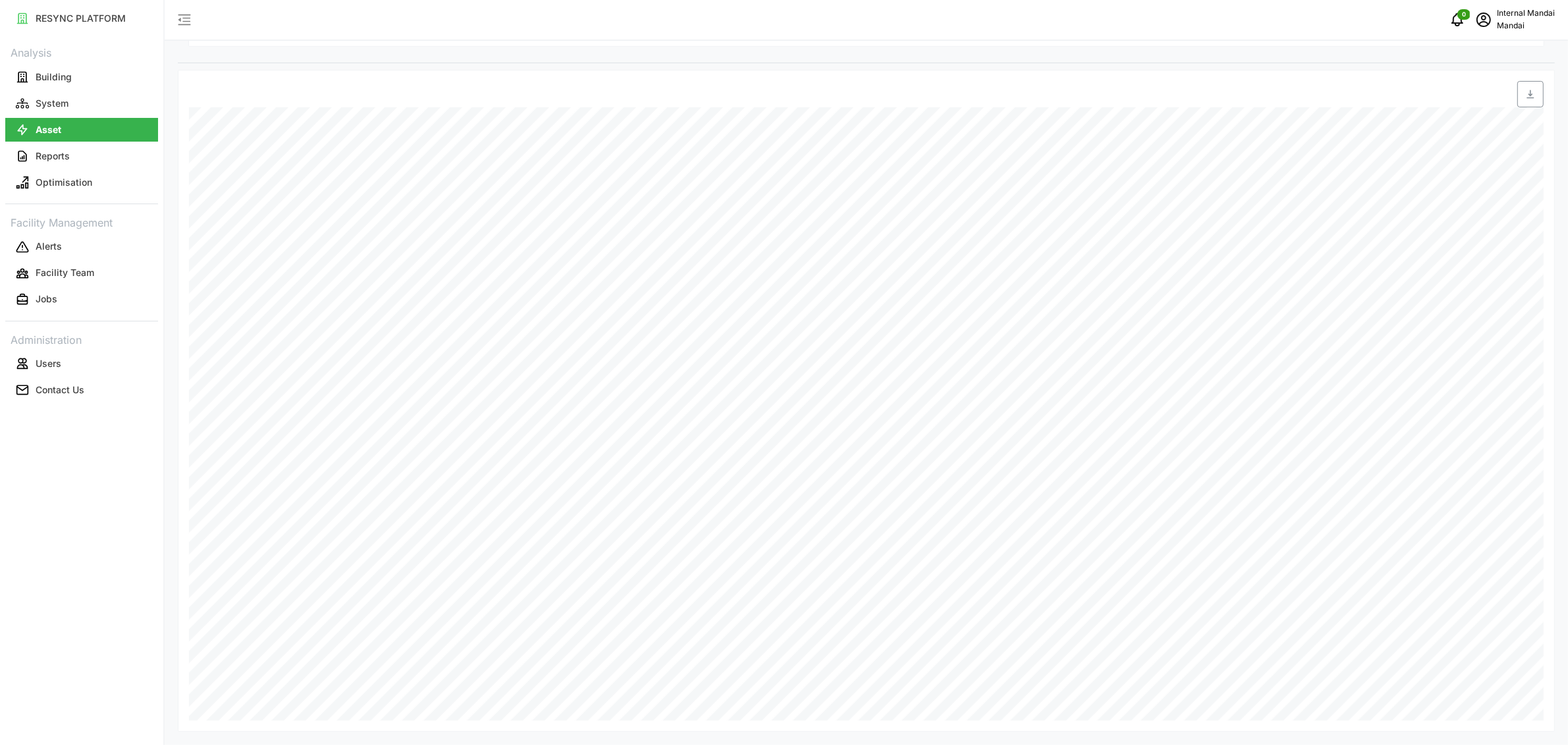
scroll to position [228, 0]
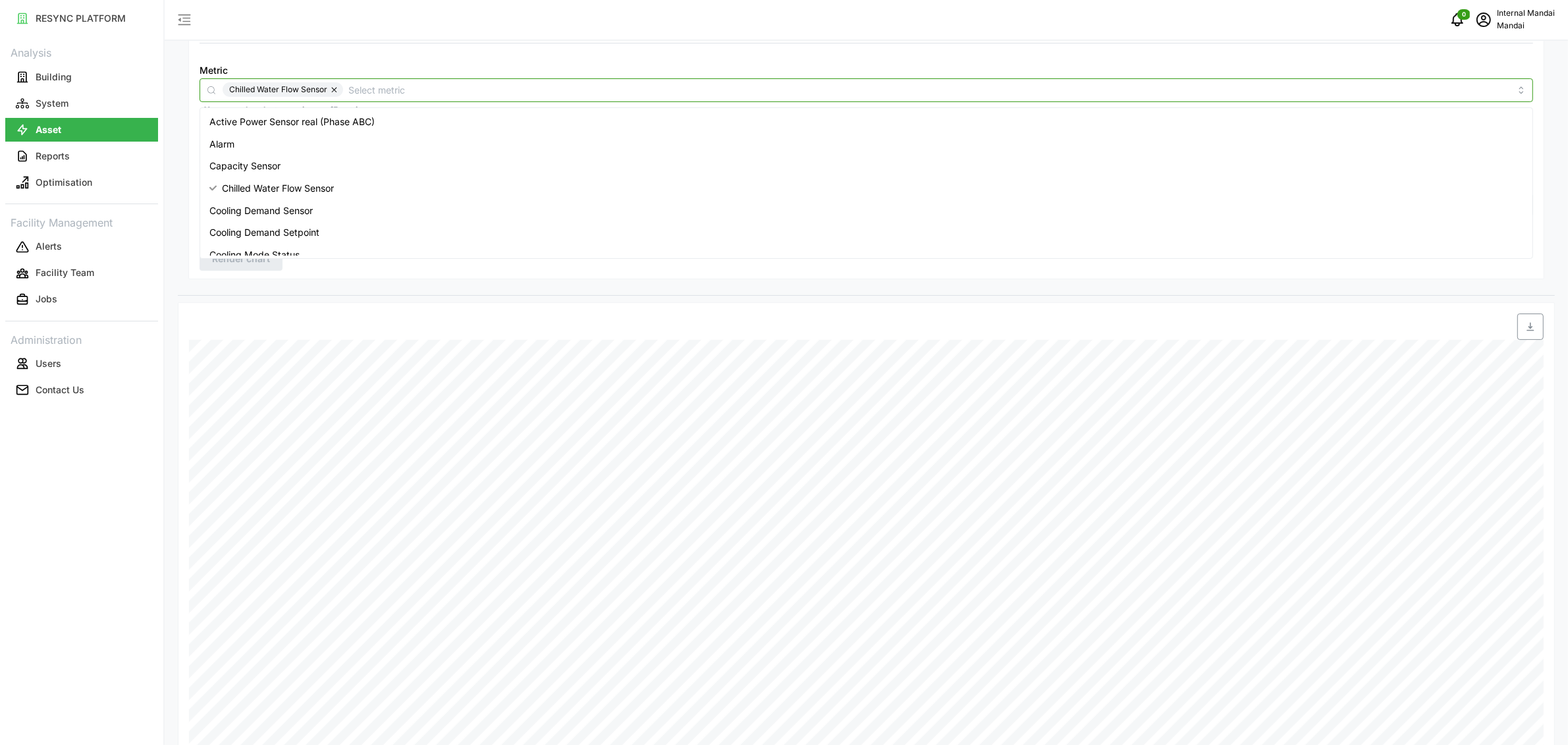
click at [352, 90] on input "Metric" at bounding box center [929, 89] width 1162 height 15
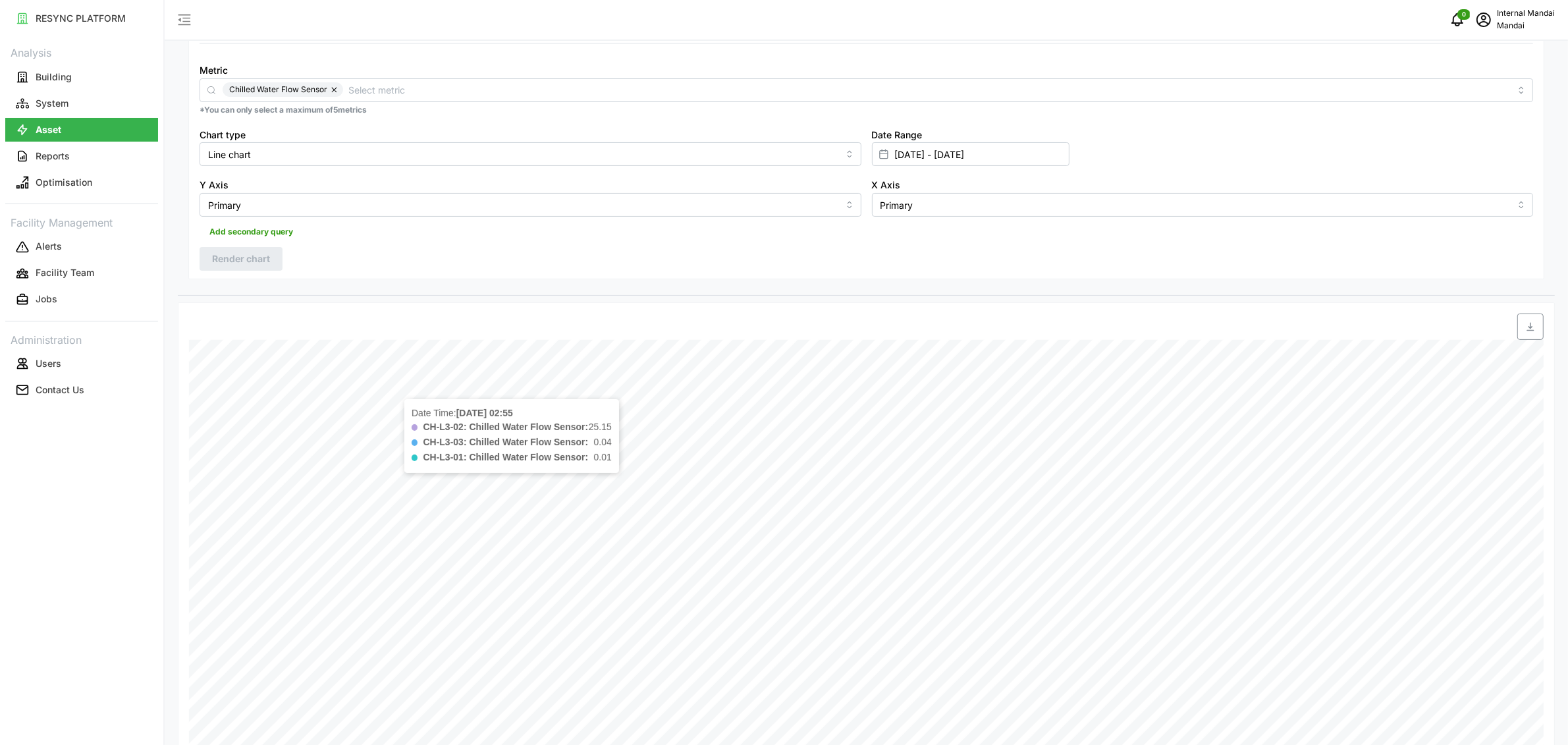
click at [386, 329] on div at bounding box center [354, 327] width 341 height 37
click at [265, 227] on span "Add secondary query" at bounding box center [251, 232] width 84 height 19
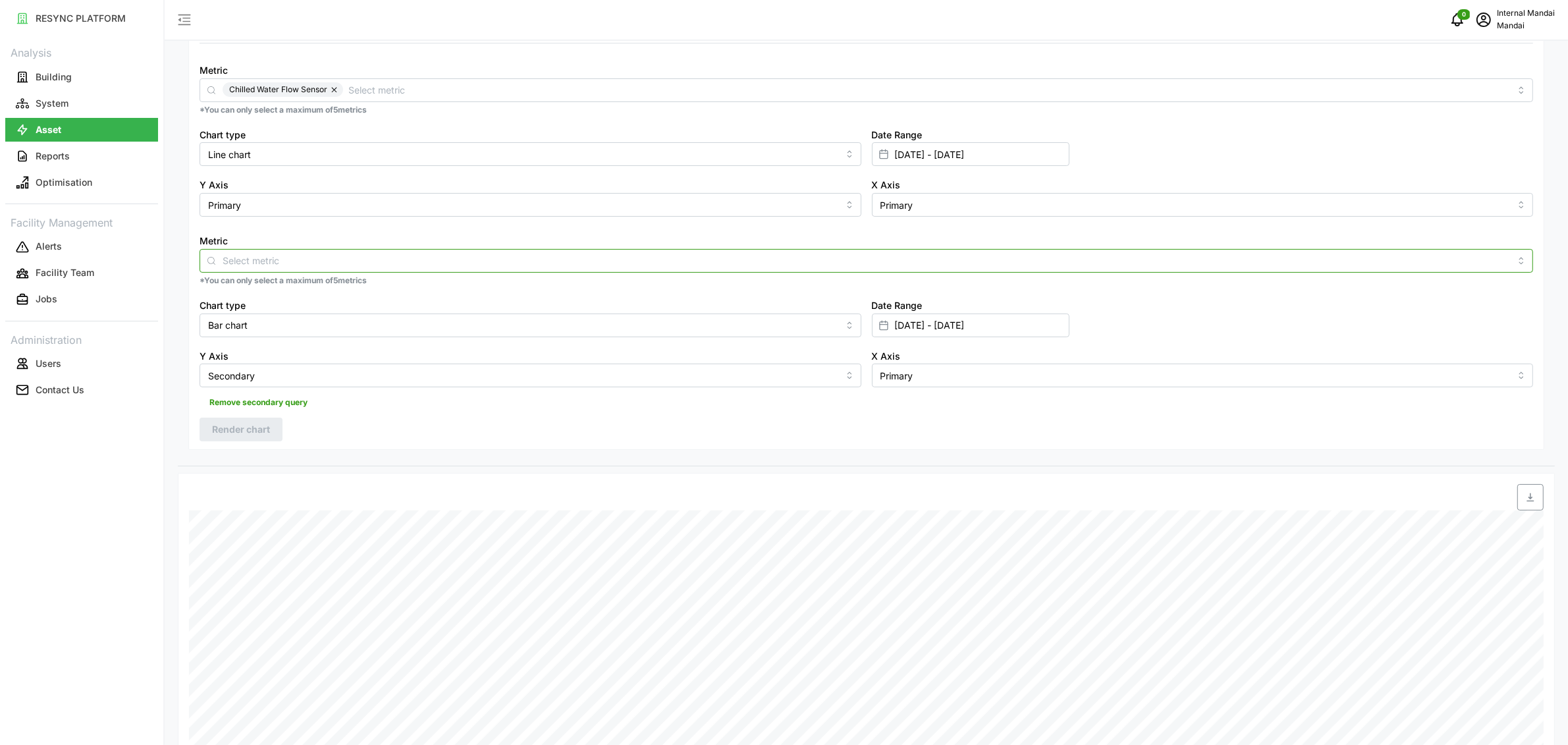
click at [352, 258] on input "Metric" at bounding box center [866, 260] width 1288 height 15
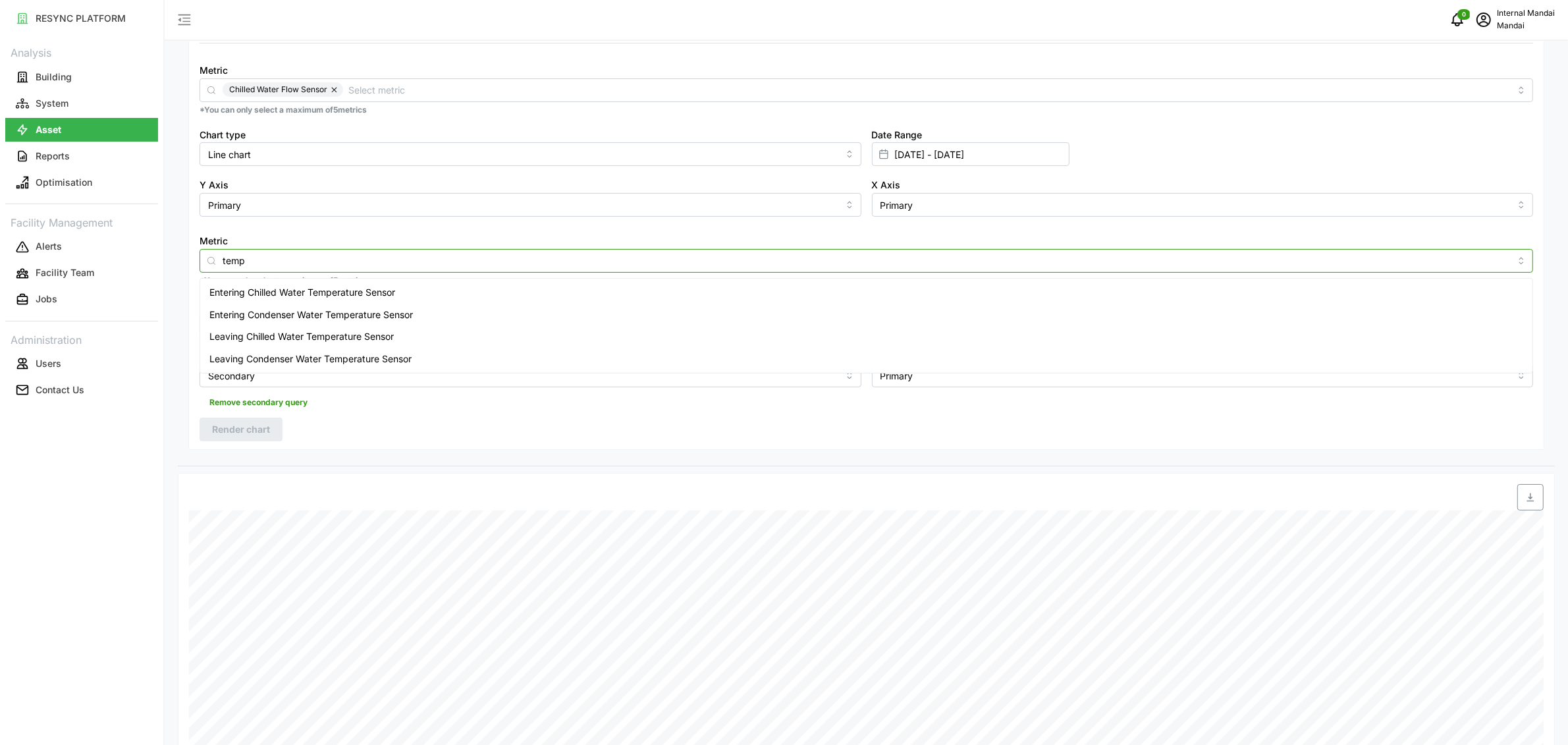
type input "tempe"
click at [279, 332] on span "Leaving Chilled Water Temperature Sensor" at bounding box center [302, 337] width 184 height 15
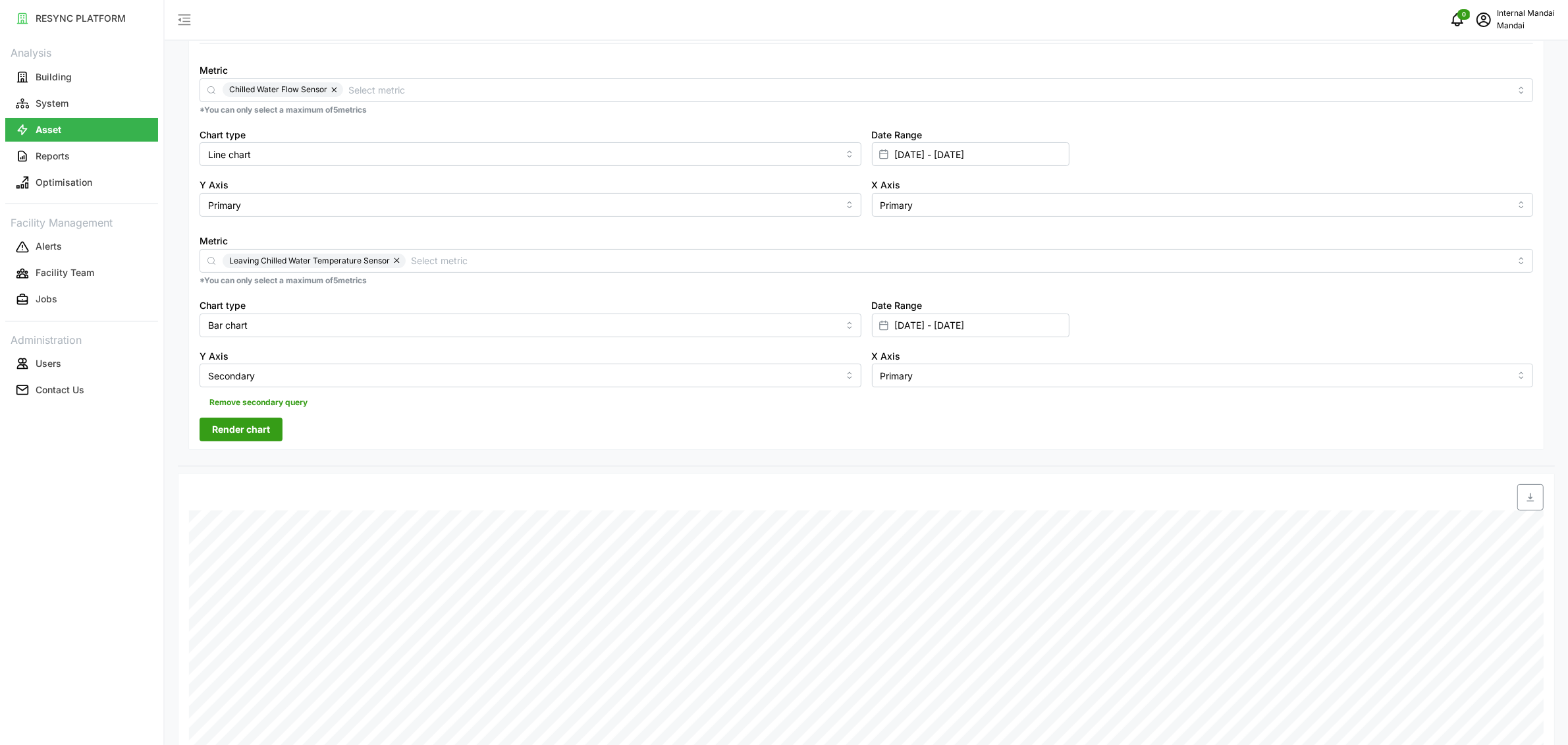
click at [387, 460] on div "Resolution 5m 15m 1h 1D 1M Metric Chilled Water Flow Sensor *You can only selec…" at bounding box center [866, 234] width 1377 height 464
click at [280, 423] on button "Render chart" at bounding box center [241, 429] width 83 height 23
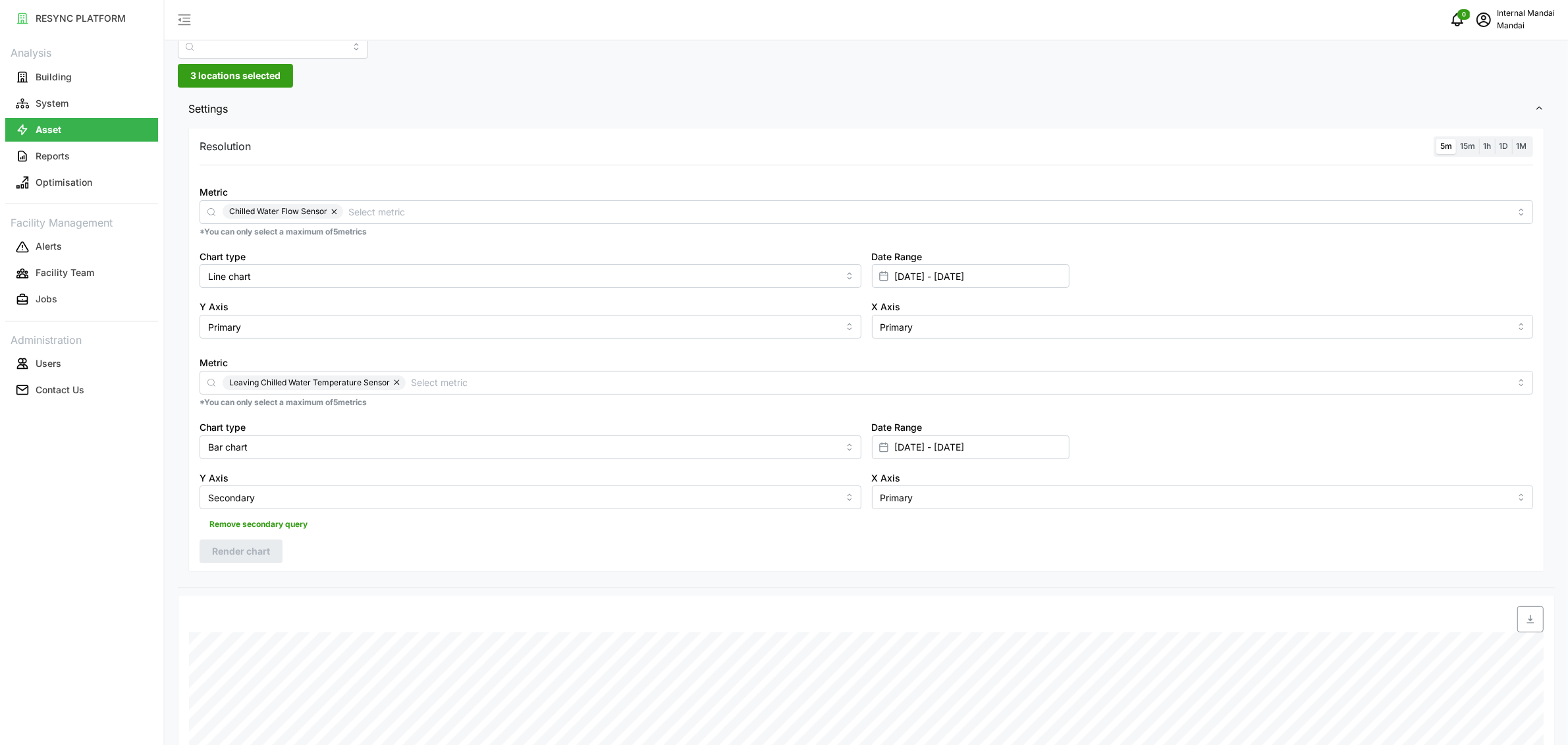
scroll to position [15, 0]
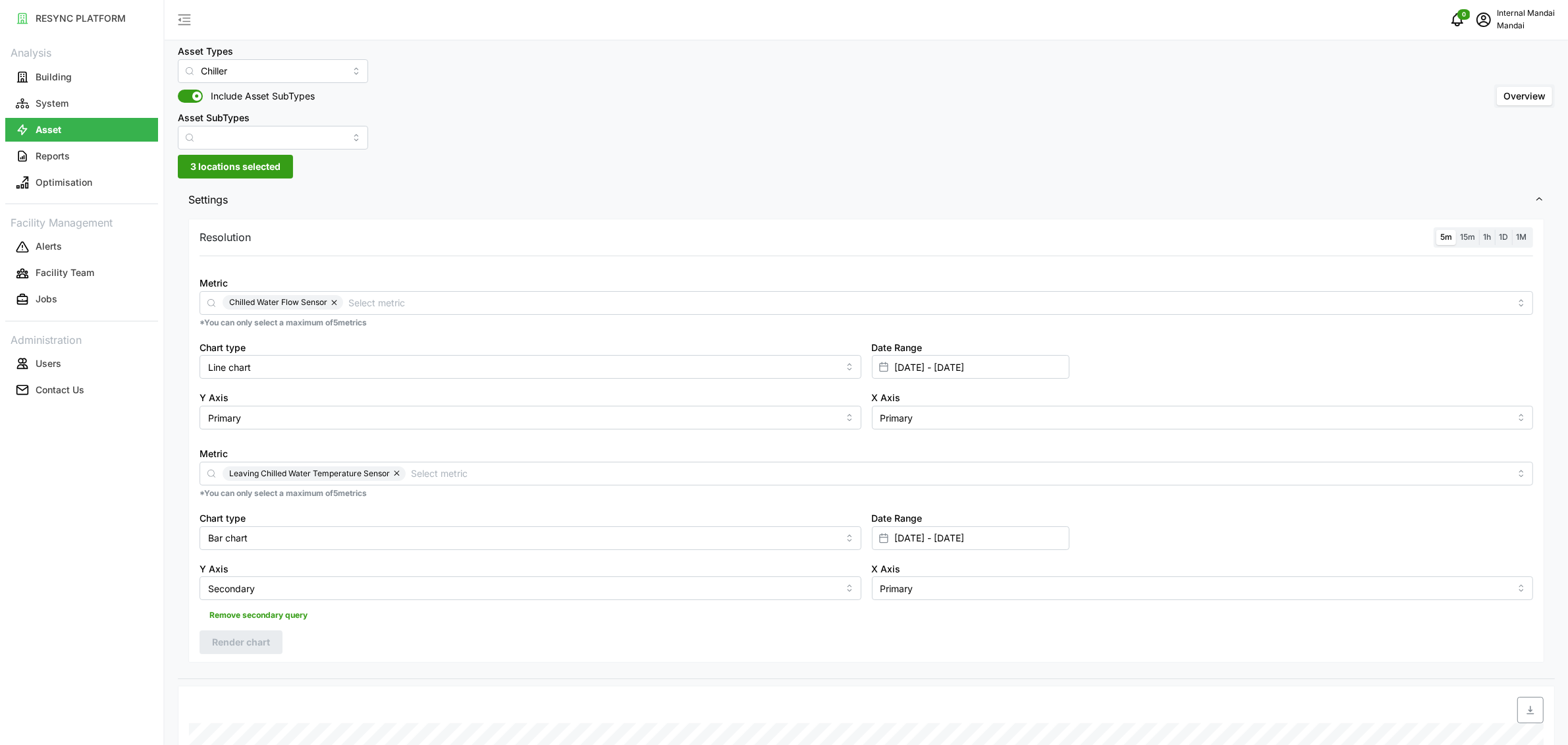
click at [330, 303] on button "button" at bounding box center [335, 303] width 16 height 15
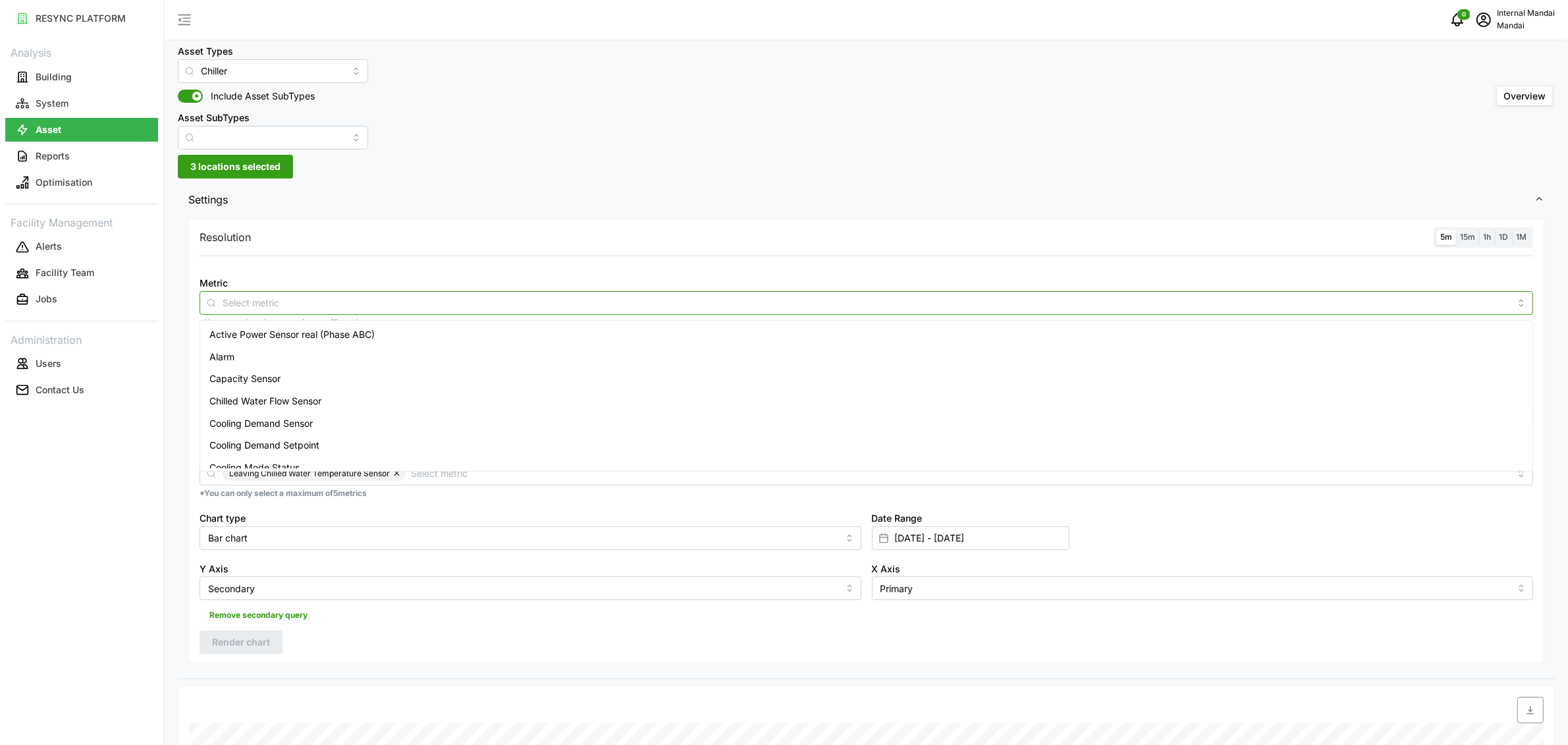
click at [332, 303] on input "Metric" at bounding box center [866, 303] width 1288 height 15
type input "min"
click at [318, 338] on span "Cooling Demand Setpoint" at bounding box center [264, 335] width 110 height 15
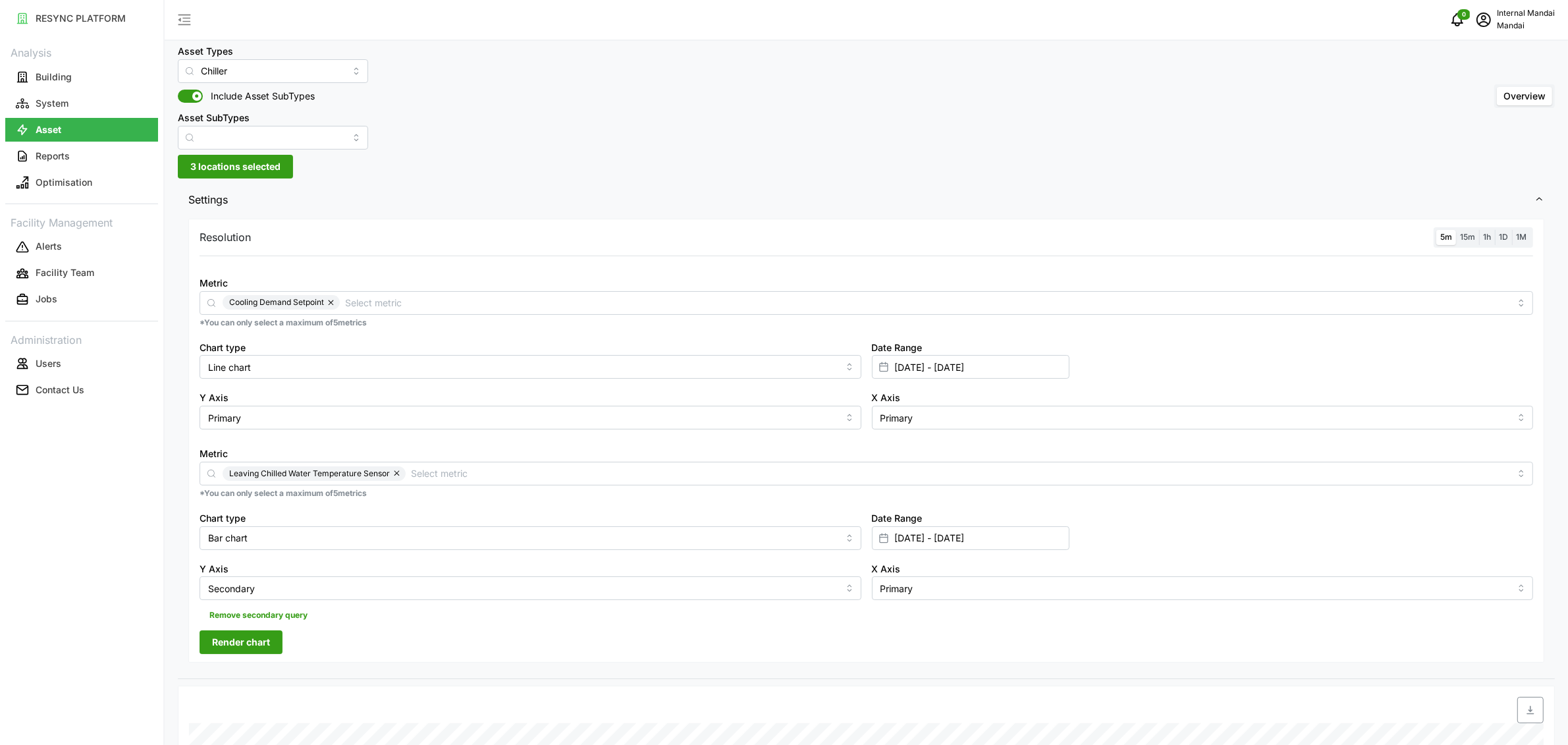
click at [359, 256] on div "Resolution 5m 15m 1h 1D 1M Metric Cooling Demand Setpoint *You can only select …" at bounding box center [866, 441] width 1356 height 444
click at [395, 475] on button "button" at bounding box center [398, 474] width 16 height 15
click at [277, 612] on span "Remove secondary query" at bounding box center [259, 616] width 98 height 19
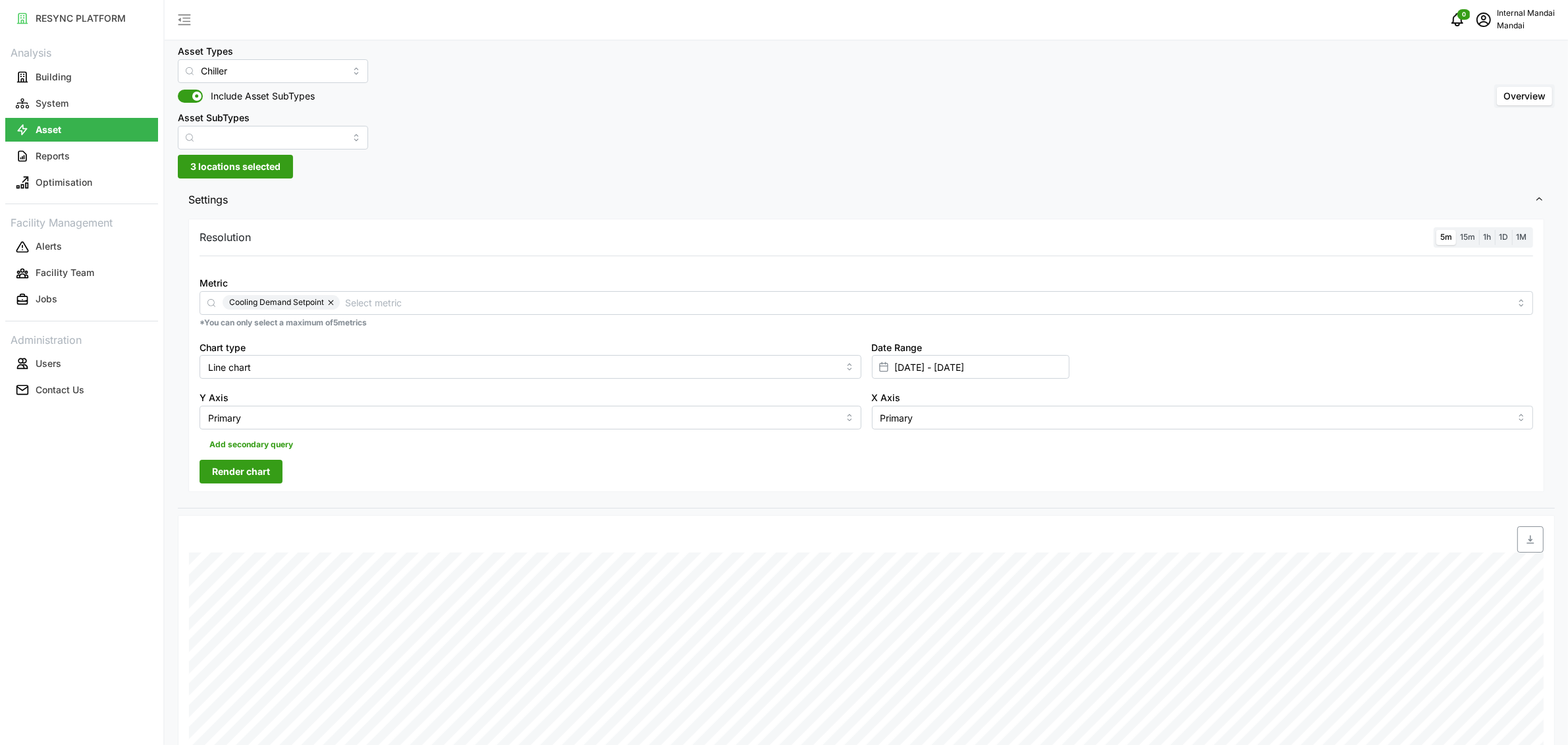
click at [263, 470] on span "Render chart" at bounding box center [241, 471] width 58 height 23
click at [376, 313] on div "Cooling Demand Setpoint" at bounding box center [866, 303] width 1334 height 23
click at [530, 256] on div "Resolution 5m 15m 1h 1D 1M Metric Cooling Demand Setpoint *You can only select …" at bounding box center [866, 356] width 1356 height 274
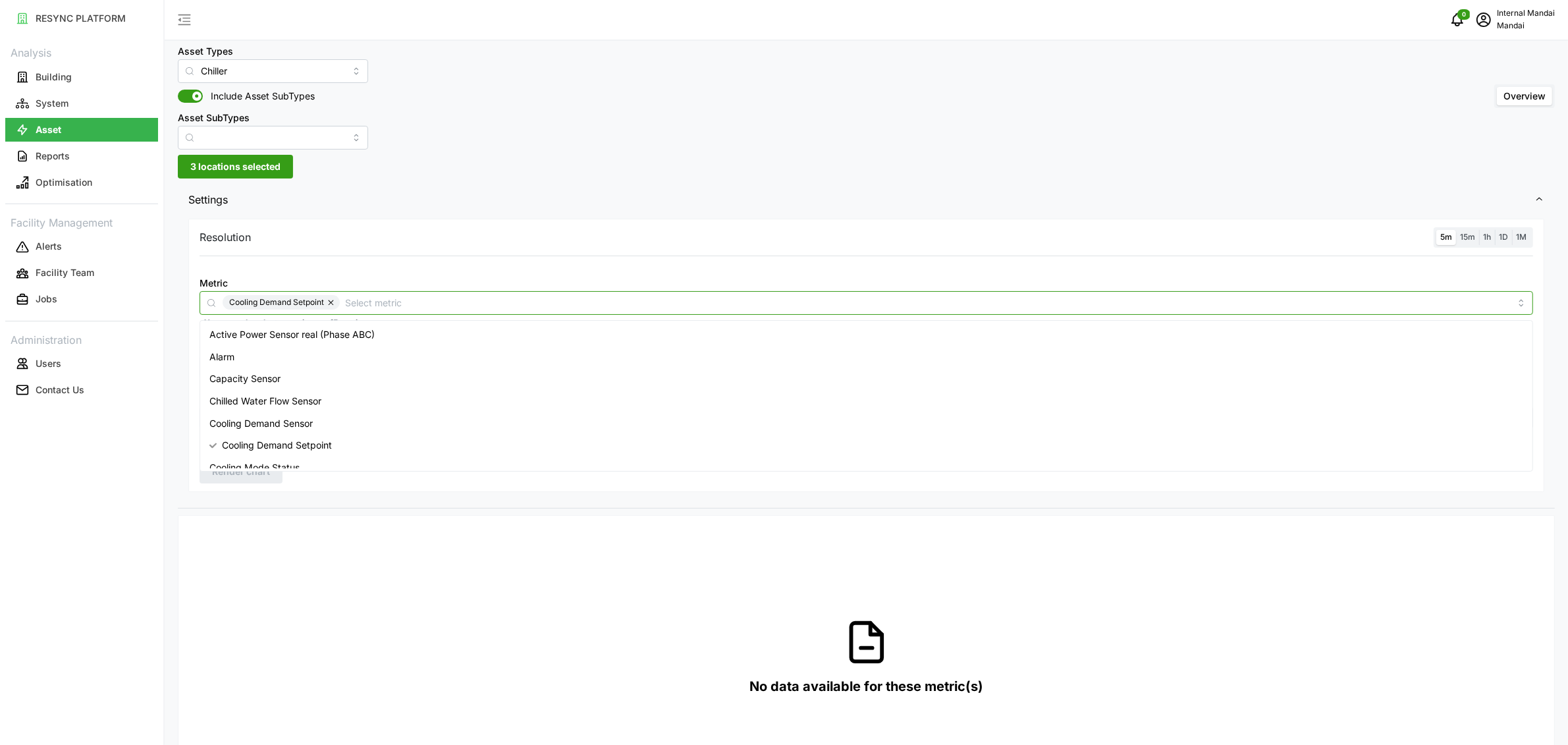
click at [363, 300] on input "Metric" at bounding box center [927, 303] width 1165 height 15
click at [274, 135] on input "Asset SubTypes" at bounding box center [273, 138] width 191 height 23
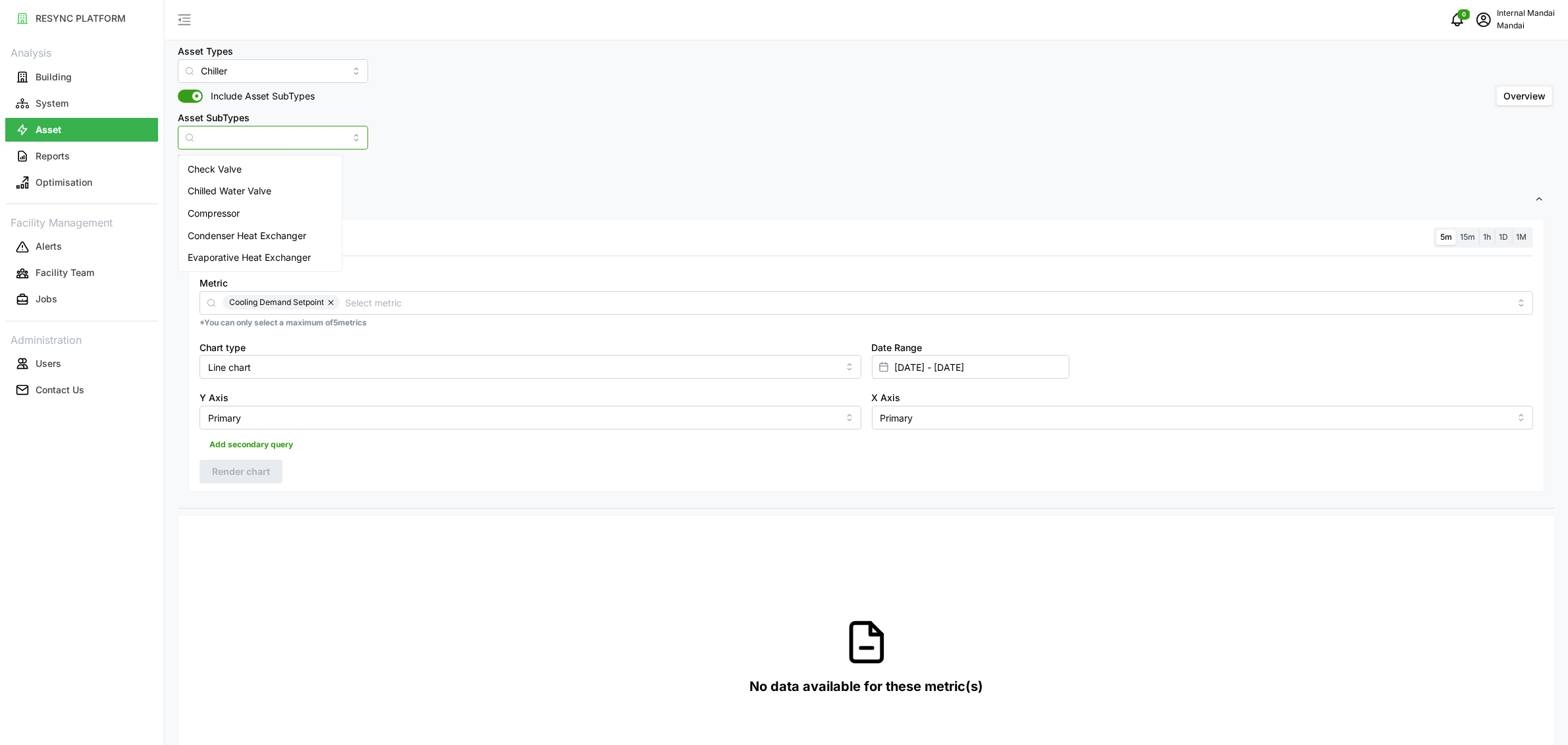
click at [255, 219] on div "Compressor" at bounding box center [260, 213] width 158 height 23
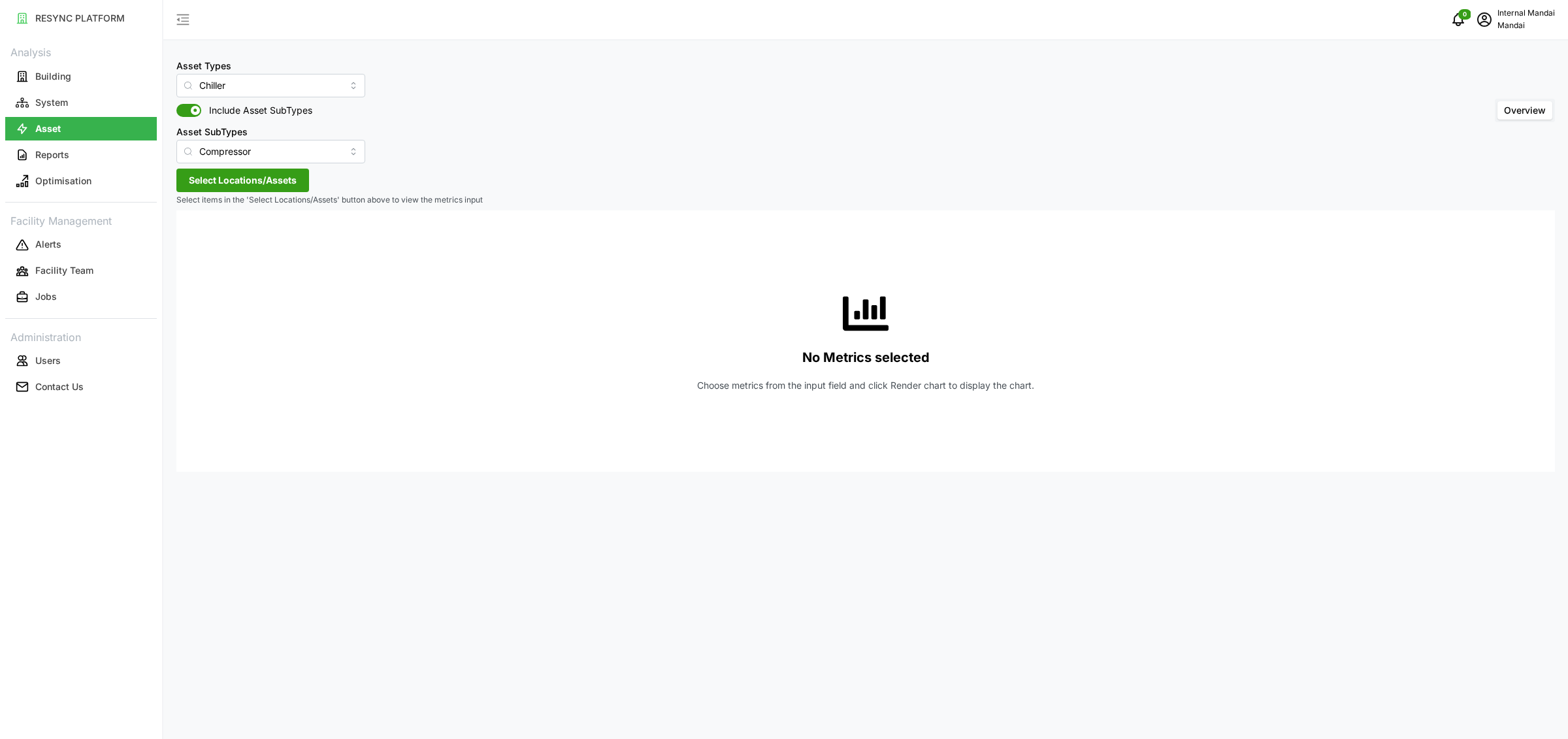
click at [264, 185] on span "Select Locations/Assets" at bounding box center [243, 180] width 108 height 22
click at [219, 243] on span "Penguin Building" at bounding box center [266, 239] width 102 height 16
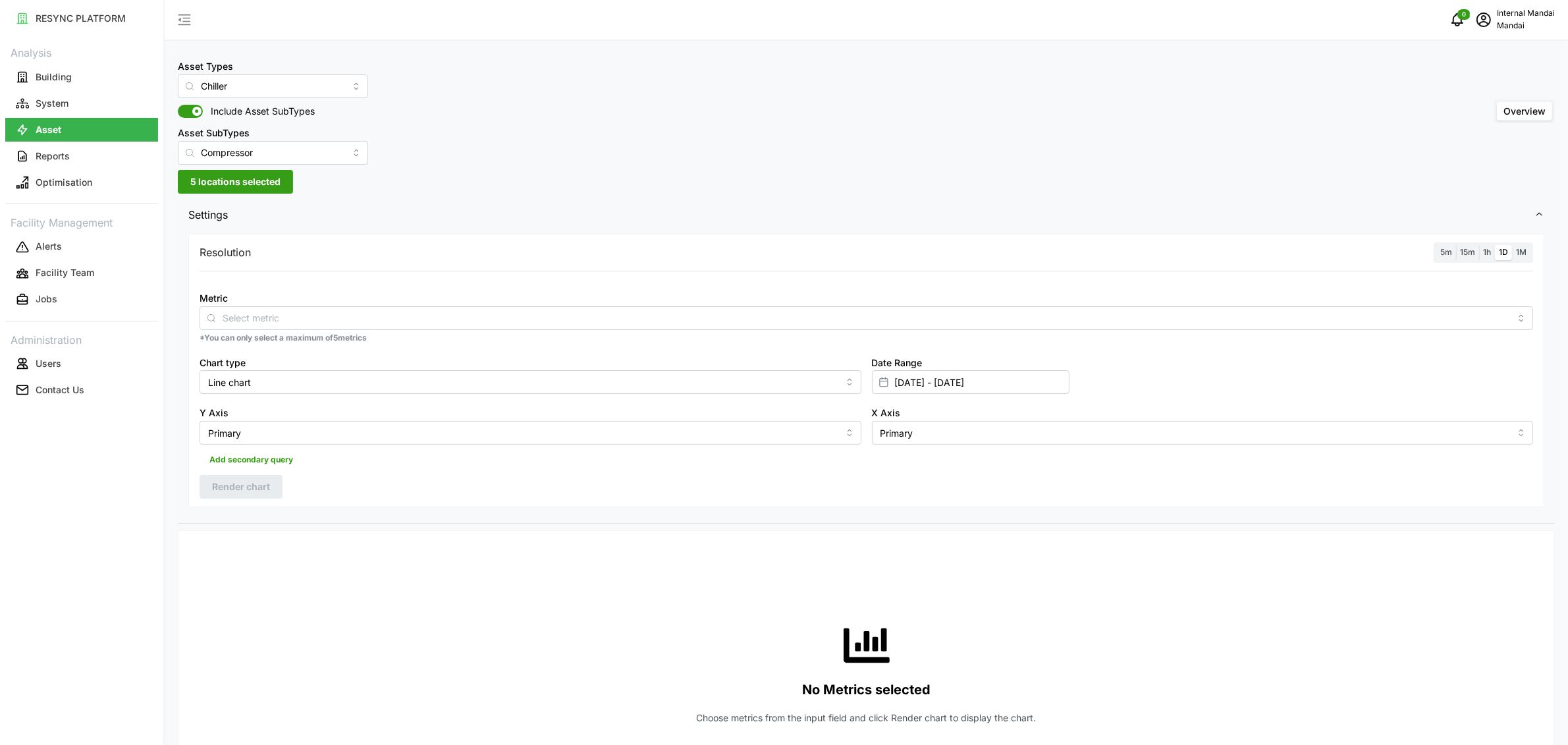
click at [338, 305] on div "Metric" at bounding box center [866, 310] width 1334 height 40
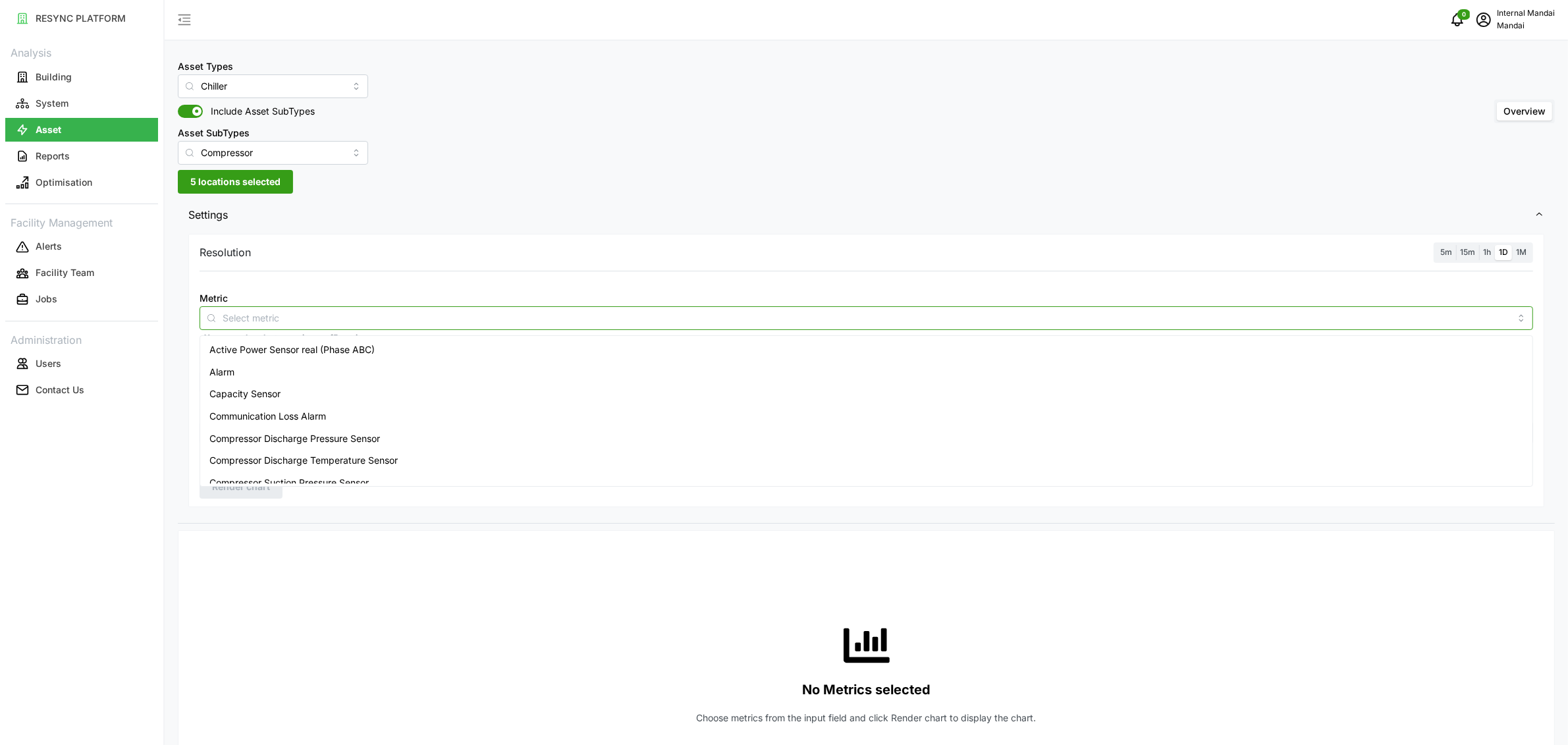
click at [330, 321] on input "Metric" at bounding box center [866, 317] width 1288 height 15
click at [257, 156] on input "Compressor" at bounding box center [273, 152] width 191 height 23
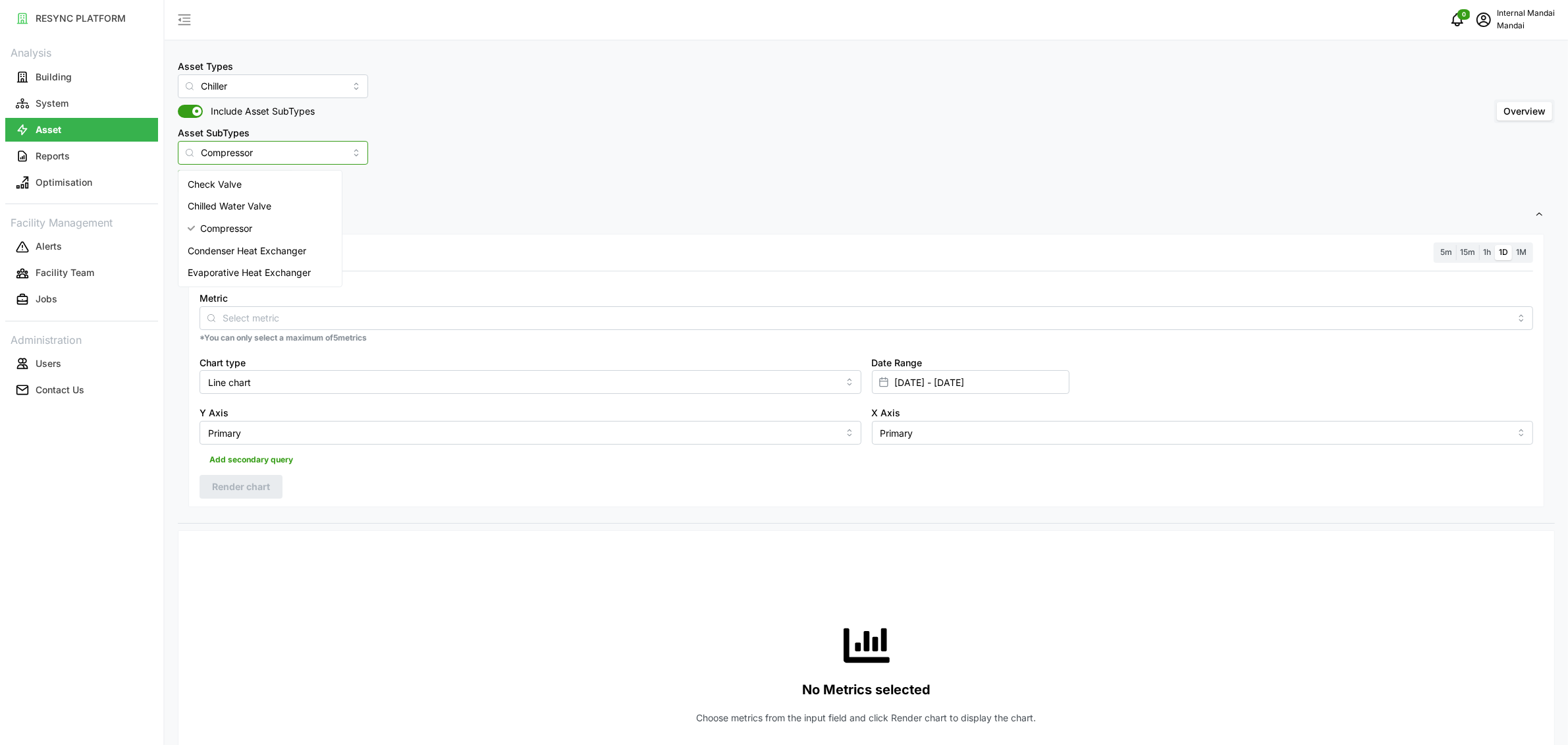
click at [254, 199] on span "Chilled Water Valve" at bounding box center [229, 206] width 84 height 15
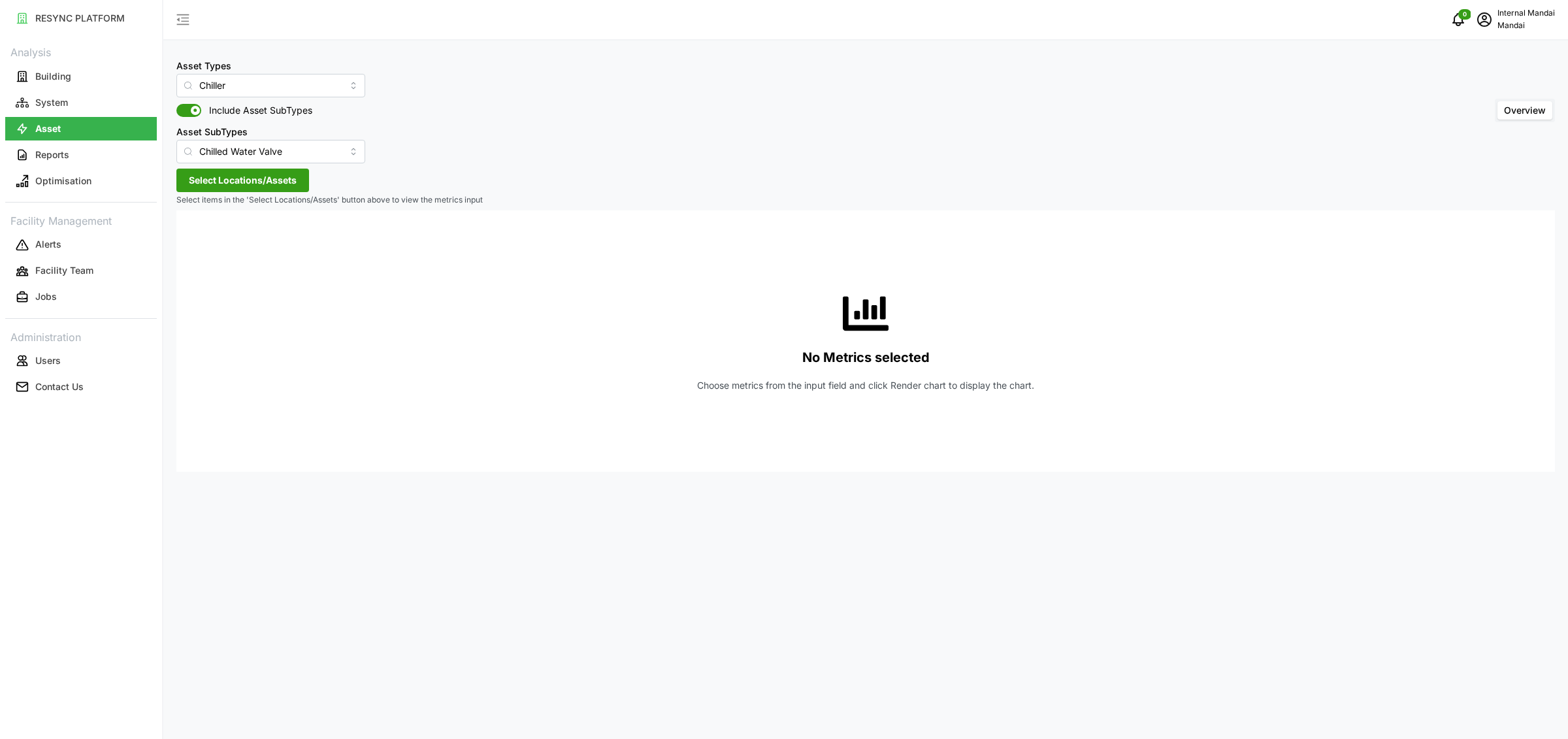
click at [258, 178] on span "Select Locations/Assets" at bounding box center [243, 180] width 108 height 22
click at [199, 247] on div "Penguin Building" at bounding box center [267, 240] width 159 height 19
click at [203, 243] on div "Penguin Building" at bounding box center [267, 240] width 159 height 19
click at [205, 240] on span "Select Penguin Building" at bounding box center [209, 240] width 9 height 9
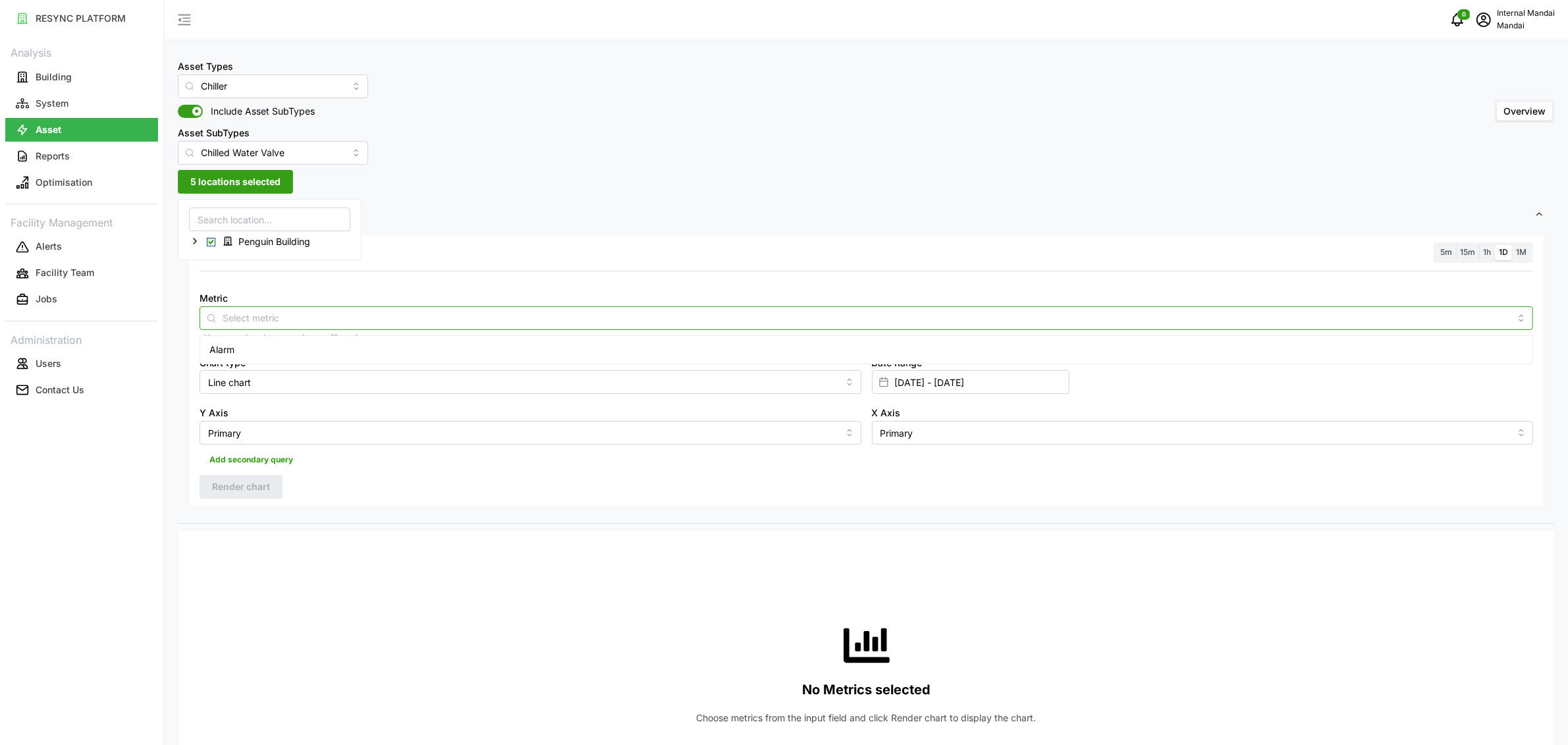
click at [432, 317] on input "Metric" at bounding box center [866, 317] width 1288 height 15
click at [266, 161] on input "Chilled Water Valve" at bounding box center [273, 152] width 191 height 23
click at [221, 235] on span "Compressor" at bounding box center [213, 228] width 52 height 15
type input "Compressor"
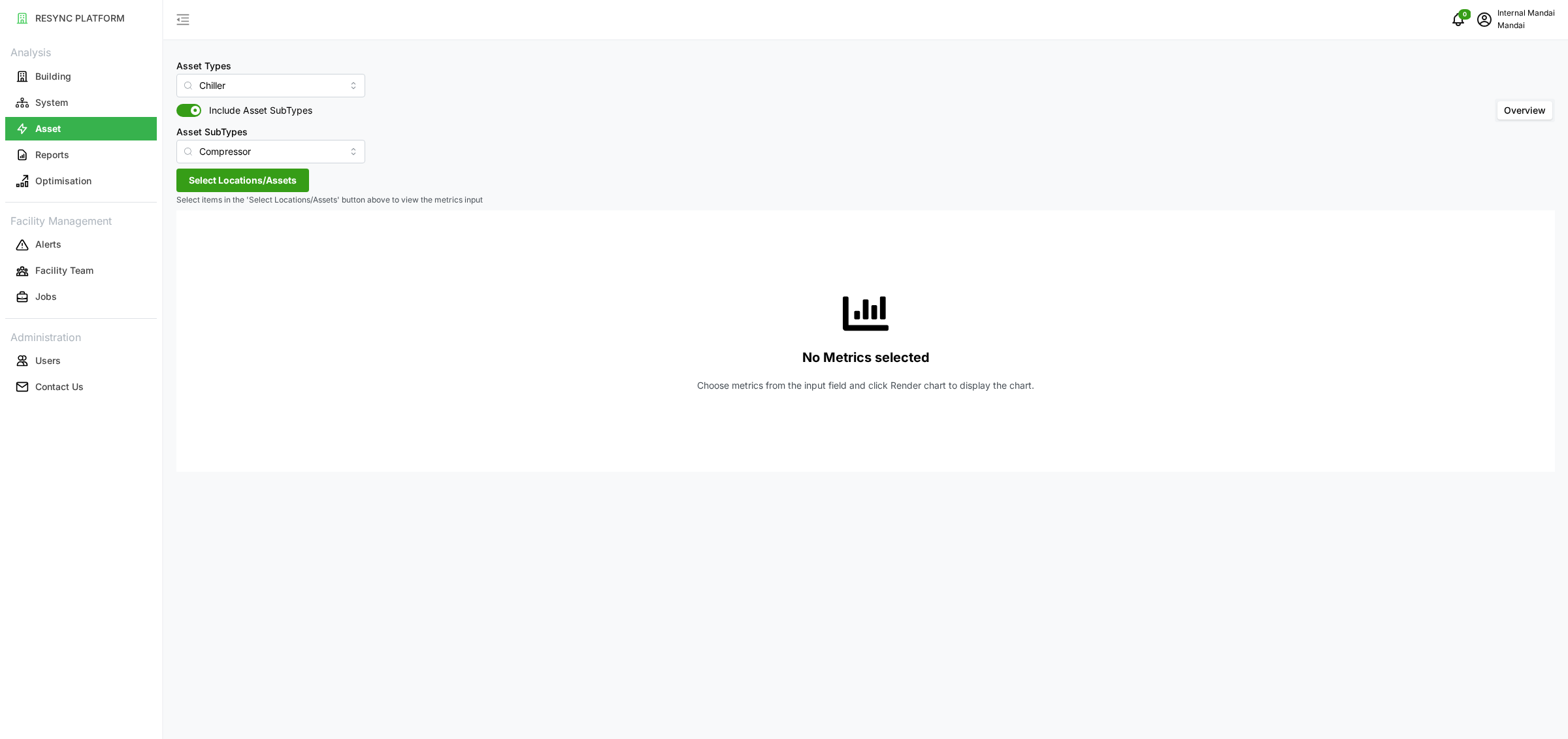
click at [271, 183] on span "Select Locations/Assets" at bounding box center [243, 180] width 108 height 22
click at [202, 233] on div "Penguin Building" at bounding box center [267, 240] width 159 height 19
click at [210, 241] on span "Select Penguin Building" at bounding box center [209, 240] width 9 height 9
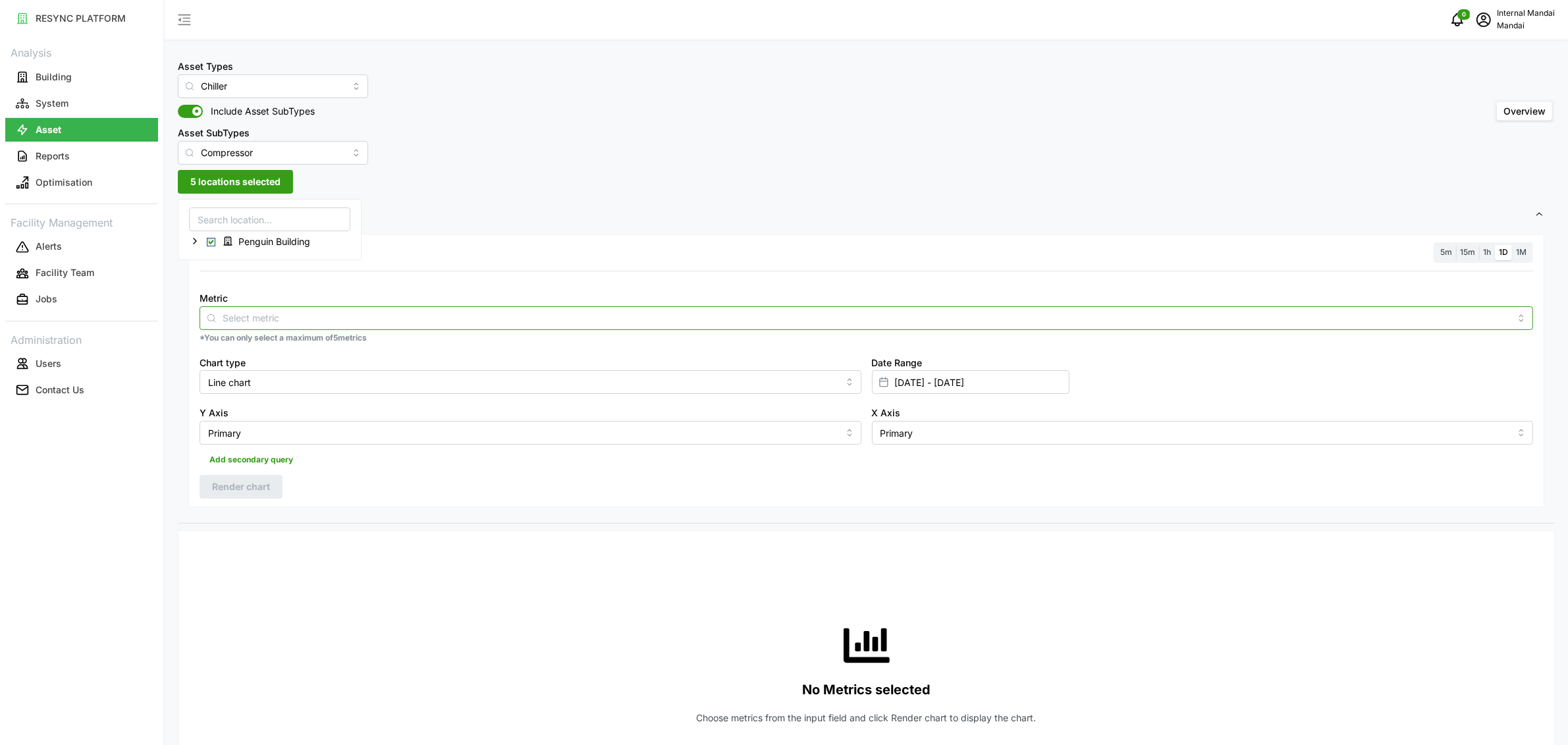
click at [379, 307] on div at bounding box center [866, 318] width 1334 height 23
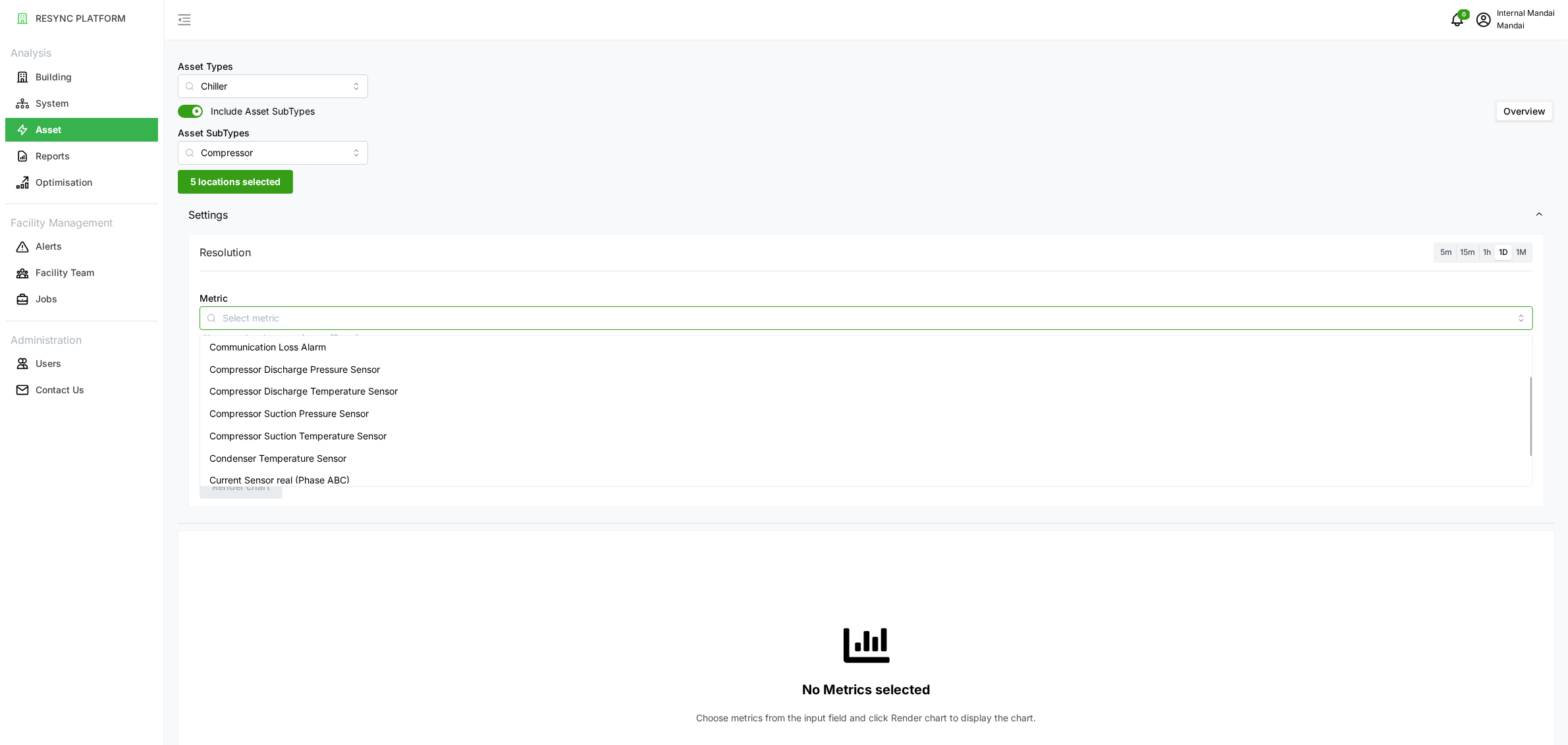
scroll to position [58, 0]
click at [342, 398] on span "Compressor Discharge Temperature Sensor" at bounding box center [303, 403] width 188 height 15
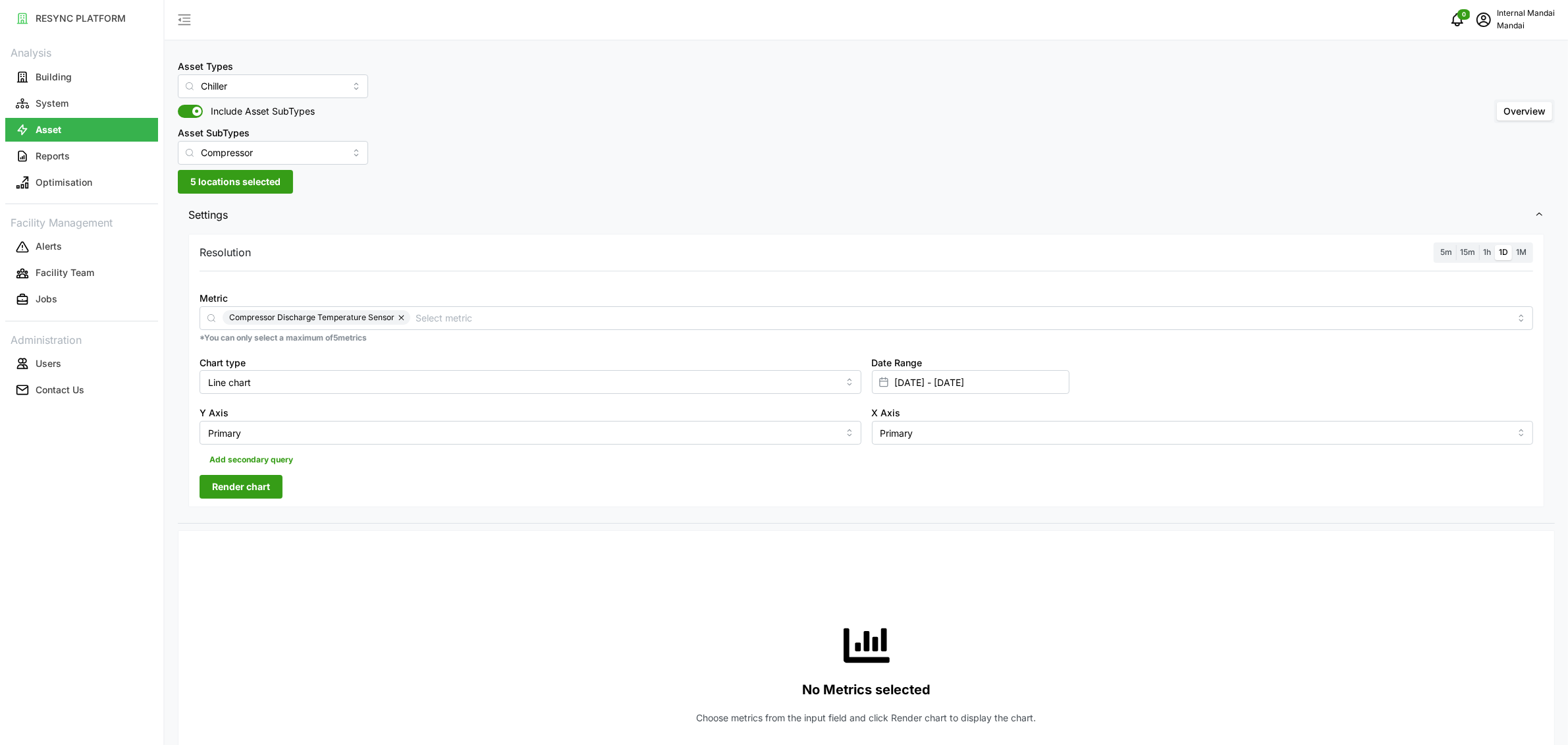
click at [434, 303] on div "Metric Compressor Discharge Temperature Sensor" at bounding box center [866, 310] width 1334 height 40
click at [1441, 258] on label "5m" at bounding box center [1446, 253] width 20 height 15
click at [1437, 245] on input "5m" at bounding box center [1437, 245] width 0 height 0
click at [275, 491] on button "Render chart" at bounding box center [241, 487] width 83 height 23
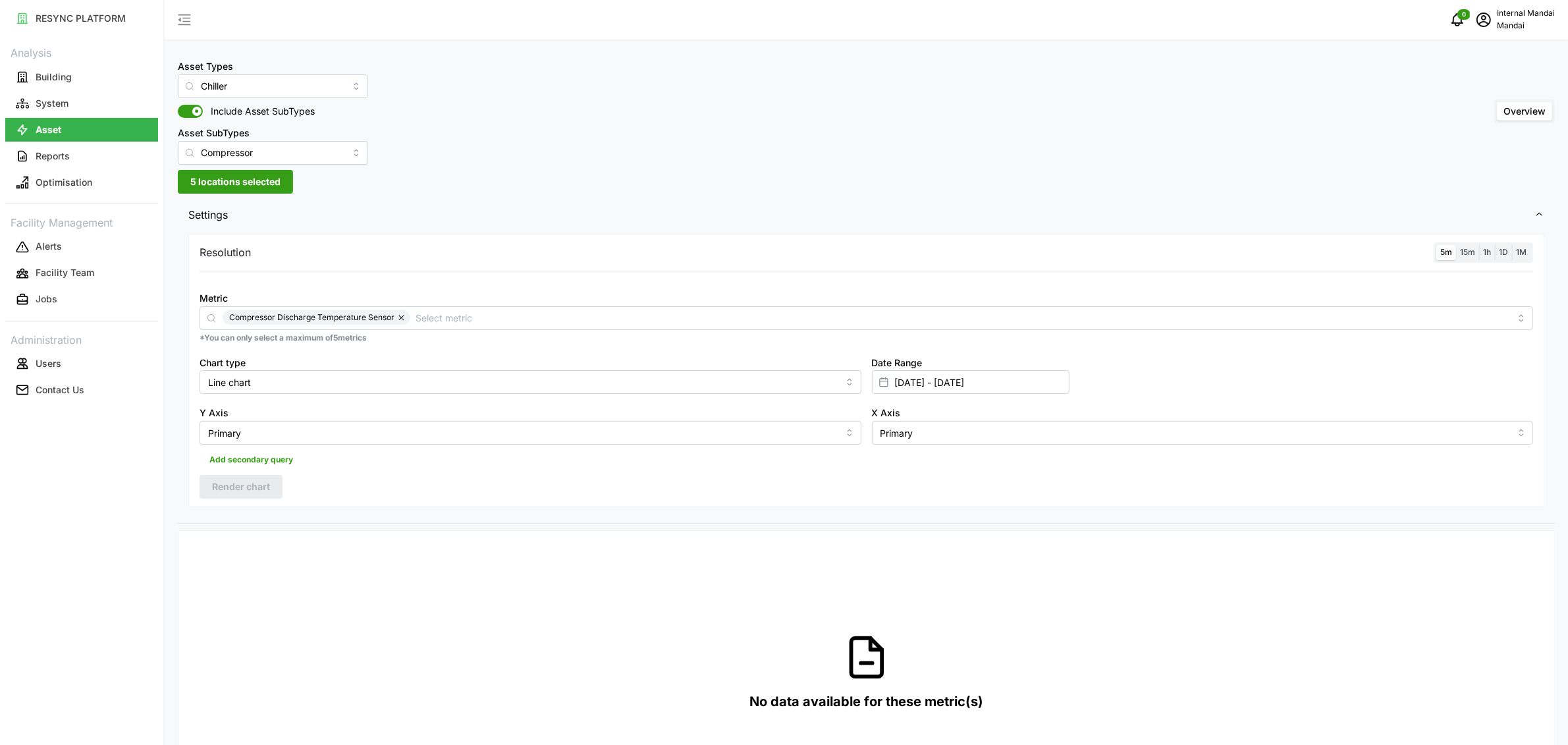
scroll to position [174, 0]
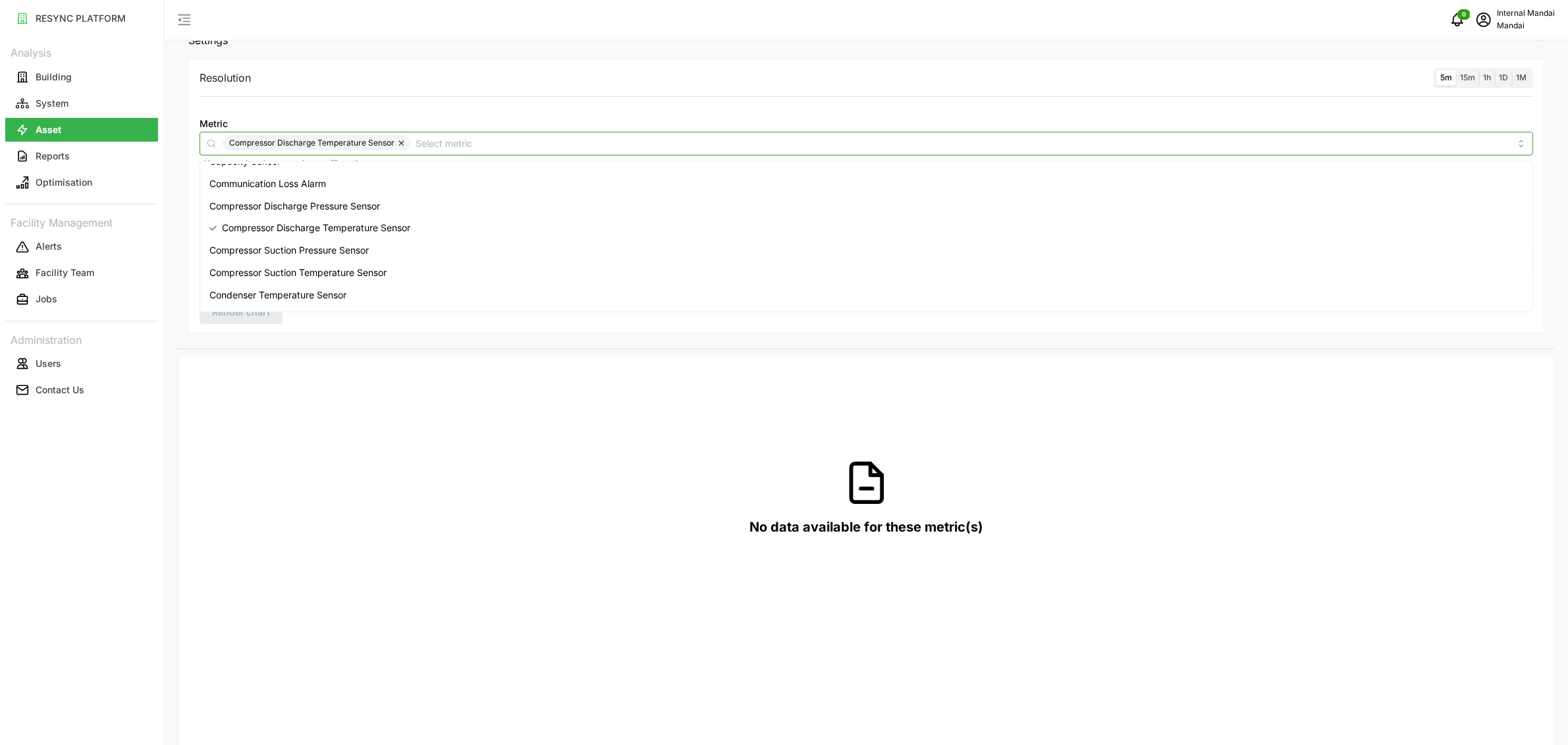
click at [536, 141] on input "Metric" at bounding box center [963, 143] width 1095 height 15
click at [334, 280] on span "Condenser Temperature Sensor" at bounding box center [277, 274] width 137 height 15
click at [331, 346] on div "Resolution 5m 15m 1h 1D 1M Metric Compressor Discharge Temperature Sensor Conde…" at bounding box center [866, 202] width 1377 height 292
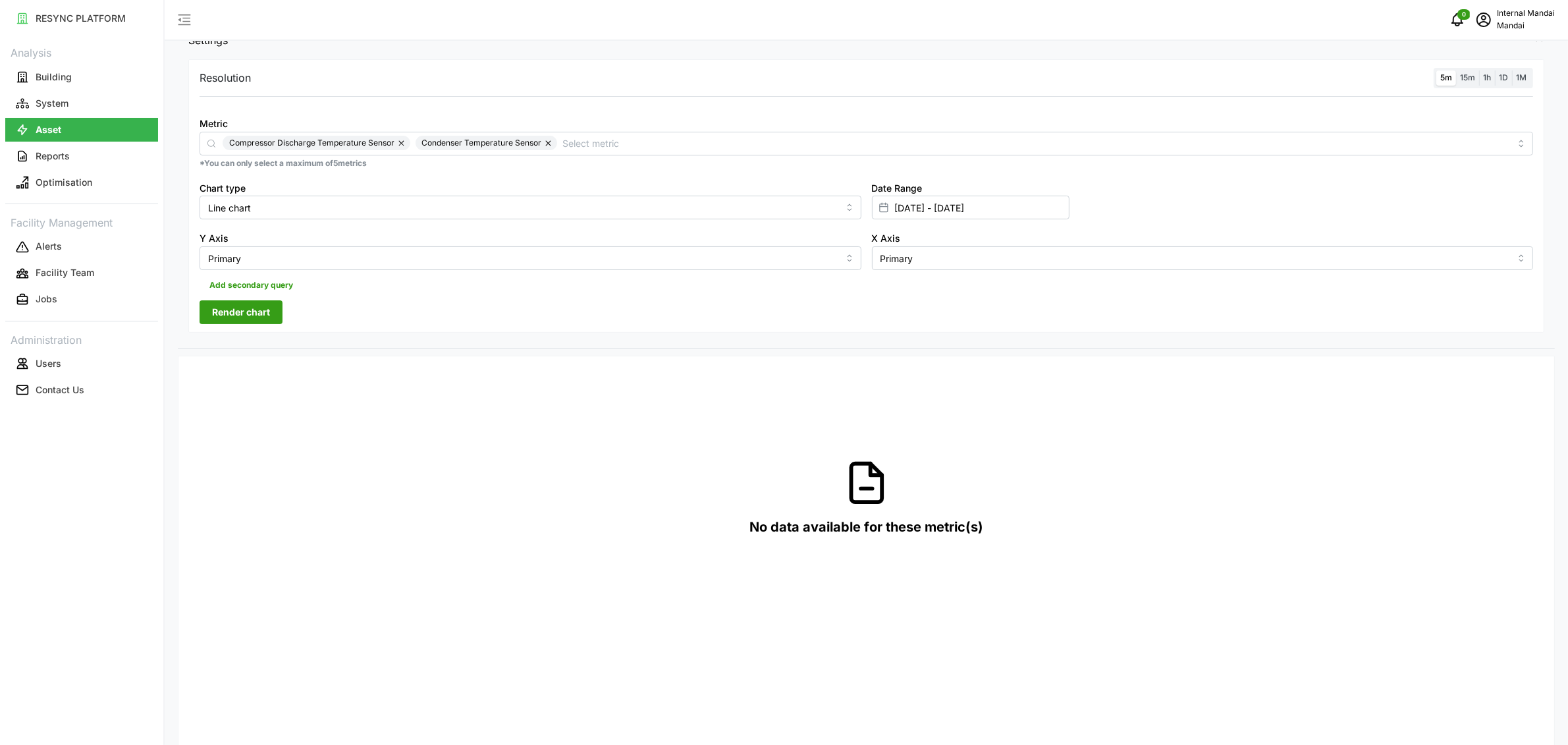
click at [249, 310] on span "Render chart" at bounding box center [241, 312] width 58 height 23
click at [602, 127] on div "Metric Compressor Discharge Temperature Sensor Condenser Temperature Sensor" at bounding box center [866, 135] width 1334 height 40
click at [594, 149] on input "Metric" at bounding box center [1036, 143] width 948 height 15
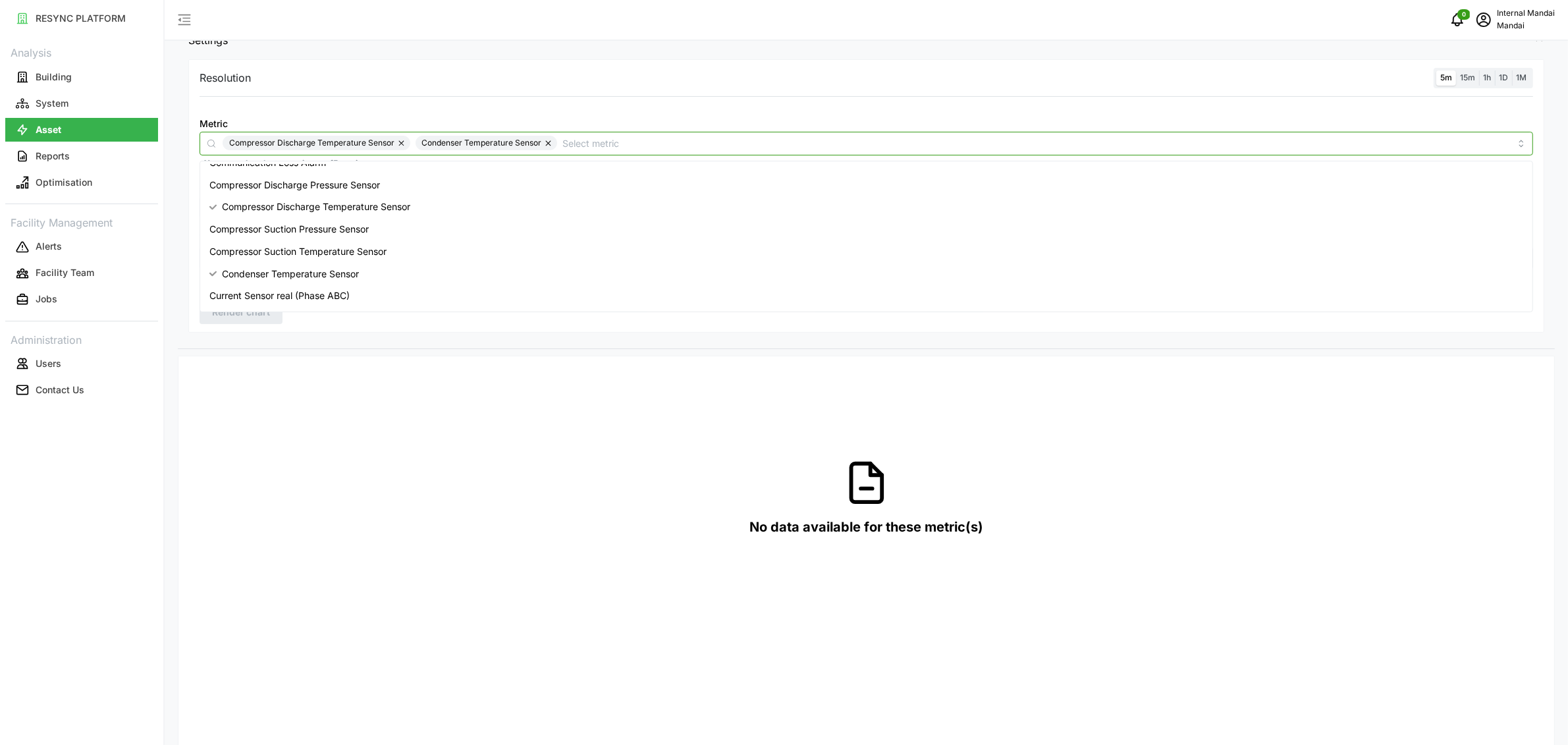
click at [291, 294] on span "Current Sensor real (Phase ABC)" at bounding box center [280, 295] width 141 height 15
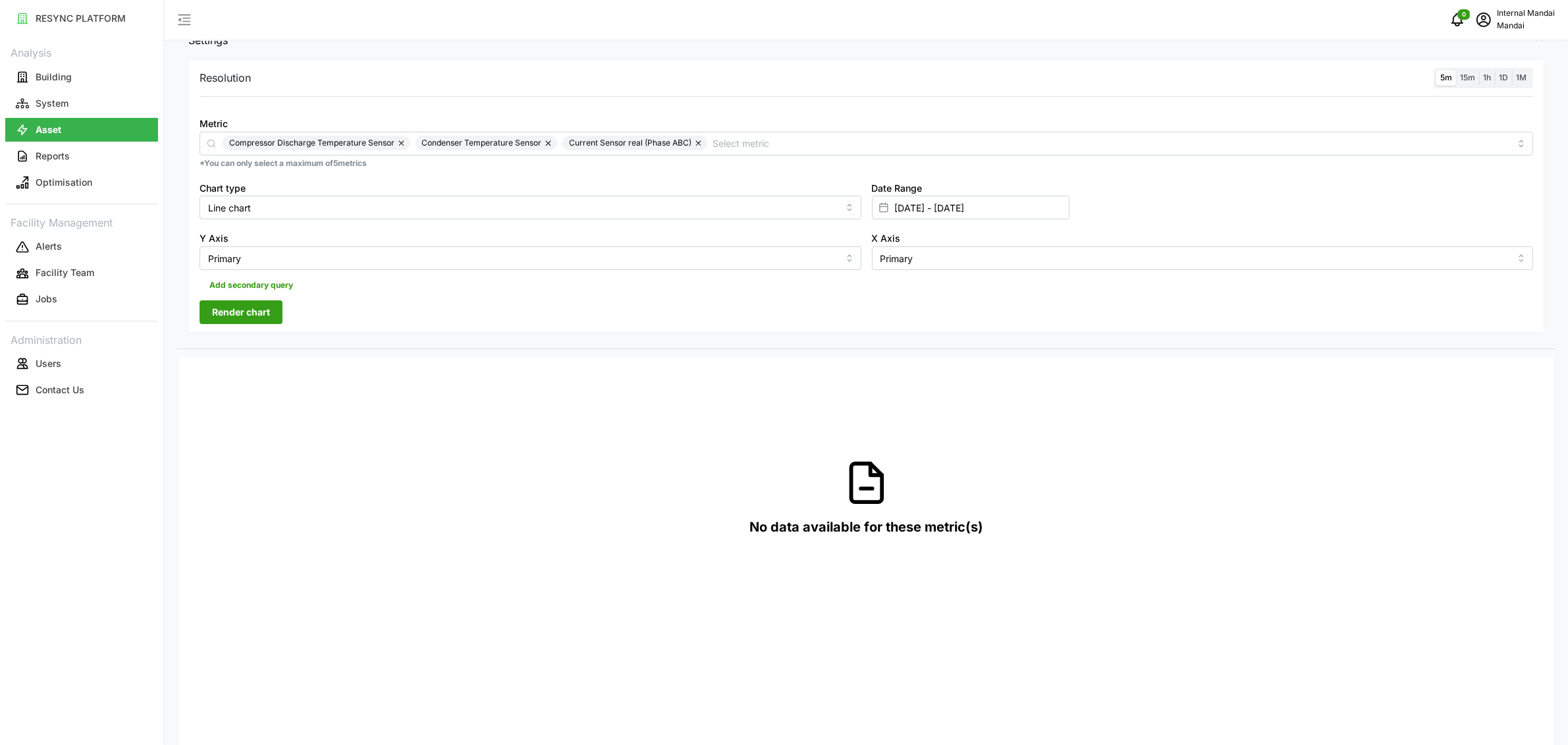
click at [273, 326] on div "Resolution 5m 15m 1h 1D 1M Metric Compressor Discharge Temperature Sensor Conde…" at bounding box center [866, 196] width 1356 height 274
click at [271, 320] on button "Render chart" at bounding box center [241, 312] width 83 height 23
click at [402, 145] on button "button" at bounding box center [402, 143] width 16 height 15
click at [357, 149] on button "button" at bounding box center [357, 143] width 16 height 15
click at [357, 149] on button "button" at bounding box center [359, 143] width 16 height 15
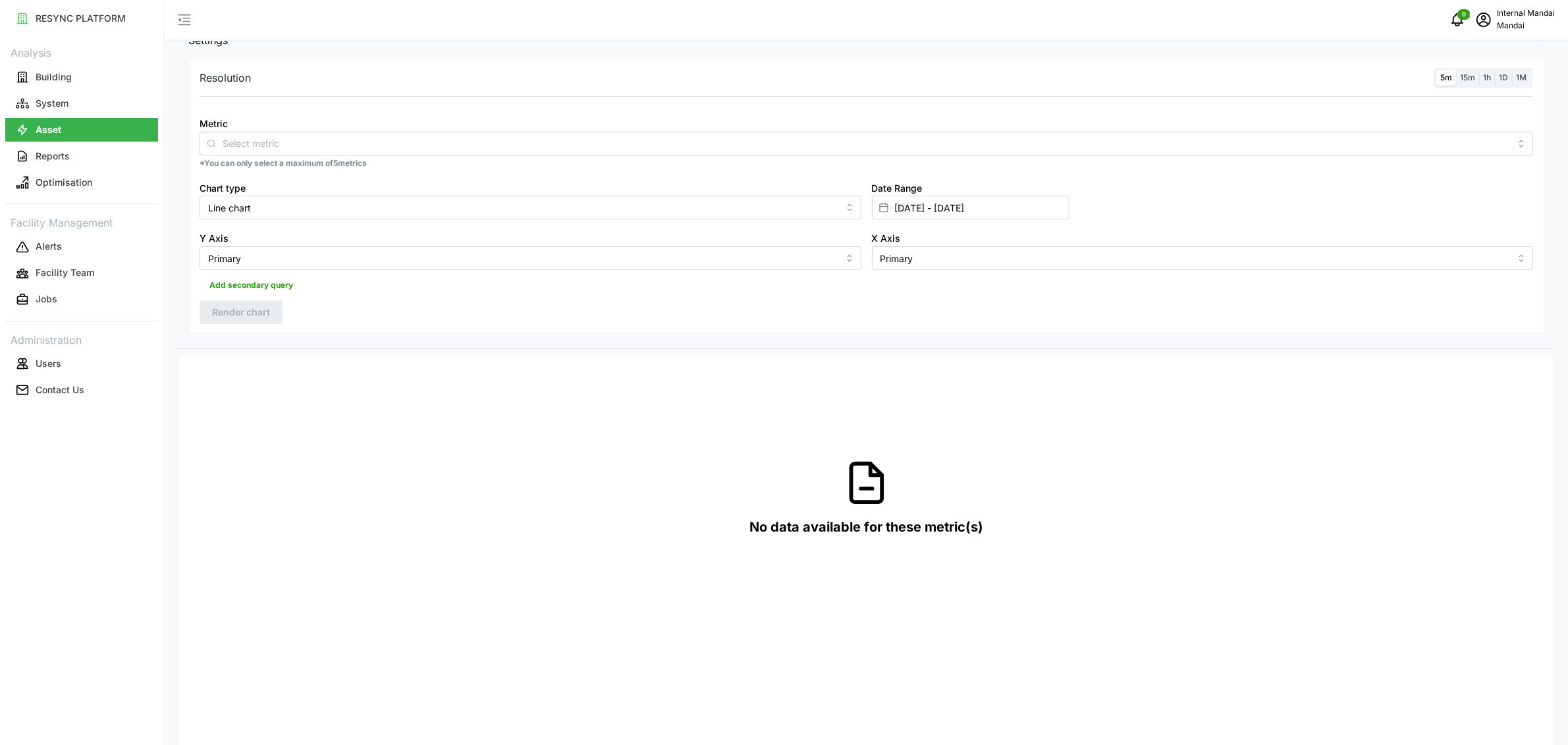
scroll to position [0, 0]
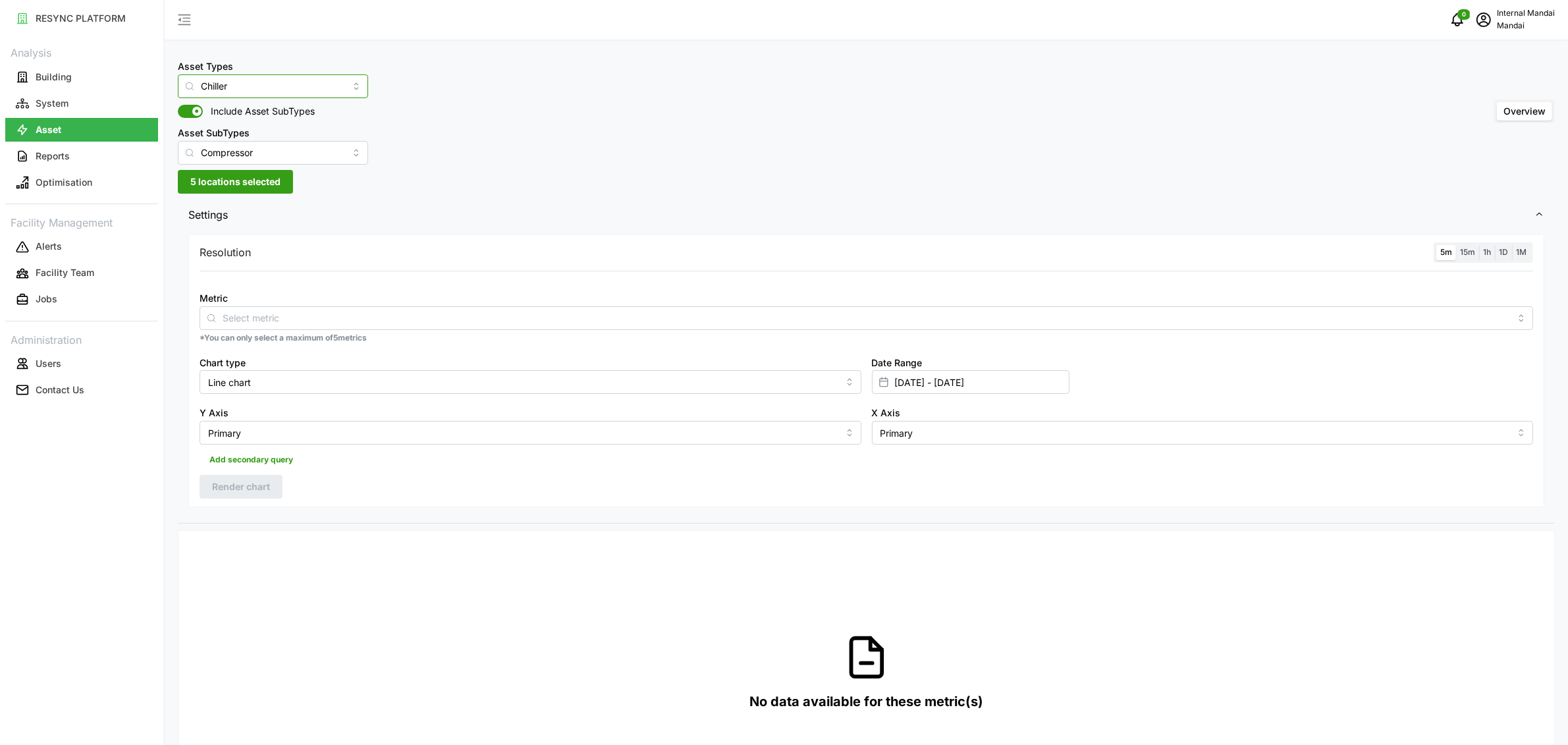
click at [330, 82] on input "Chiller" at bounding box center [273, 86] width 191 height 23
click at [284, 125] on div "Chilled Water Pump" at bounding box center [260, 133] width 158 height 23
type input "Chilled Water Pump"
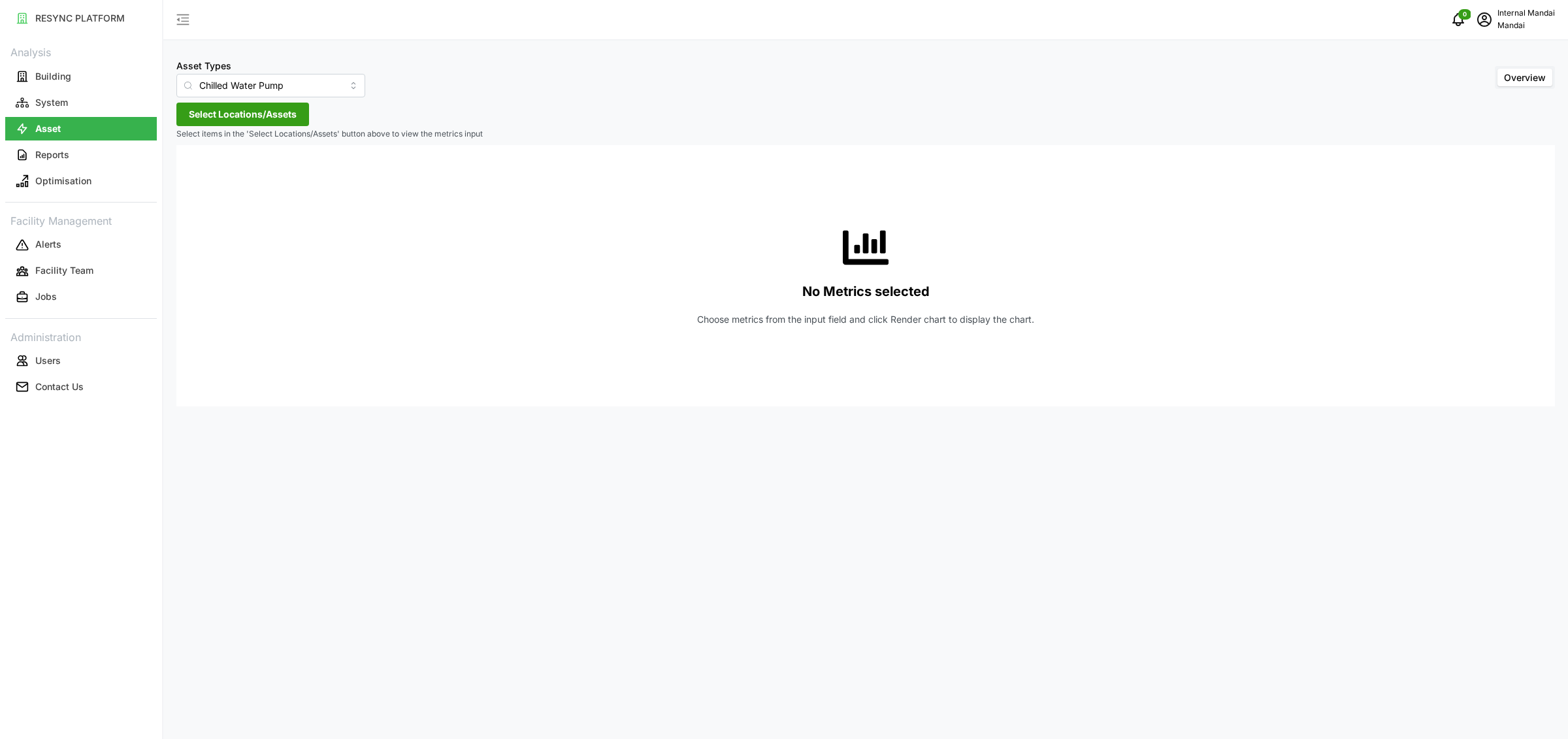
click at [228, 115] on span "Select Locations/Assets" at bounding box center [243, 114] width 108 height 22
click at [210, 175] on span "Select Penguin Building" at bounding box center [209, 174] width 9 height 9
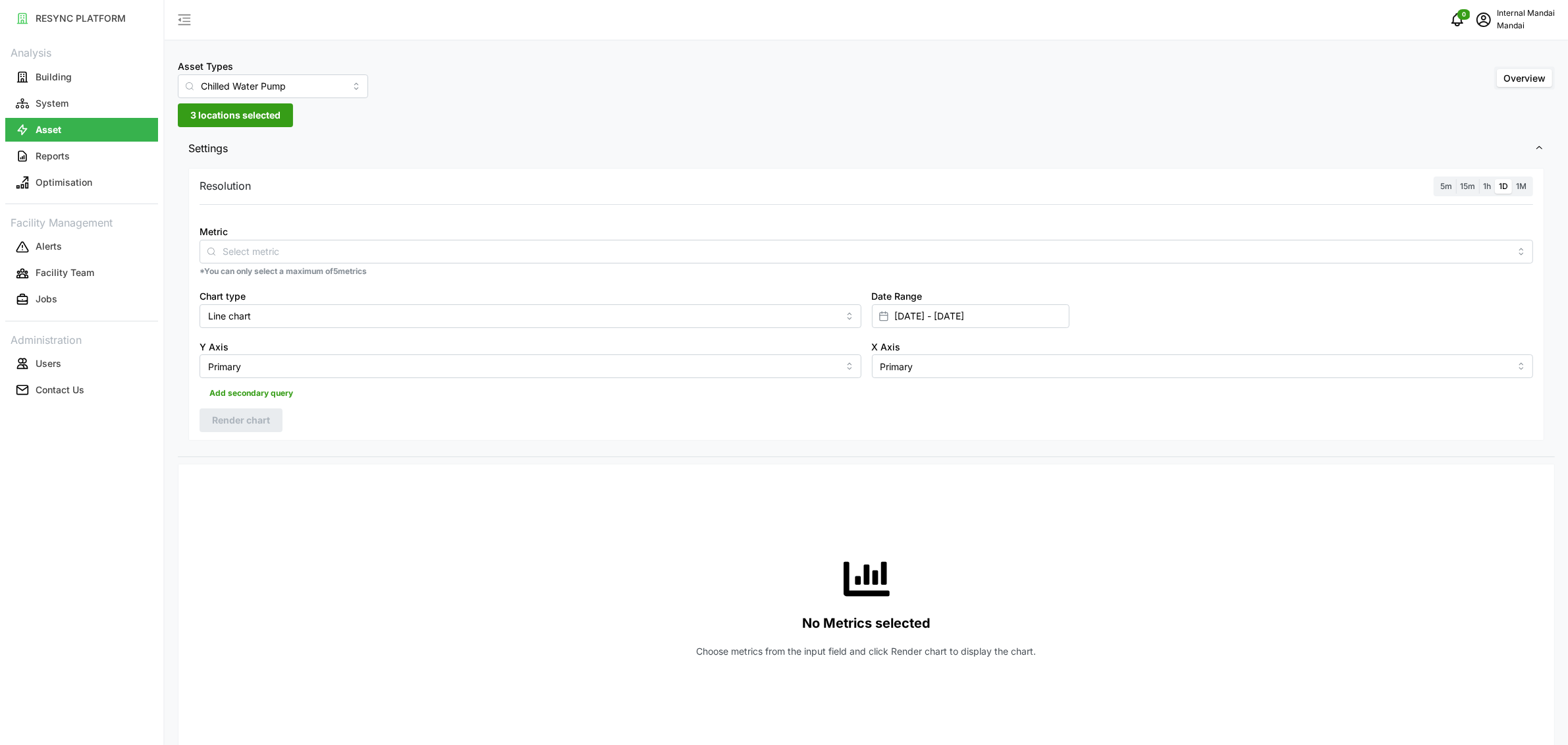
click at [307, 267] on p "*You can only select a maximum of 5 metrics" at bounding box center [866, 272] width 1334 height 11
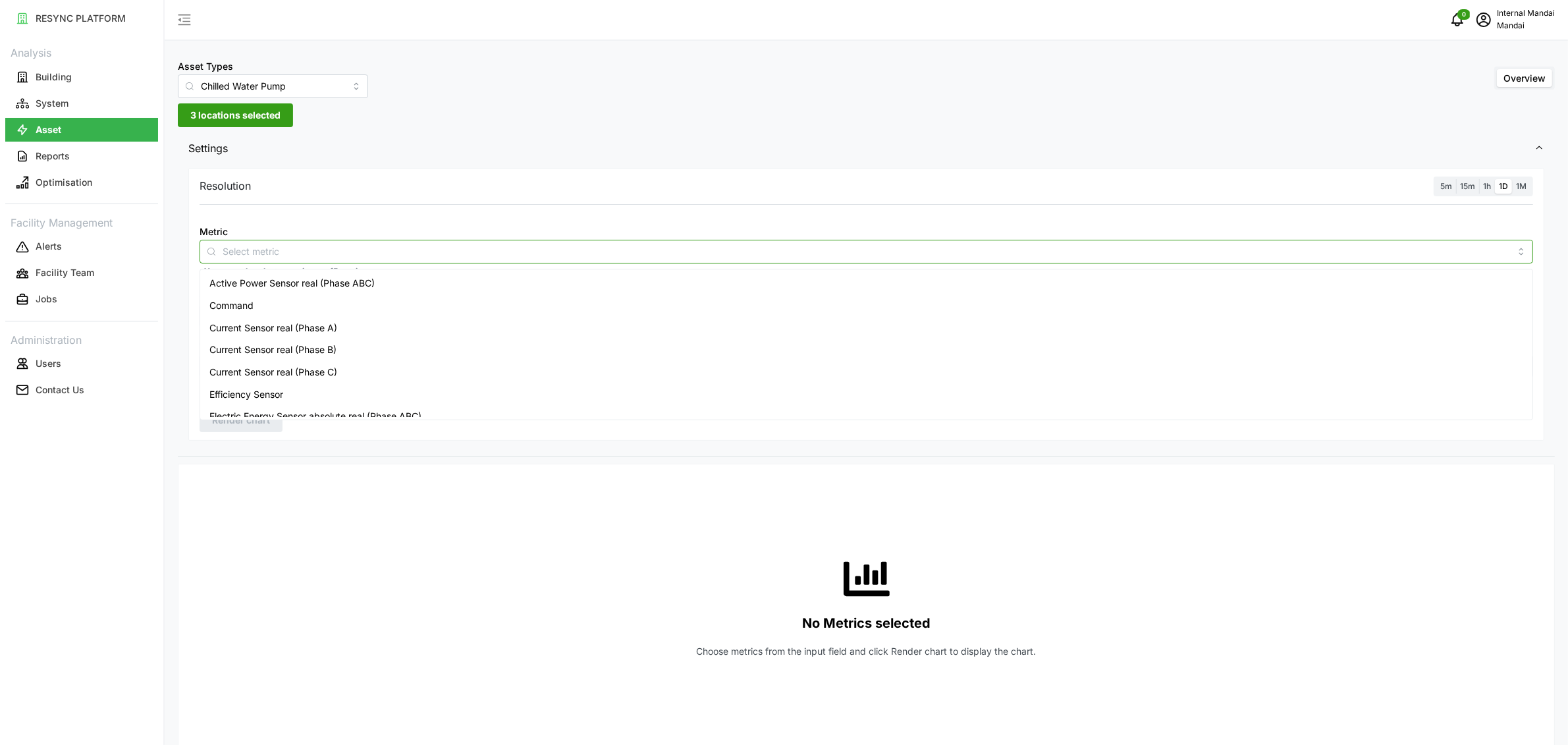
click at [305, 261] on div at bounding box center [866, 252] width 1334 height 23
click at [270, 257] on input "Metric" at bounding box center [866, 251] width 1288 height 15
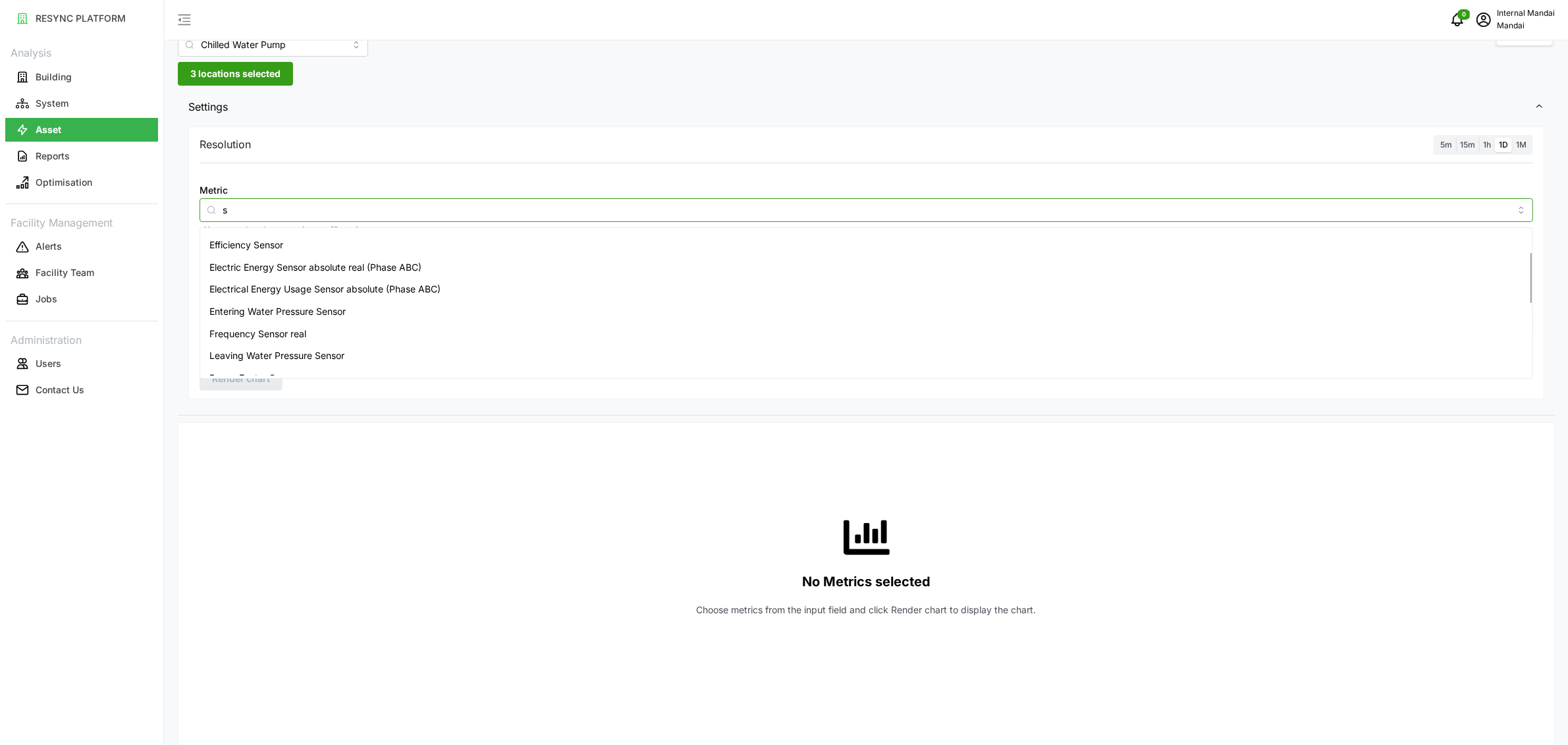
scroll to position [63, 0]
type input "s"
type input "fre"
click at [296, 267] on span "Frequency Sensor real" at bounding box center [258, 264] width 97 height 15
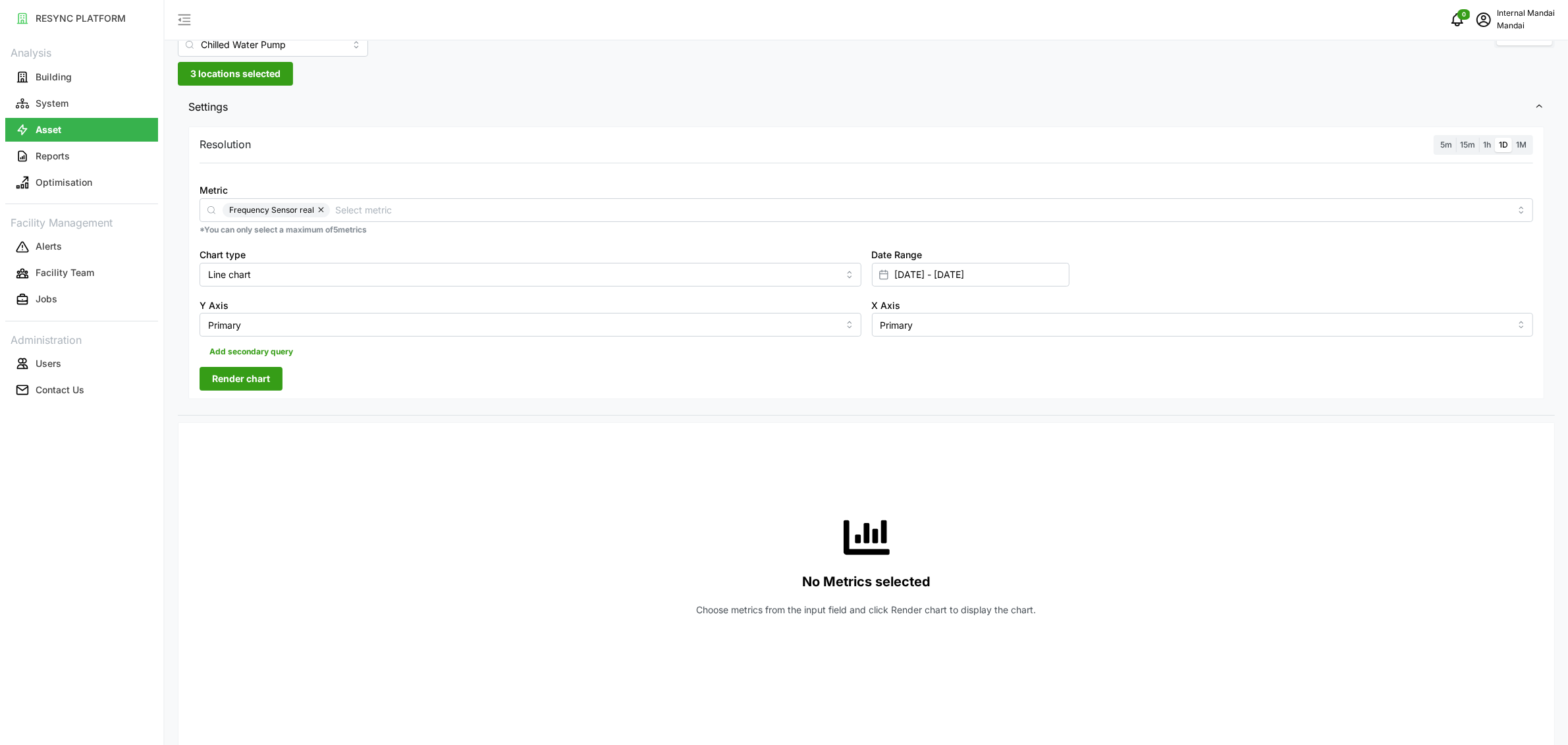
click at [338, 447] on div "No Metrics selected Choose metrics from the input field and click Render chart …" at bounding box center [866, 565] width 1334 height 263
click at [254, 383] on span "Render chart" at bounding box center [241, 378] width 58 height 23
click at [1460, 141] on span "15m" at bounding box center [1467, 145] width 15 height 10
click at [1456, 138] on input "15m" at bounding box center [1456, 138] width 0 height 0
click at [1449, 142] on span "5m" at bounding box center [1446, 145] width 12 height 10
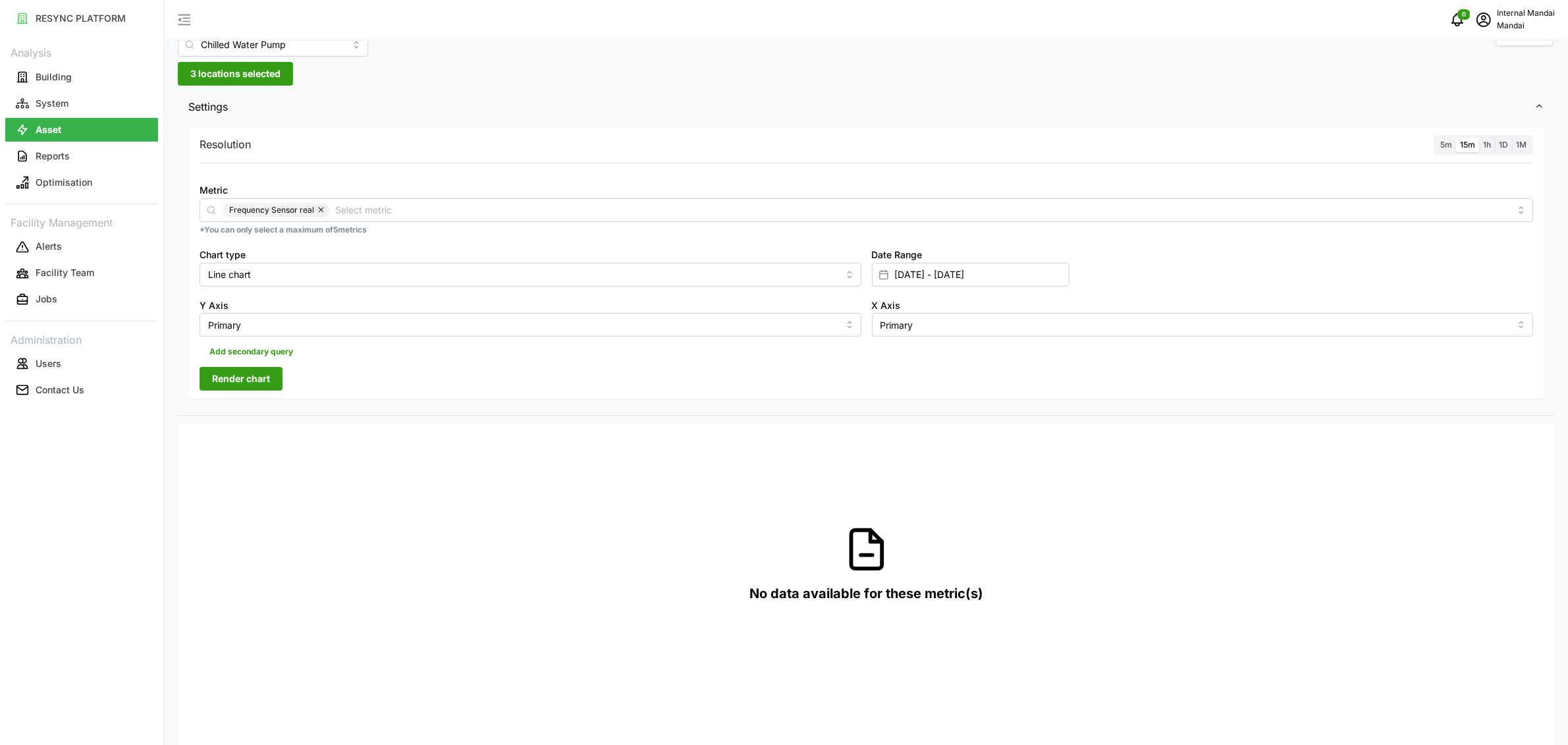
click at [1437, 138] on input "5m" at bounding box center [1437, 138] width 0 height 0
click at [220, 390] on div "Resolution 5m 15m 1h 1D 1M Metric Frequency Sensor real *You can only select a …" at bounding box center [866, 263] width 1356 height 274
click at [245, 373] on span "Render chart" at bounding box center [241, 378] width 58 height 23
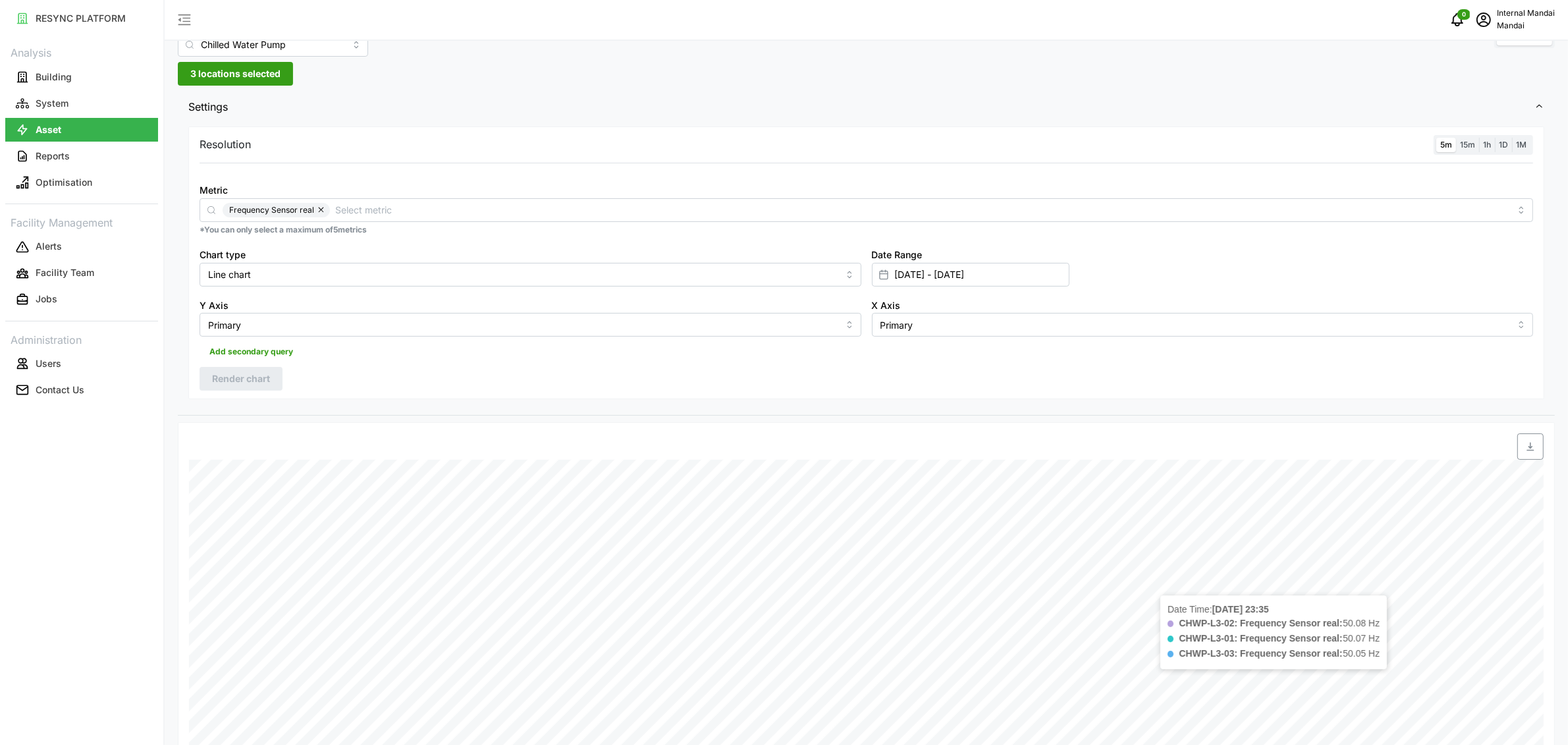
scroll to position [123, 0]
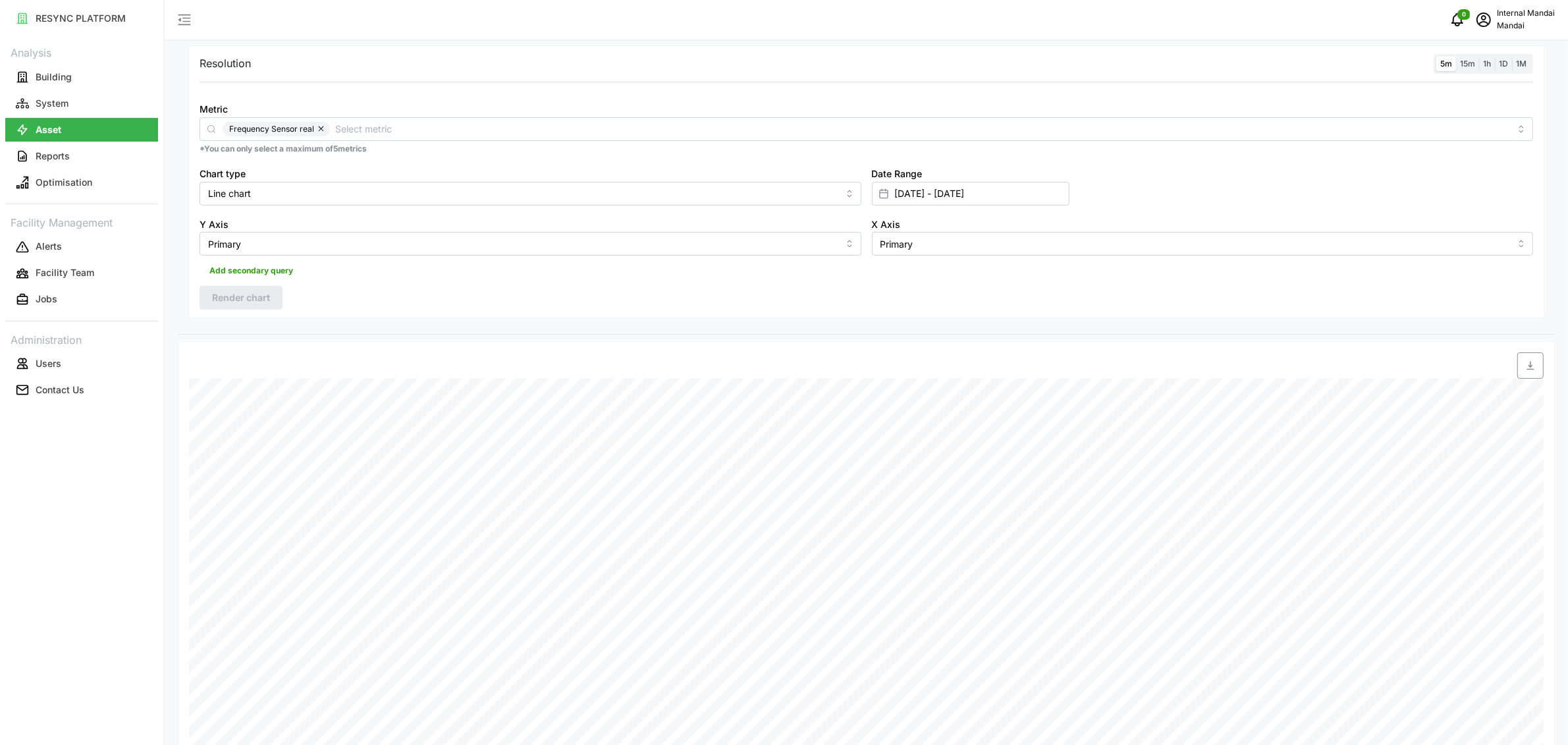
click at [405, 112] on div "Metric Frequency Sensor real" at bounding box center [866, 120] width 1334 height 40
click at [406, 124] on input "Metric" at bounding box center [923, 128] width 1175 height 15
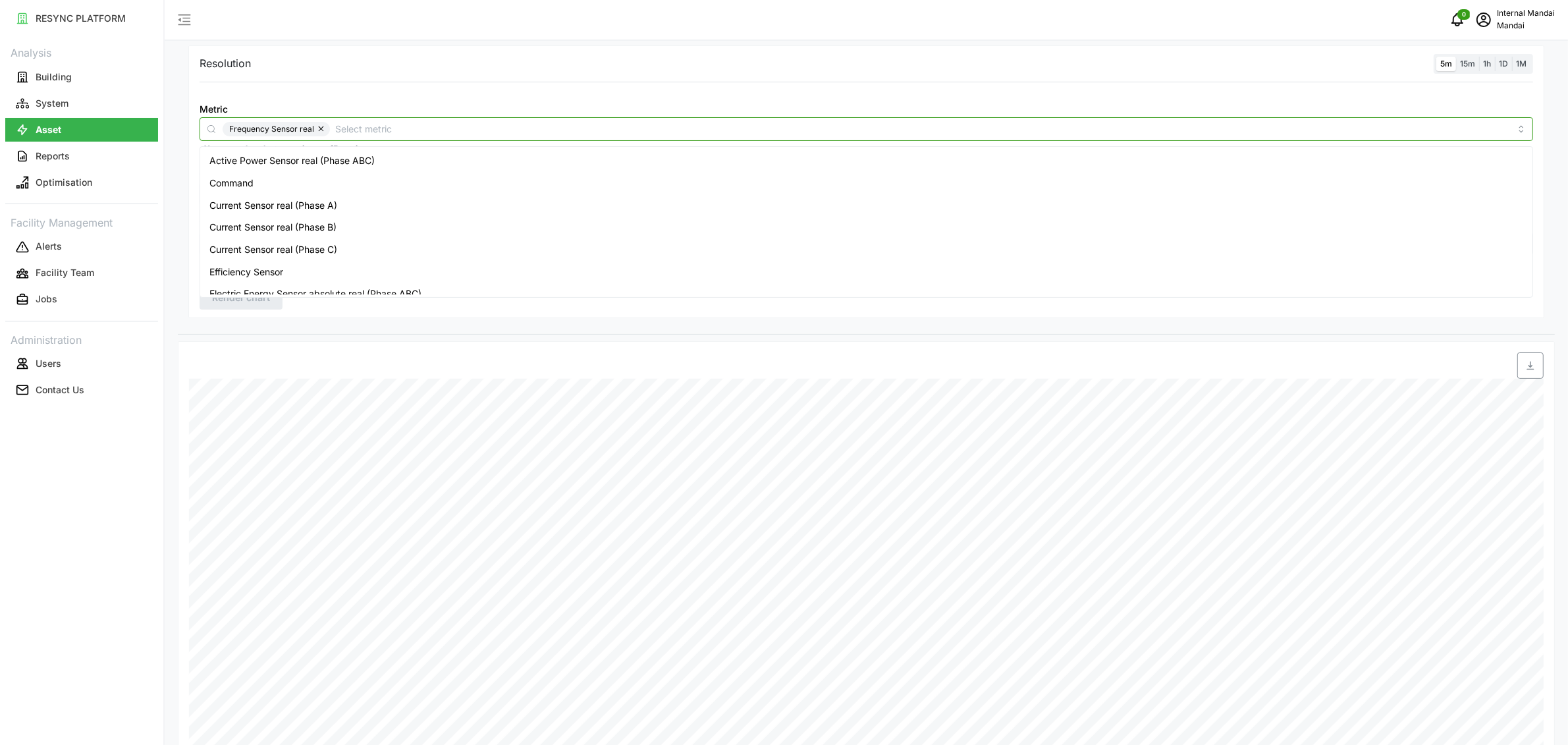
click at [398, 184] on div "Command" at bounding box center [866, 183] width 1327 height 23
click at [265, 301] on span "Render chart" at bounding box center [241, 298] width 58 height 23
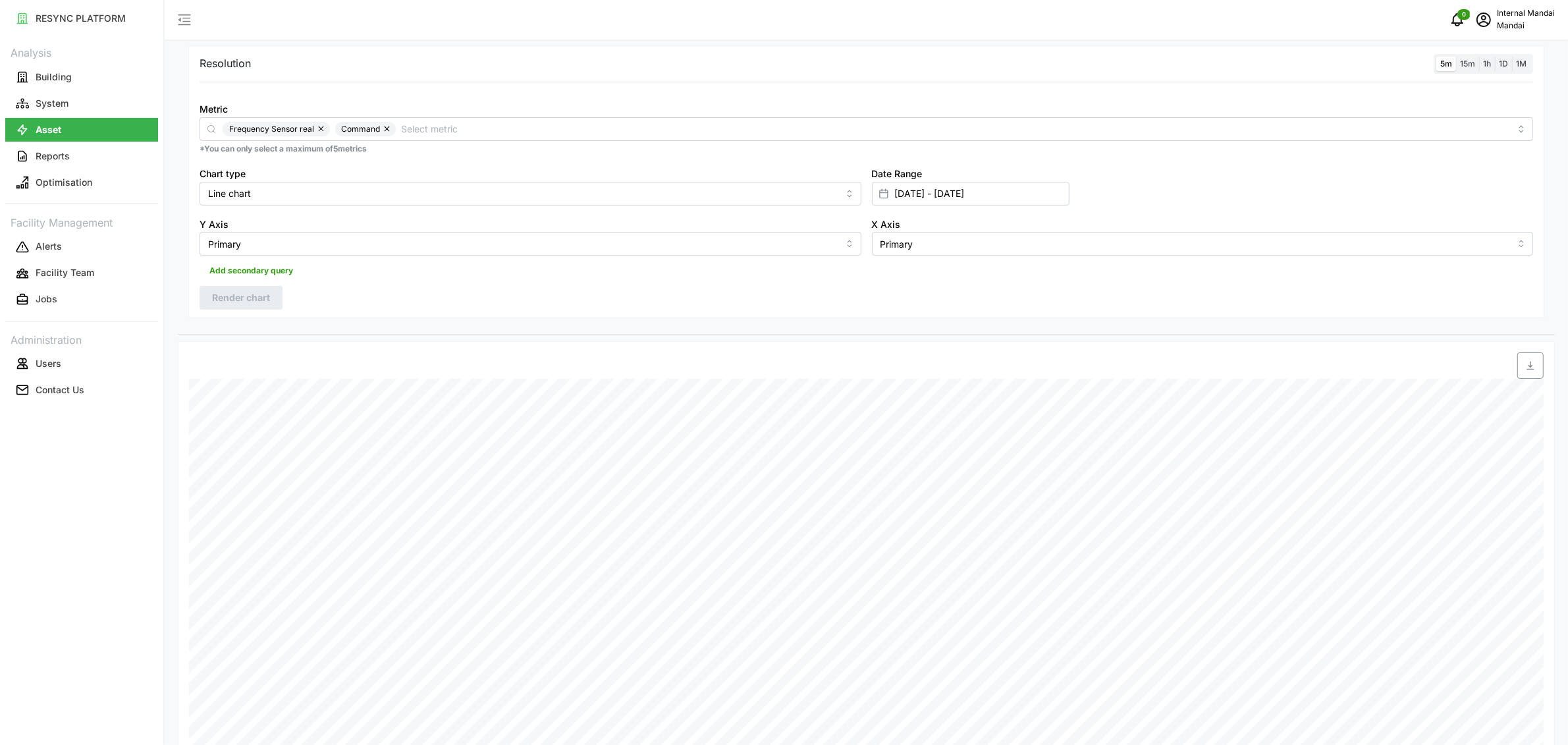
click at [320, 127] on button "button" at bounding box center [322, 129] width 16 height 15
drag, startPoint x: 264, startPoint y: 301, endPoint x: 277, endPoint y: 304, distance: 13.3
click at [264, 301] on span "Render chart" at bounding box center [241, 298] width 58 height 23
click at [328, 124] on input "Metric" at bounding box center [899, 128] width 1221 height 15
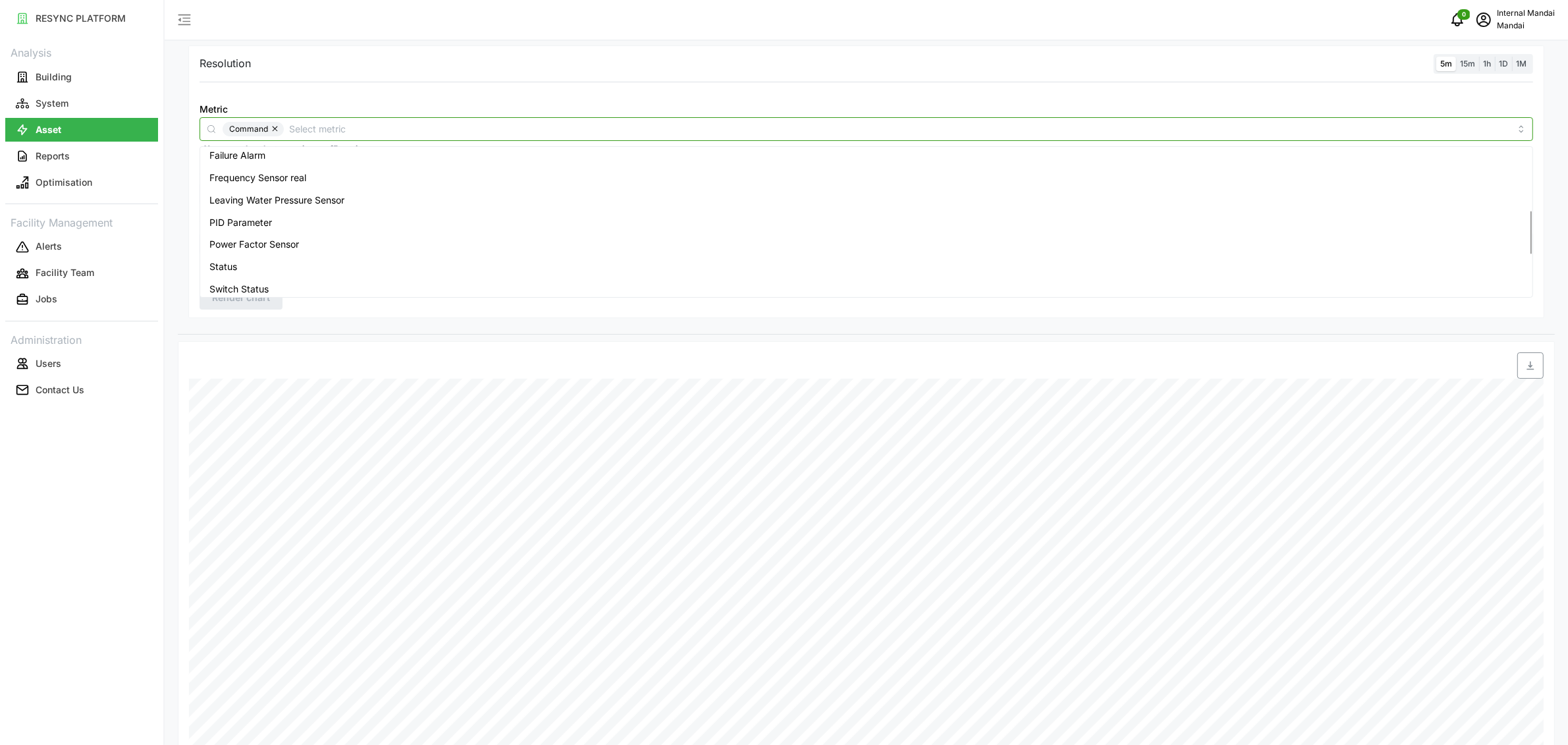
scroll to position [195, 0]
click at [344, 212] on span "Leaving Water Pressure Sensor" at bounding box center [277, 210] width 135 height 15
click at [277, 296] on body "RESYNC PLATFORM Analysis Building System Asset Reports Optimisation Facility Ma…" at bounding box center [784, 249] width 1568 height 745
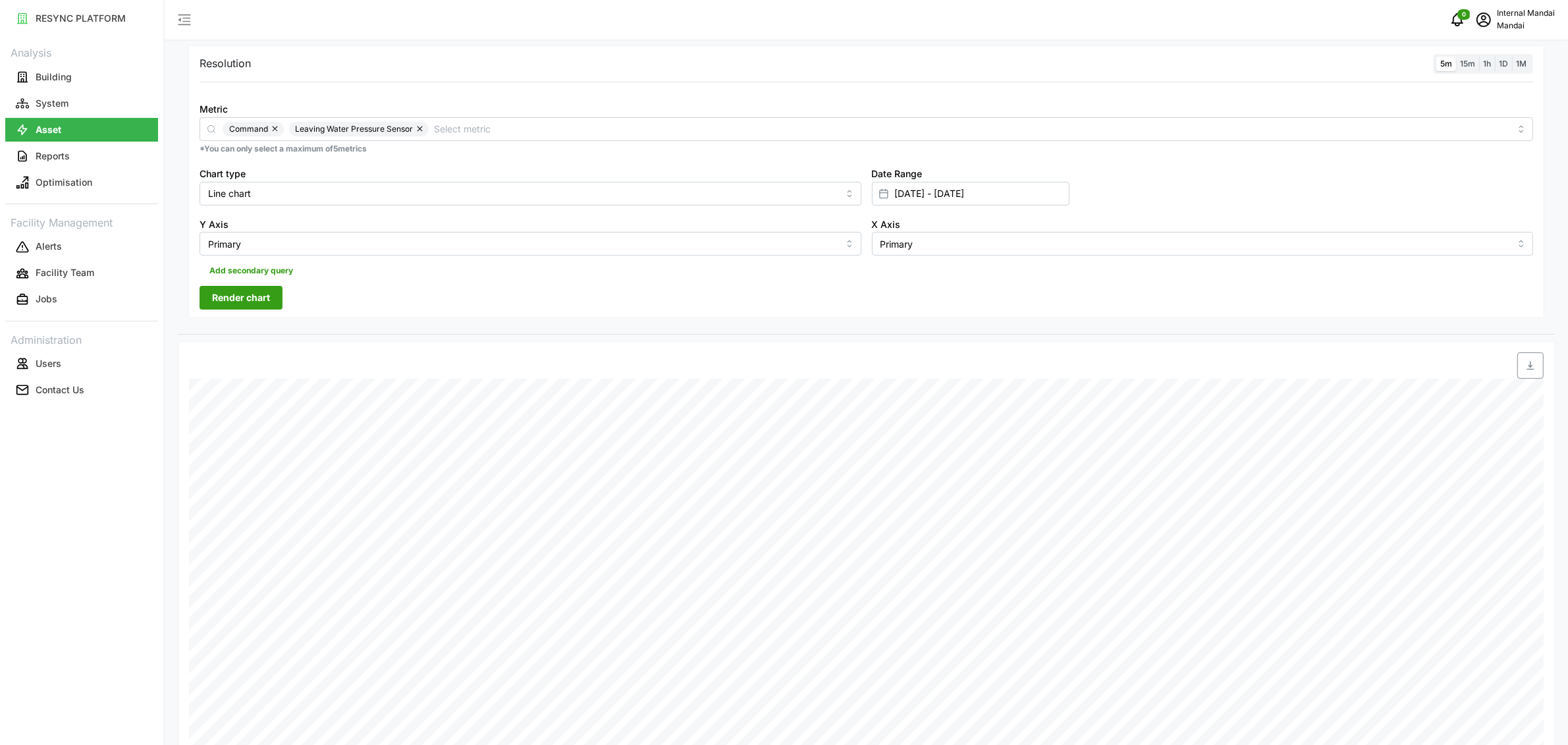
click at [275, 299] on button "Render chart" at bounding box center [241, 298] width 83 height 23
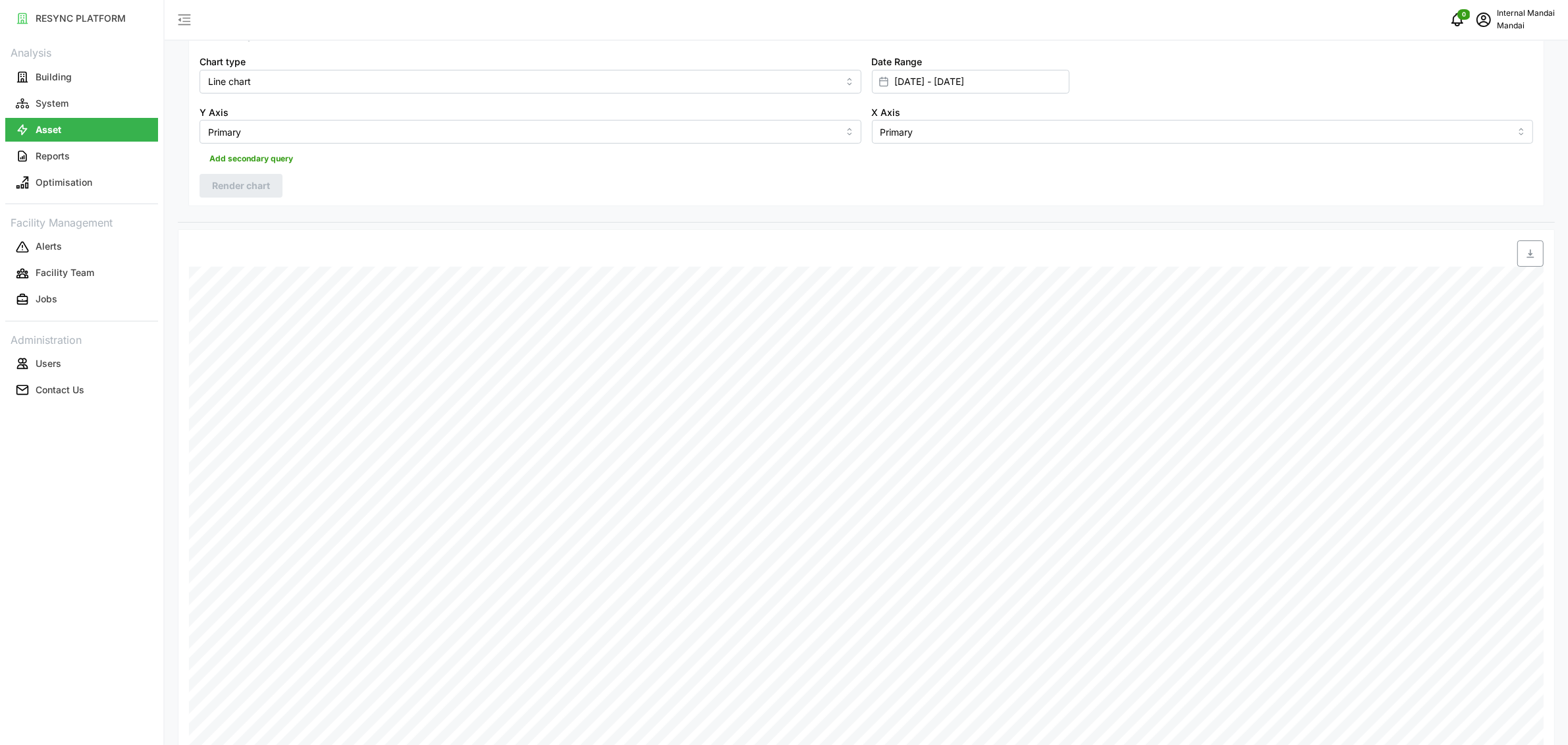
scroll to position [0, 0]
